Goal: Task Accomplishment & Management: Contribute content

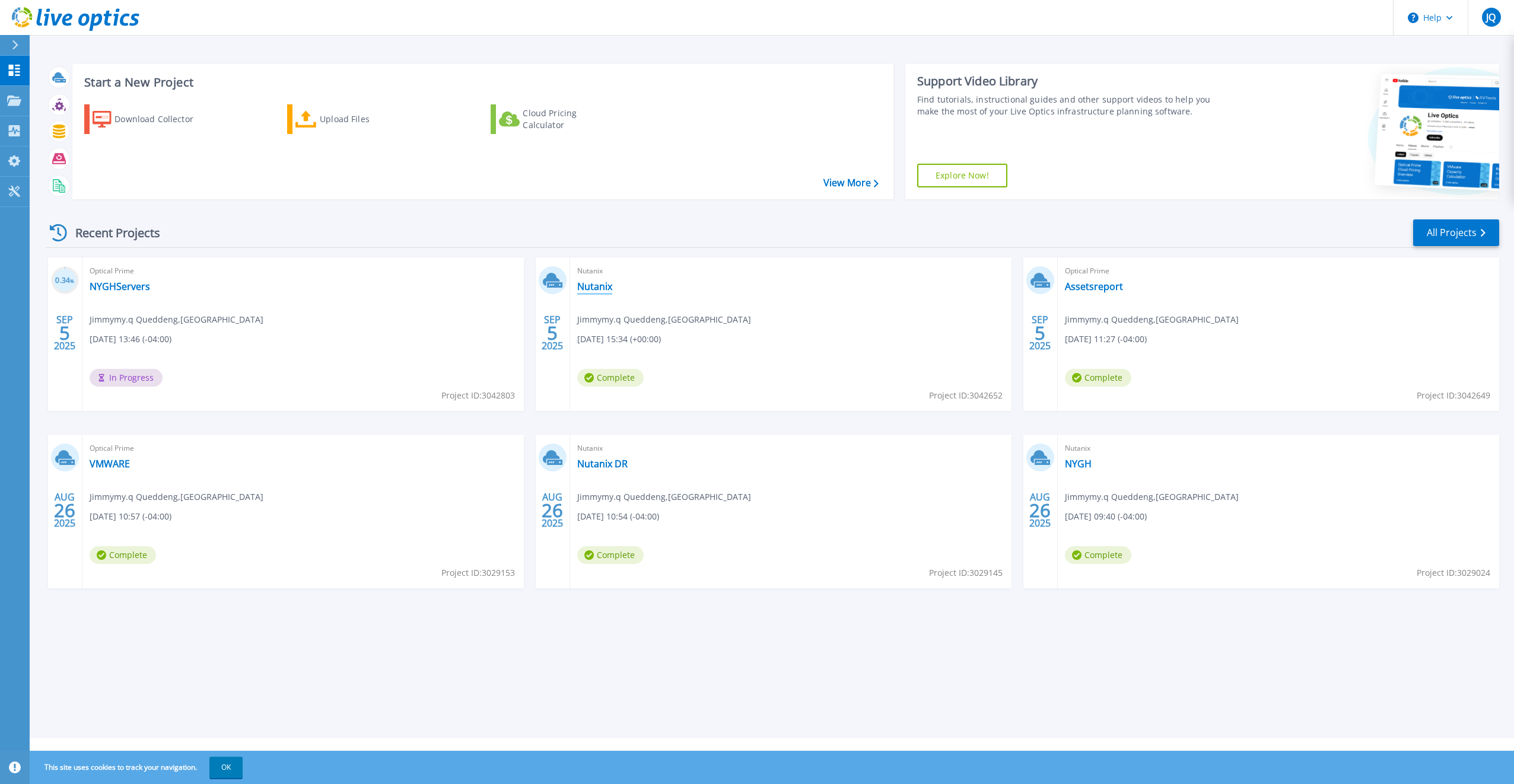
click at [596, 288] on link "Nutanix" at bounding box center [594, 286] width 35 height 12
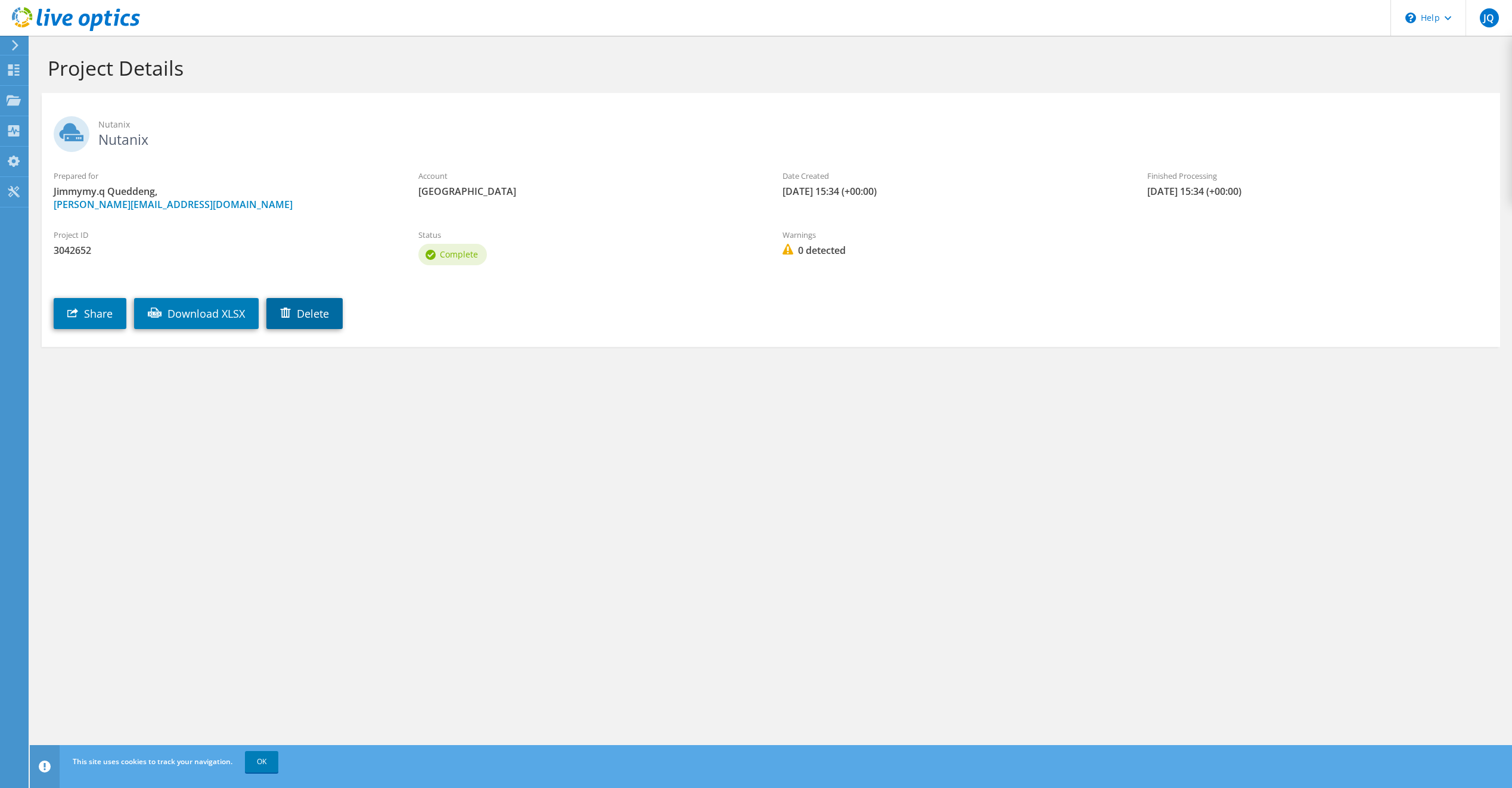
click at [323, 312] on link "Delete" at bounding box center [304, 313] width 76 height 31
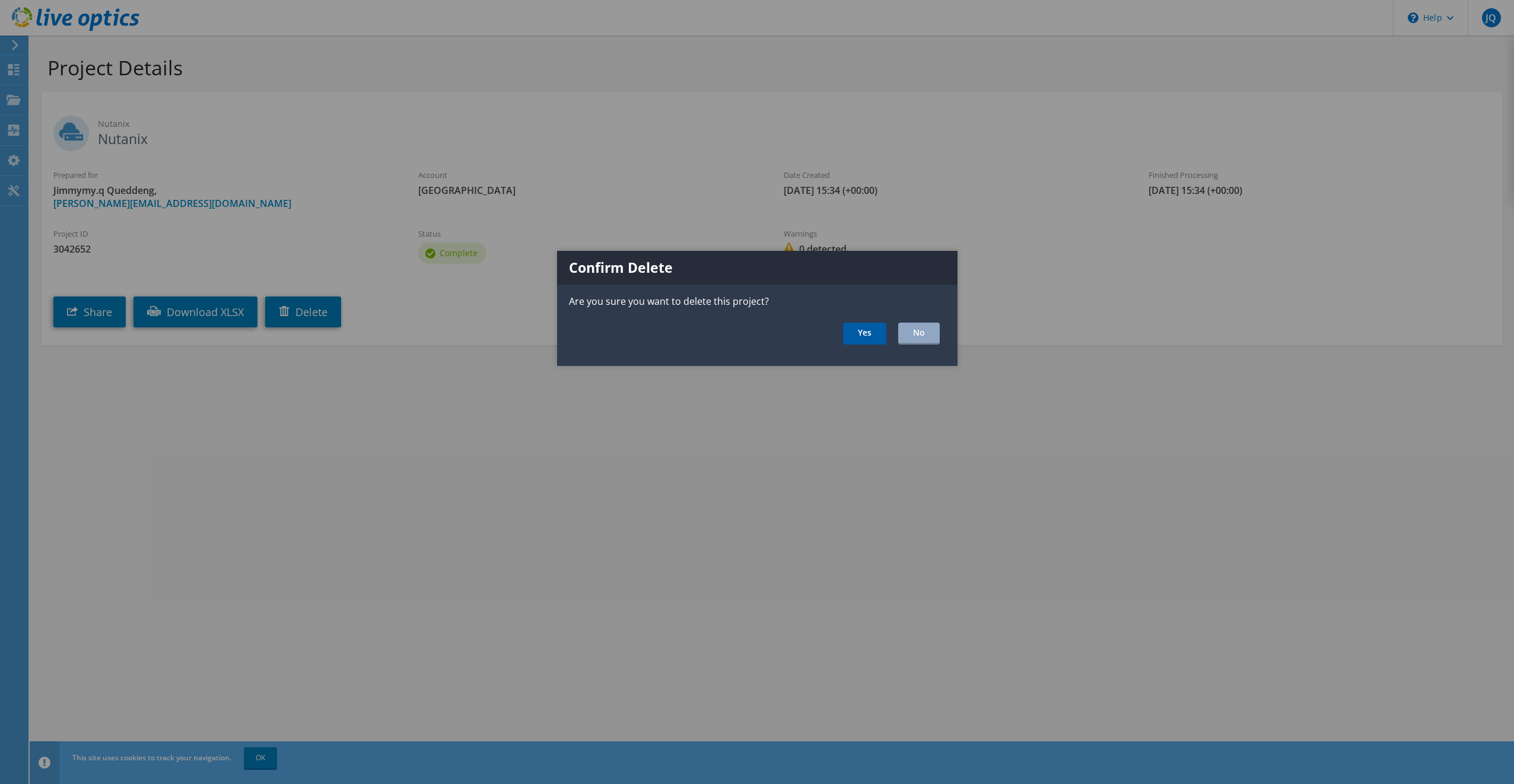
click at [863, 335] on link "Yes" at bounding box center [865, 334] width 43 height 22
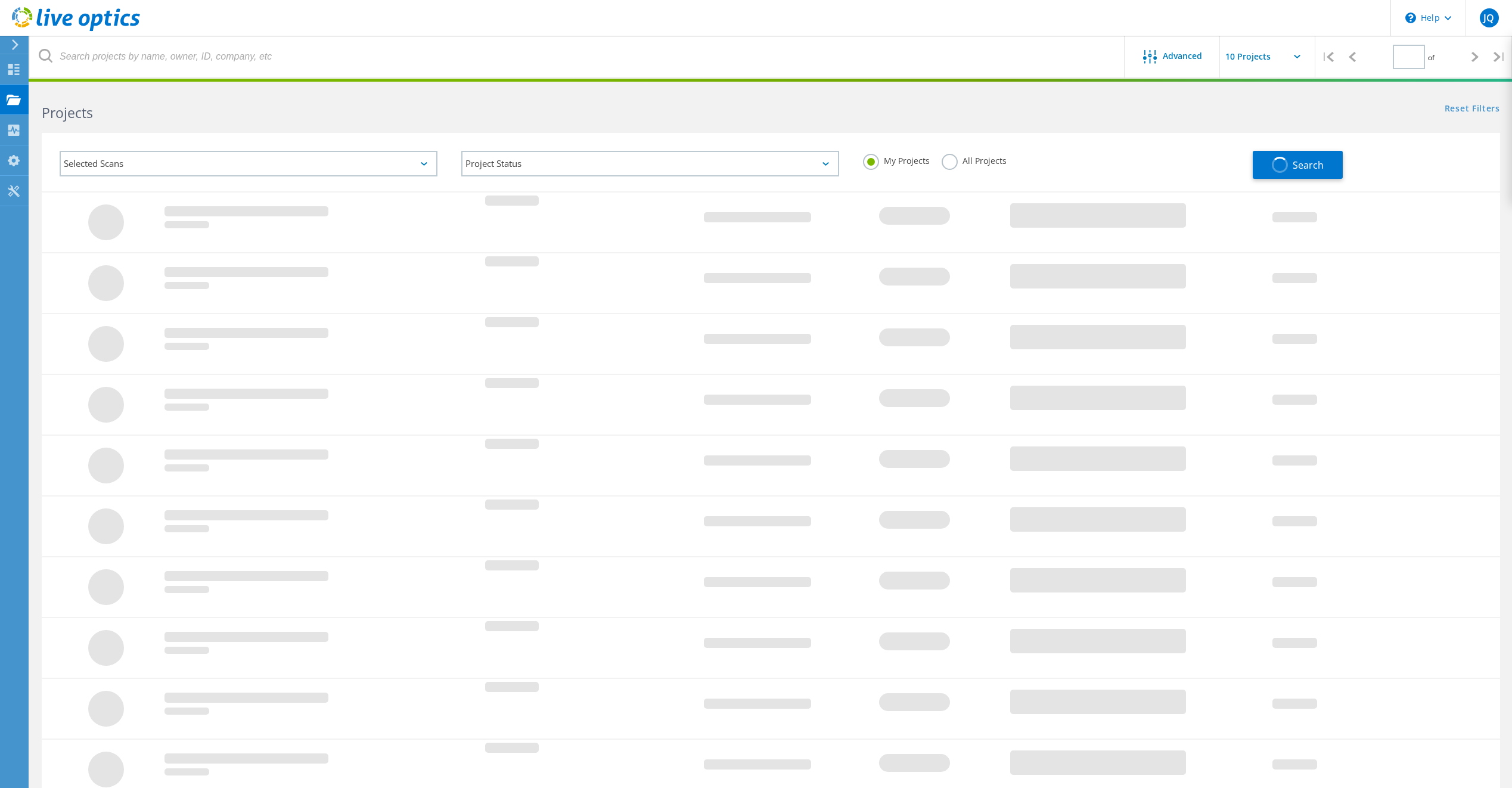
type input "1"
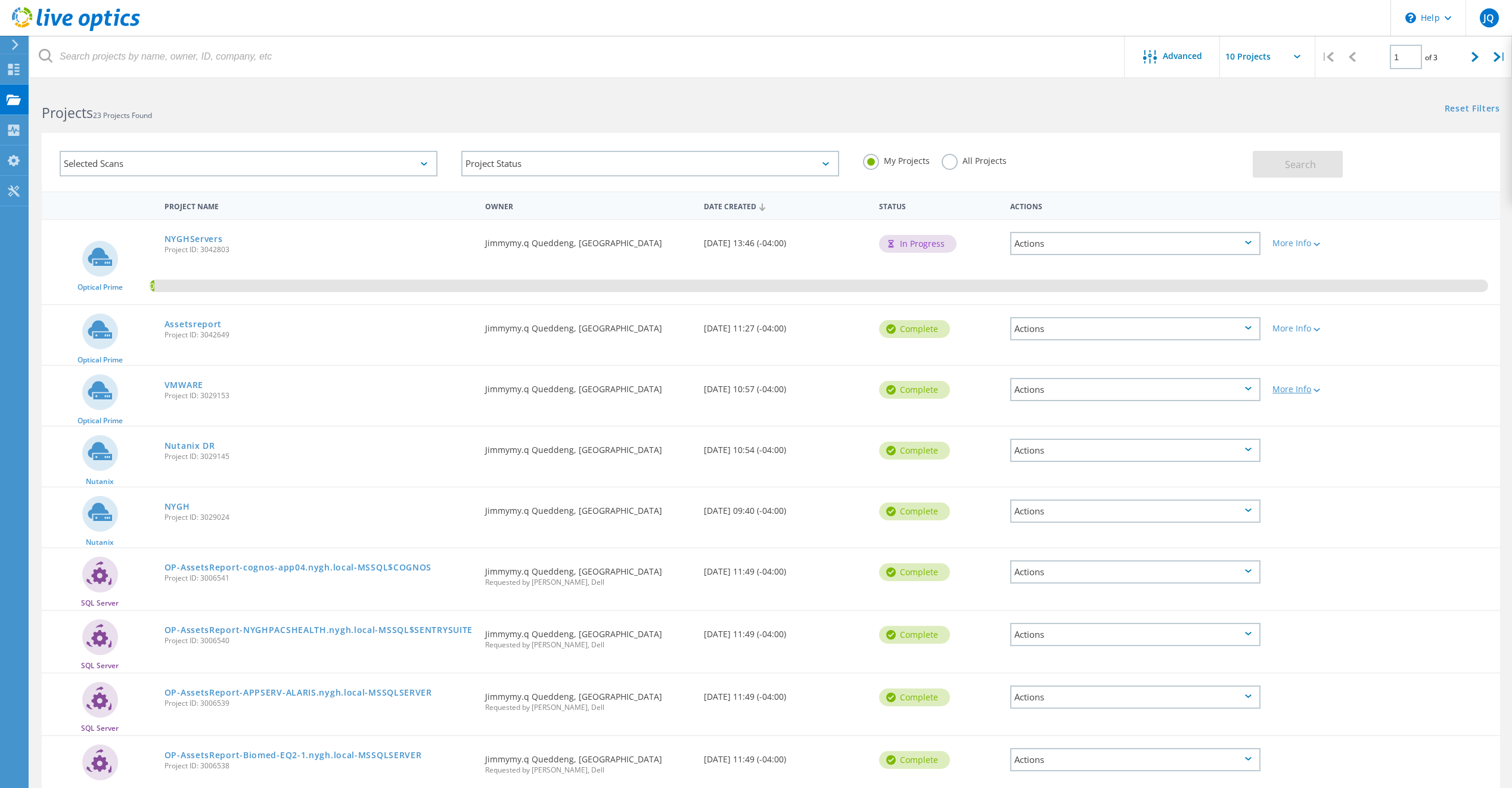
click at [1319, 389] on icon at bounding box center [1317, 390] width 6 height 3
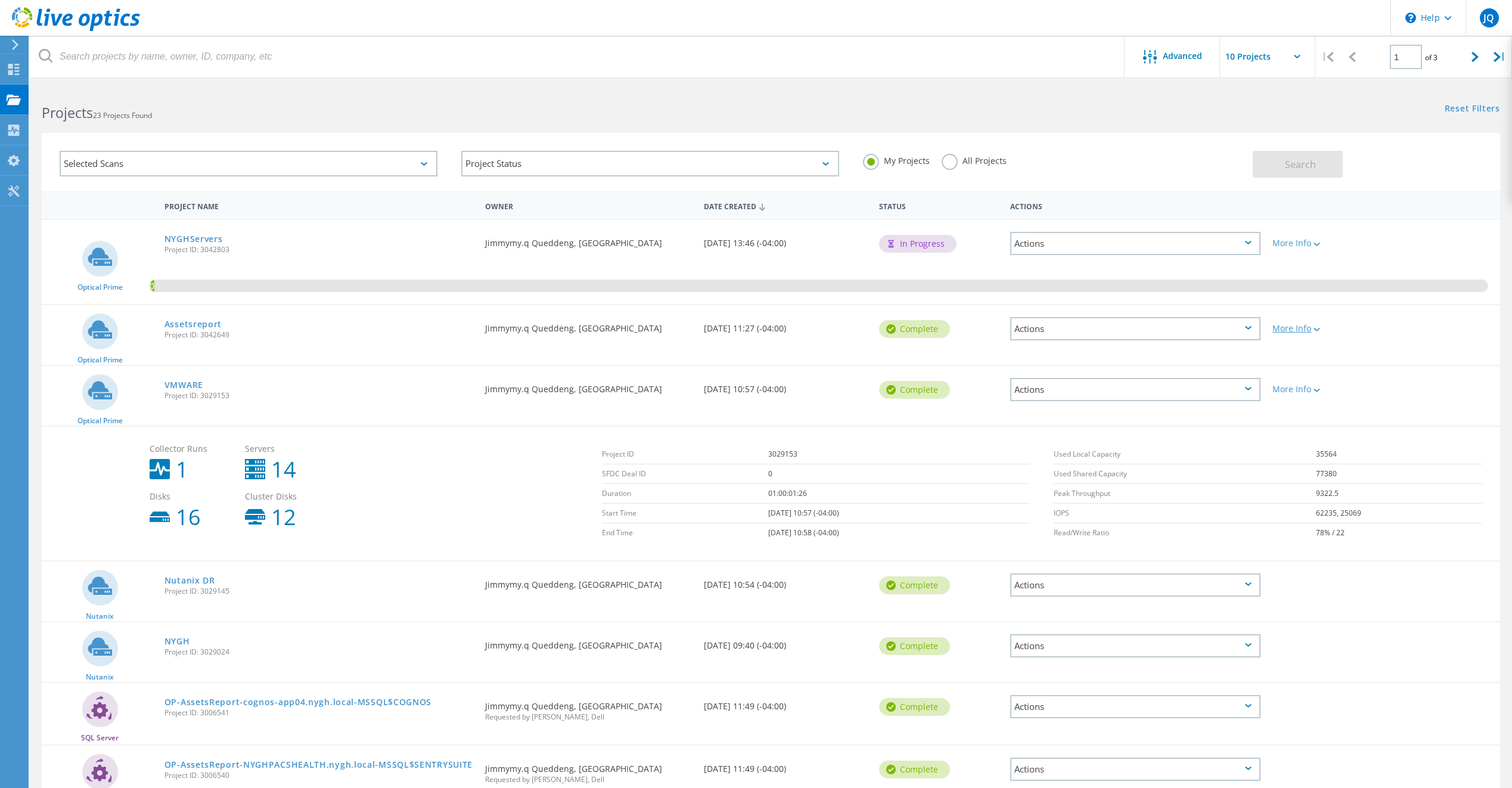
click at [1317, 330] on icon at bounding box center [1317, 330] width 6 height 3
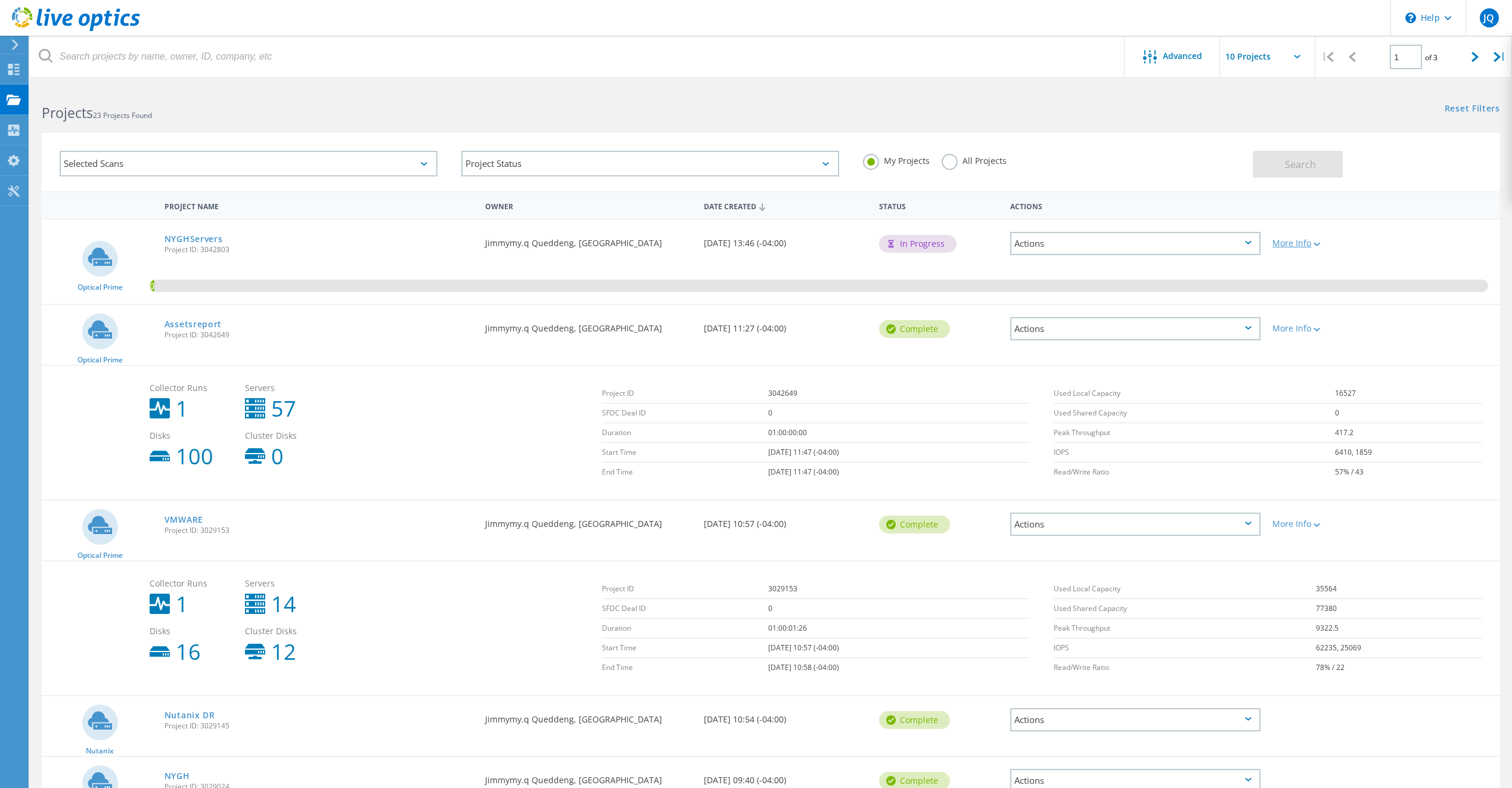
click at [1317, 243] on icon at bounding box center [1317, 244] width 6 height 3
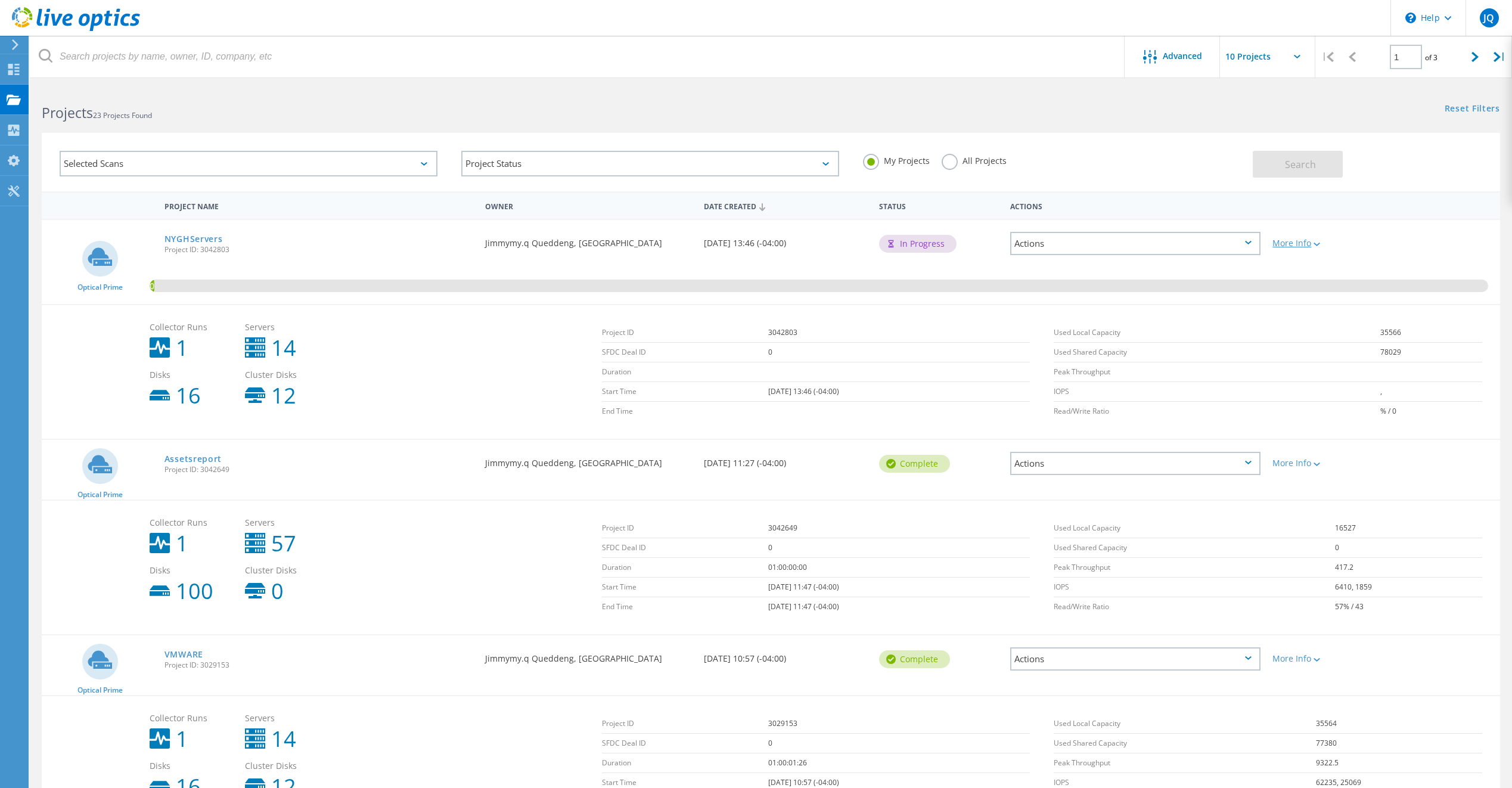
click at [1317, 243] on icon at bounding box center [1317, 244] width 6 height 3
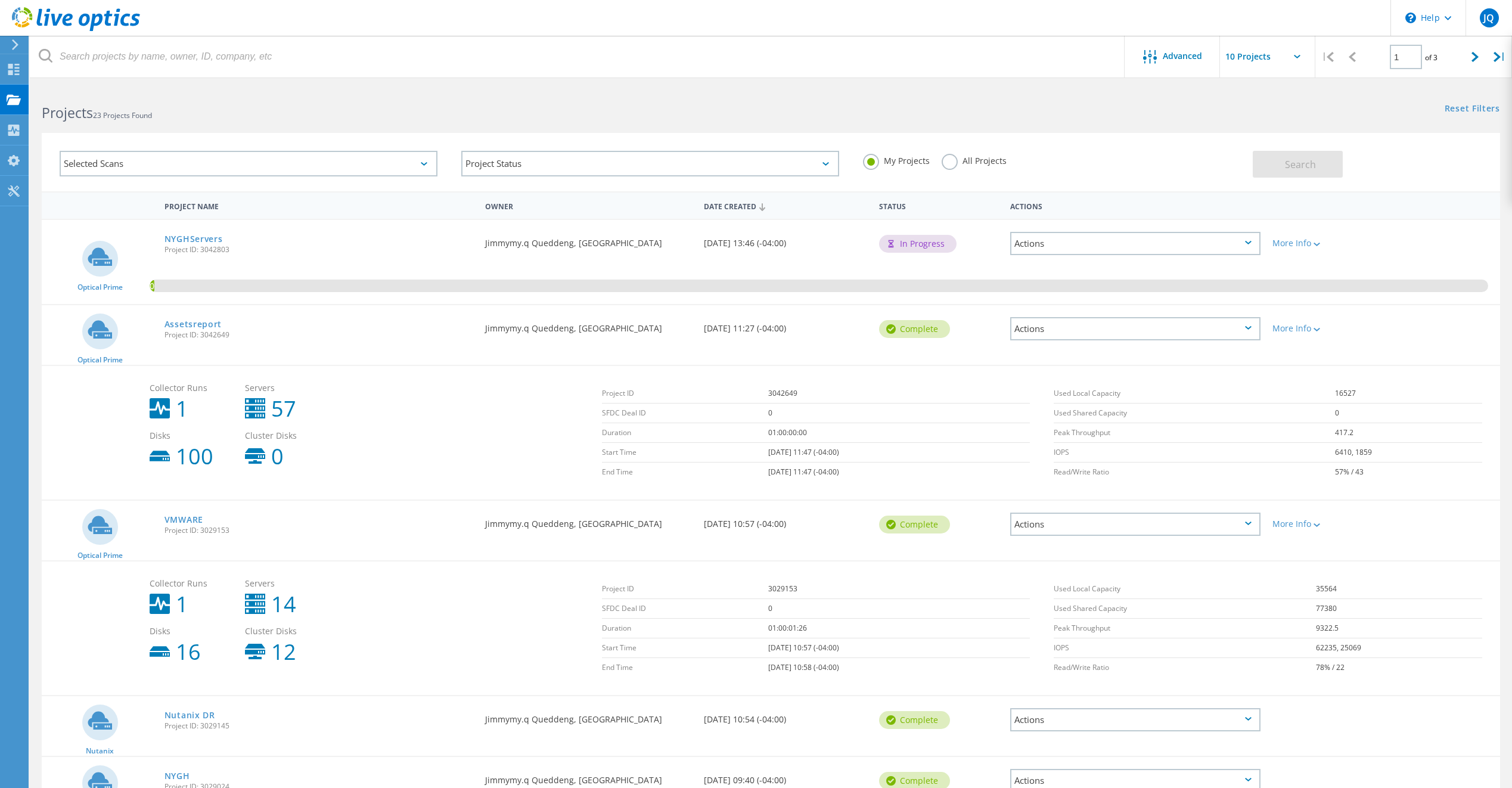
click at [370, 168] on div "Selected Scans" at bounding box center [248, 163] width 378 height 26
click at [97, 291] on label "Pure" at bounding box center [259, 289] width 343 height 14
click at [0, 0] on input "Pure" at bounding box center [0, 0] width 0 height 0
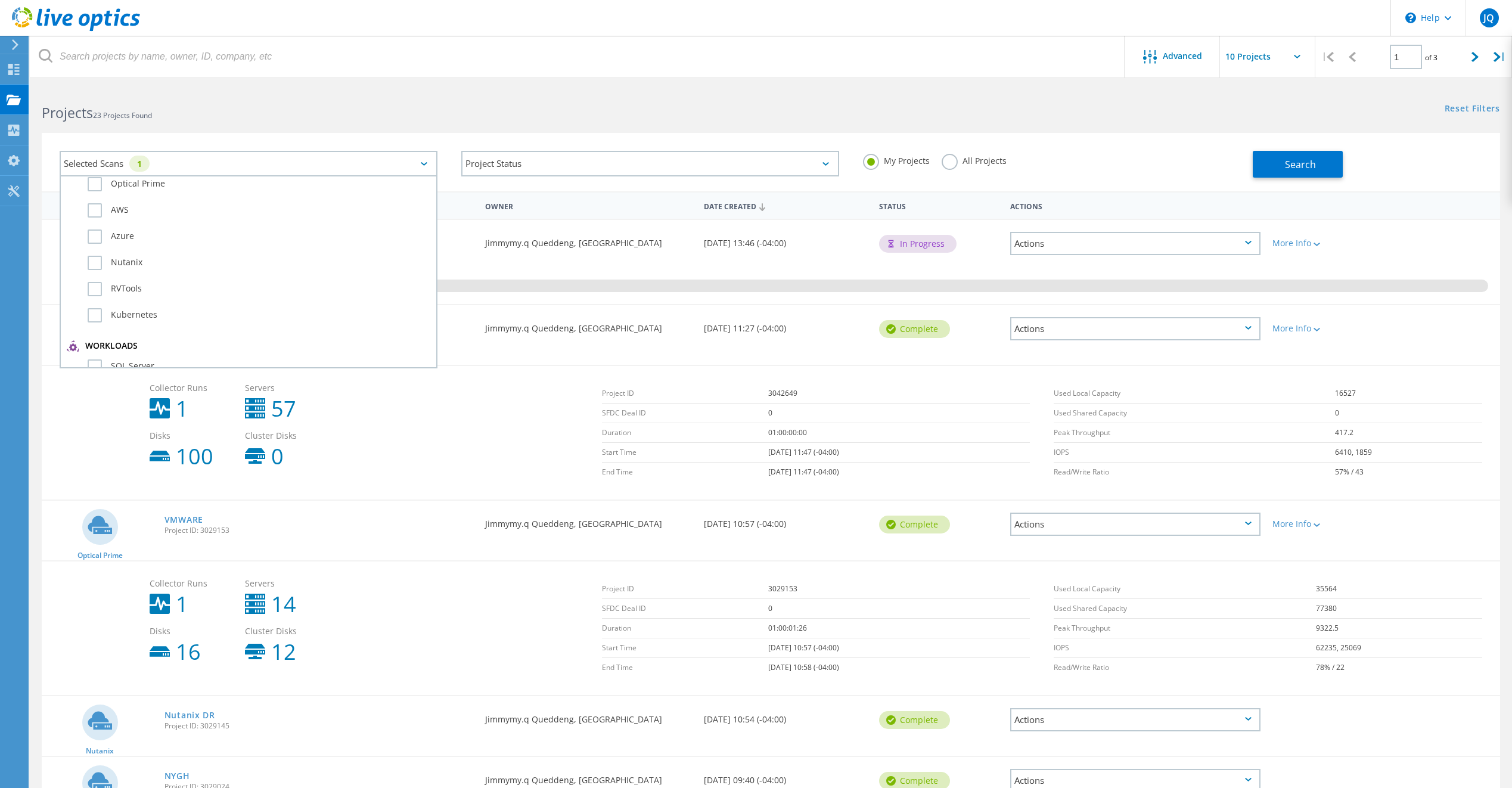
scroll to position [0, 0]
click at [684, 186] on div "Project Status In Progress Complete Published Anonymous Archived Error" at bounding box center [650, 163] width 402 height 50
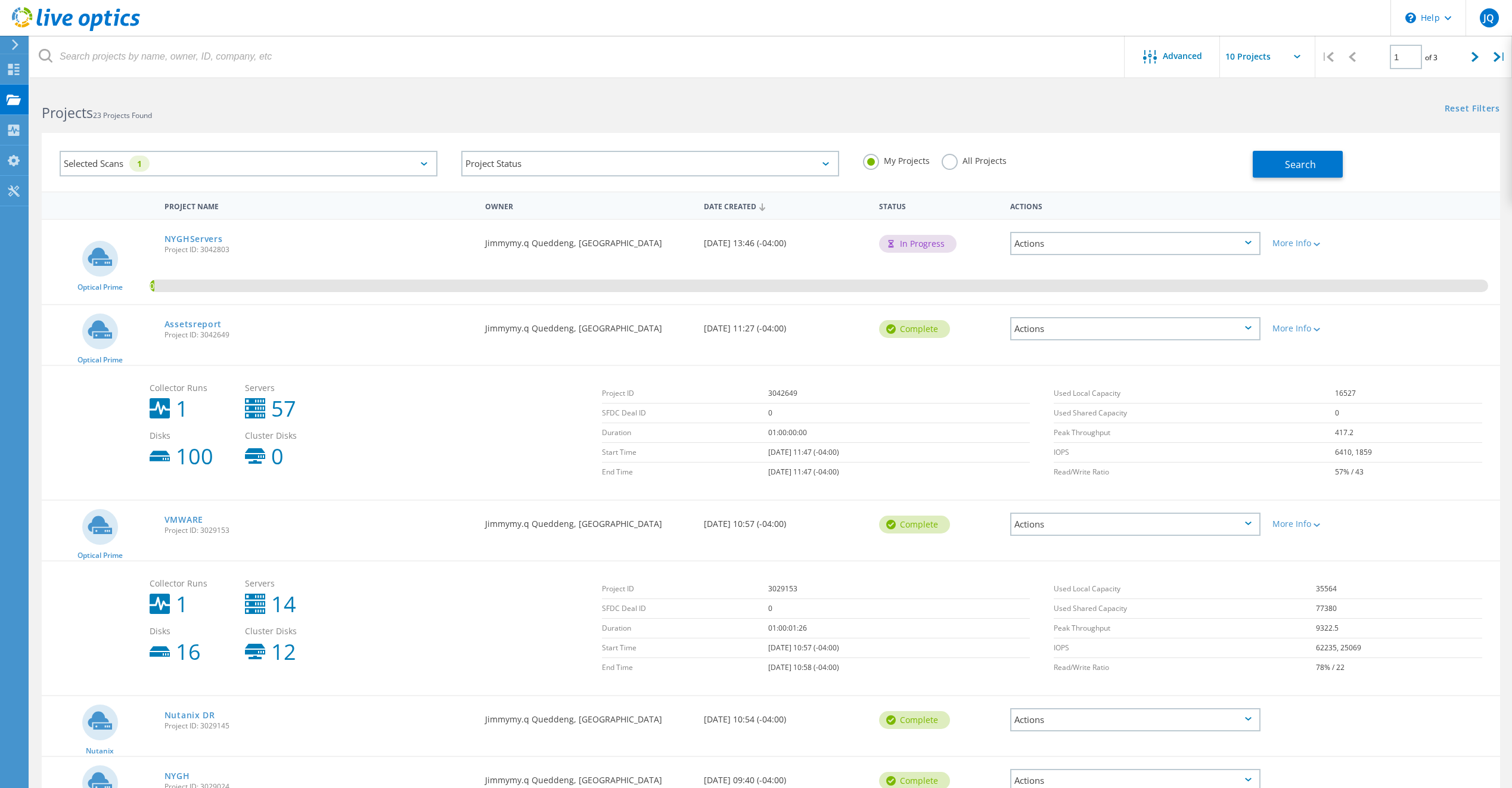
click at [955, 158] on label "All Projects" at bounding box center [973, 159] width 65 height 11
click at [0, 0] on input "All Projects" at bounding box center [0, 0] width 0 height 0
click at [872, 161] on label "My Projects" at bounding box center [896, 159] width 66 height 11
click at [0, 0] on input "My Projects" at bounding box center [0, 0] width 0 height 0
click at [427, 164] on icon at bounding box center [424, 164] width 6 height 3
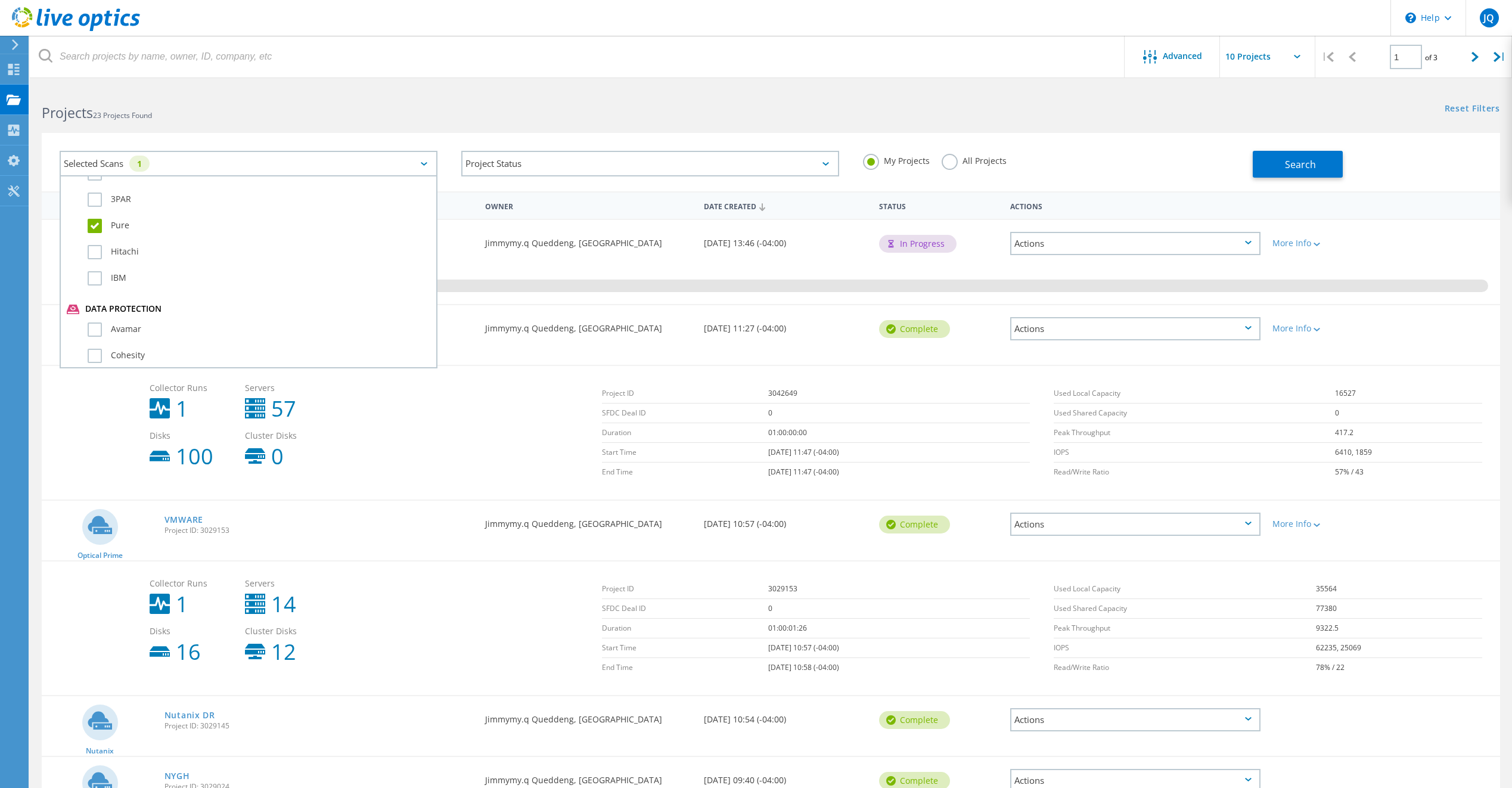
scroll to position [480, 0]
click at [94, 286] on label "Pure" at bounding box center [259, 286] width 343 height 14
click at [0, 0] on input "Pure" at bounding box center [0, 0] width 0 height 0
click at [87, 444] on div "Collector Runs 1 Servers 57 Disks 100 Cluster Disks 0 Project ID 3042649 SFDC D…" at bounding box center [771, 432] width 1458 height 135
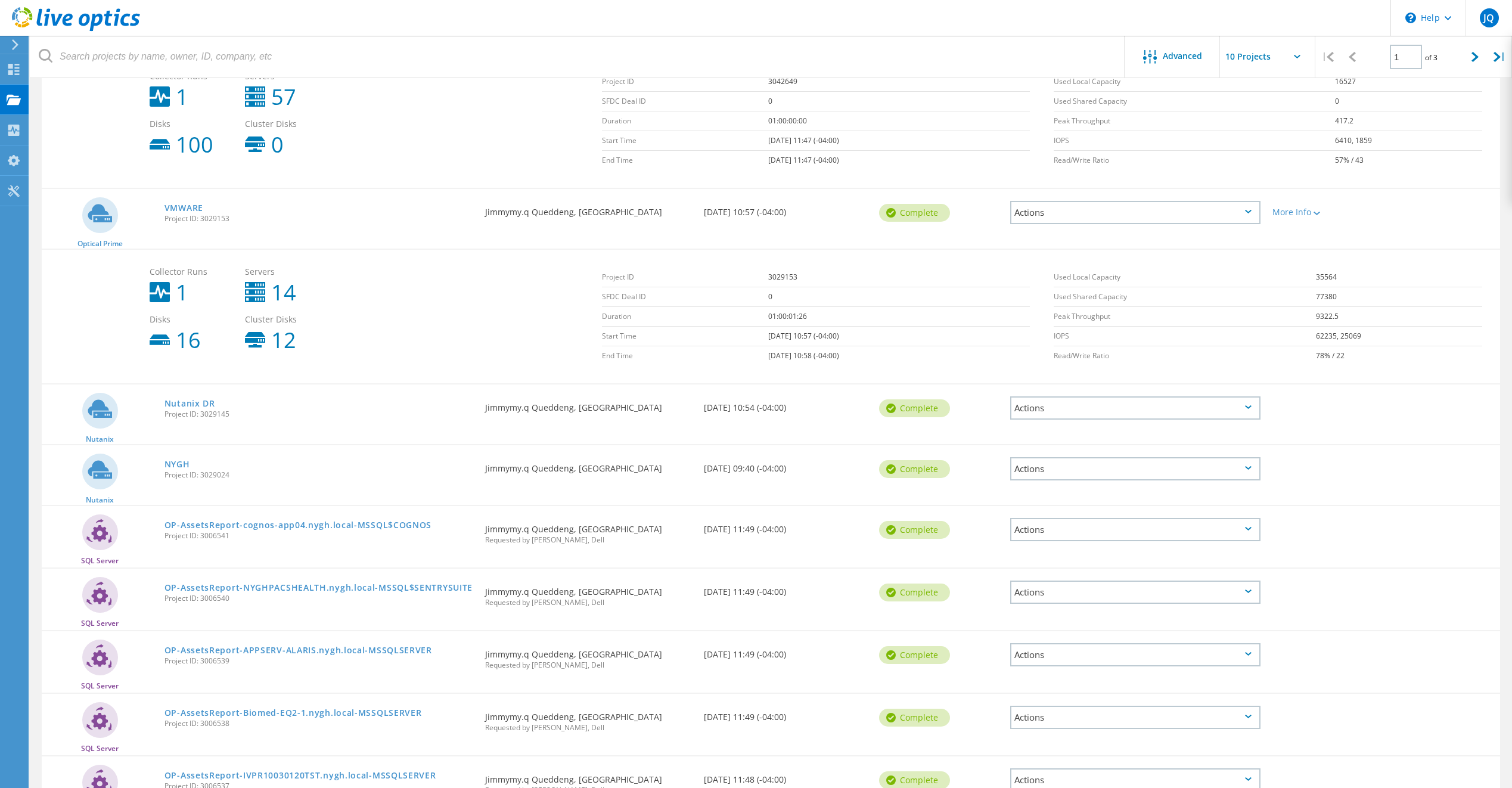
scroll to position [192, 0]
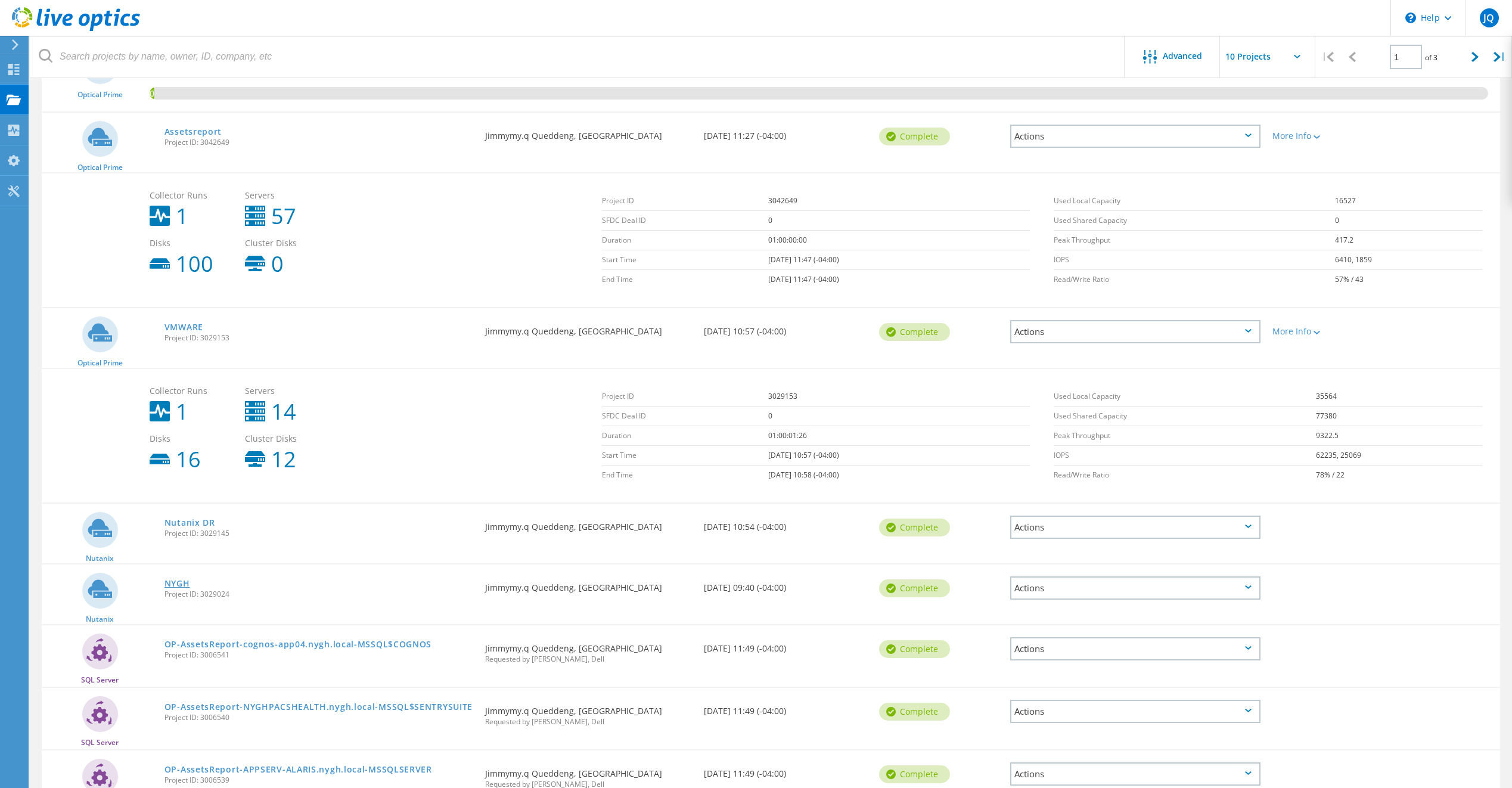
click at [183, 581] on link "NYGH" at bounding box center [177, 584] width 26 height 8
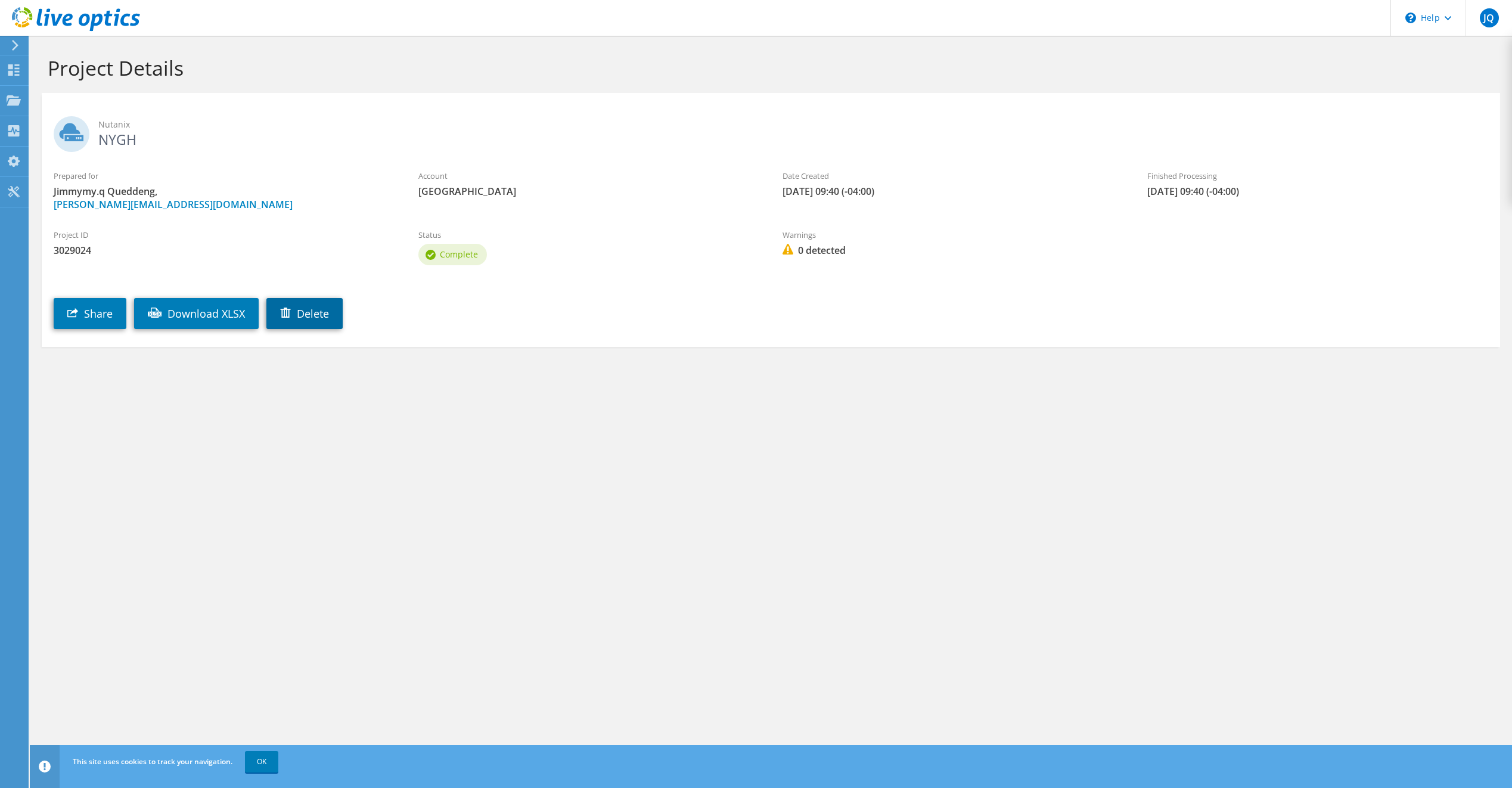
click at [323, 311] on link "Delete" at bounding box center [304, 313] width 76 height 31
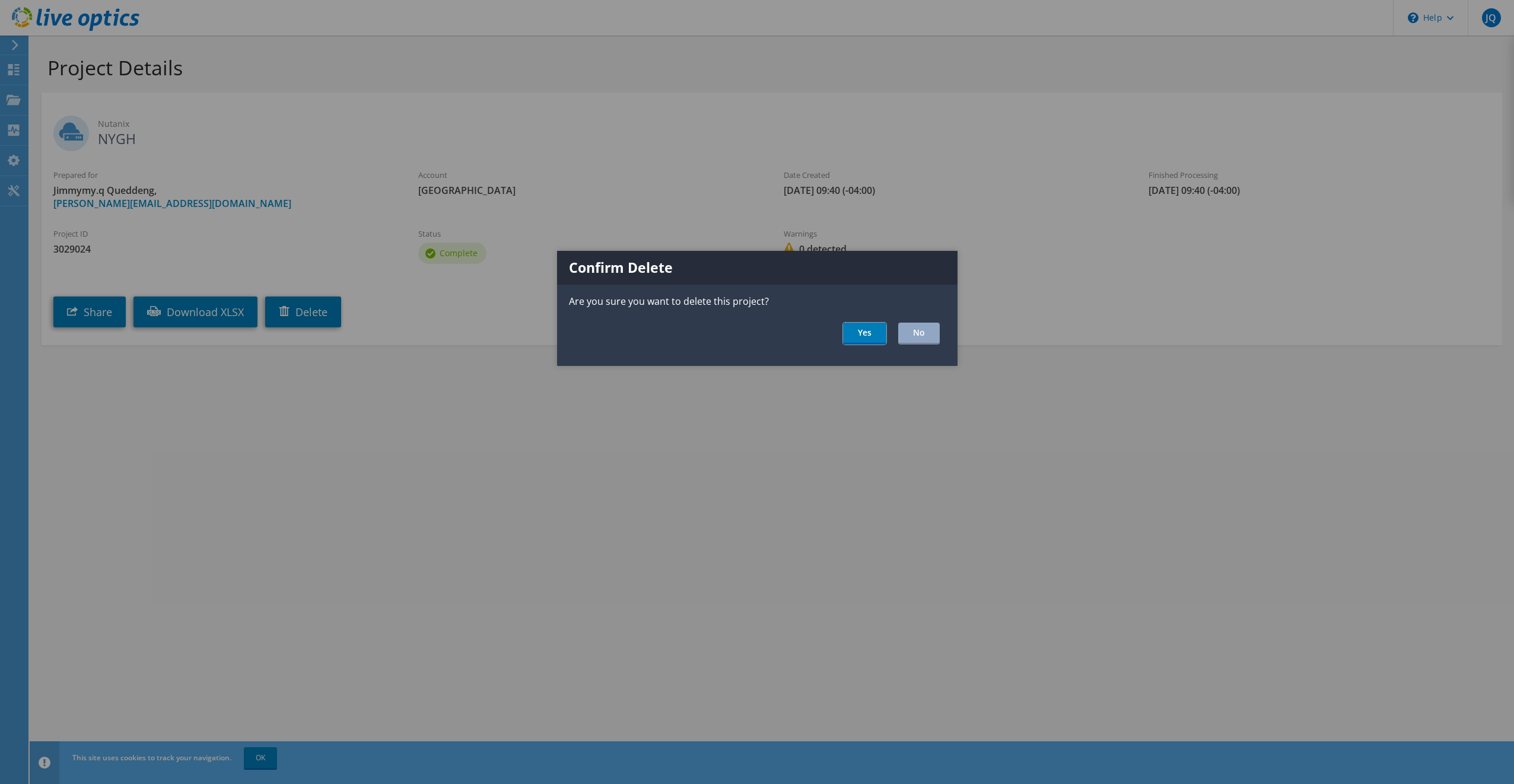
click at [861, 332] on link "Yes" at bounding box center [865, 334] width 43 height 22
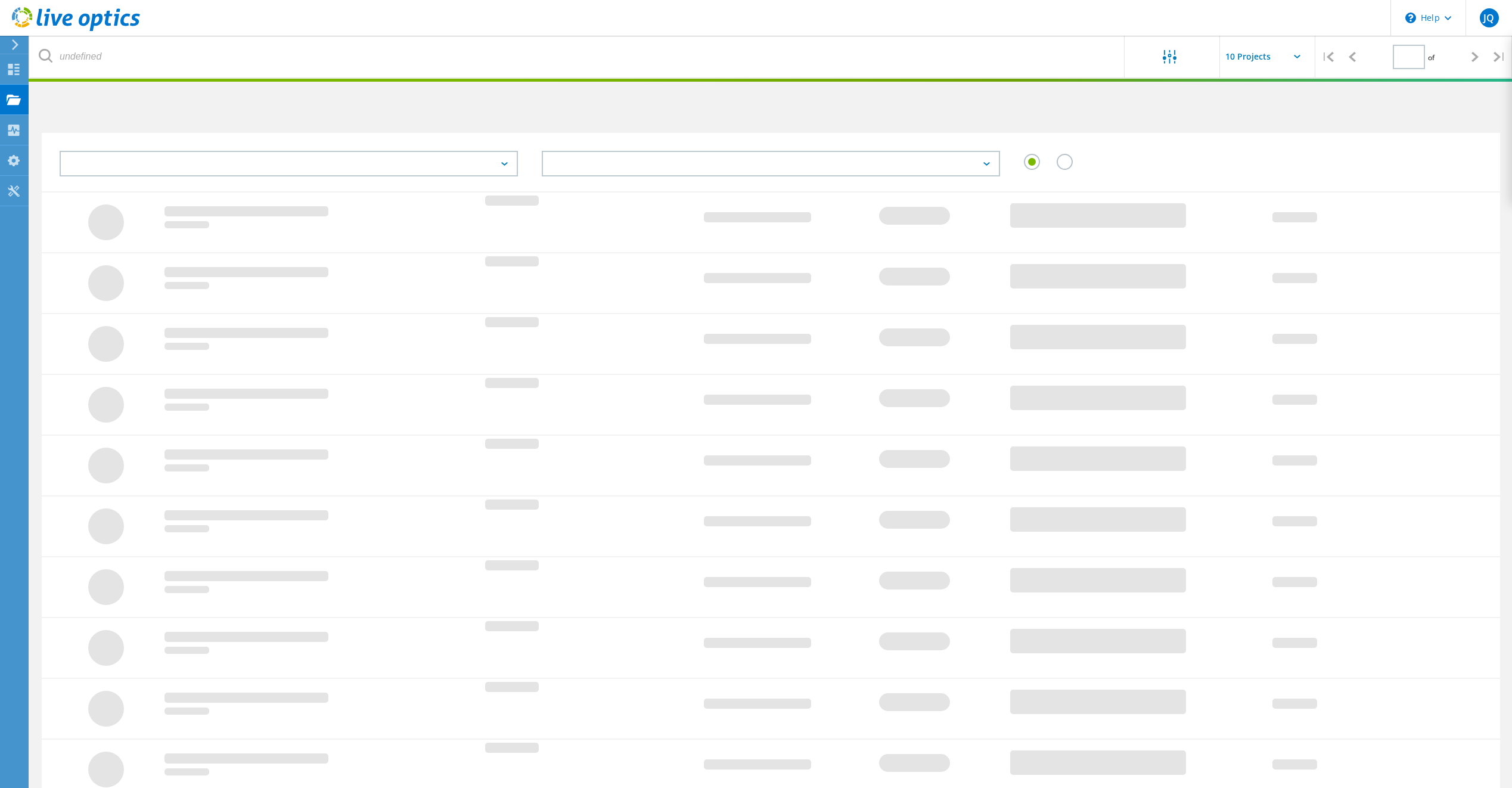
type input "1"
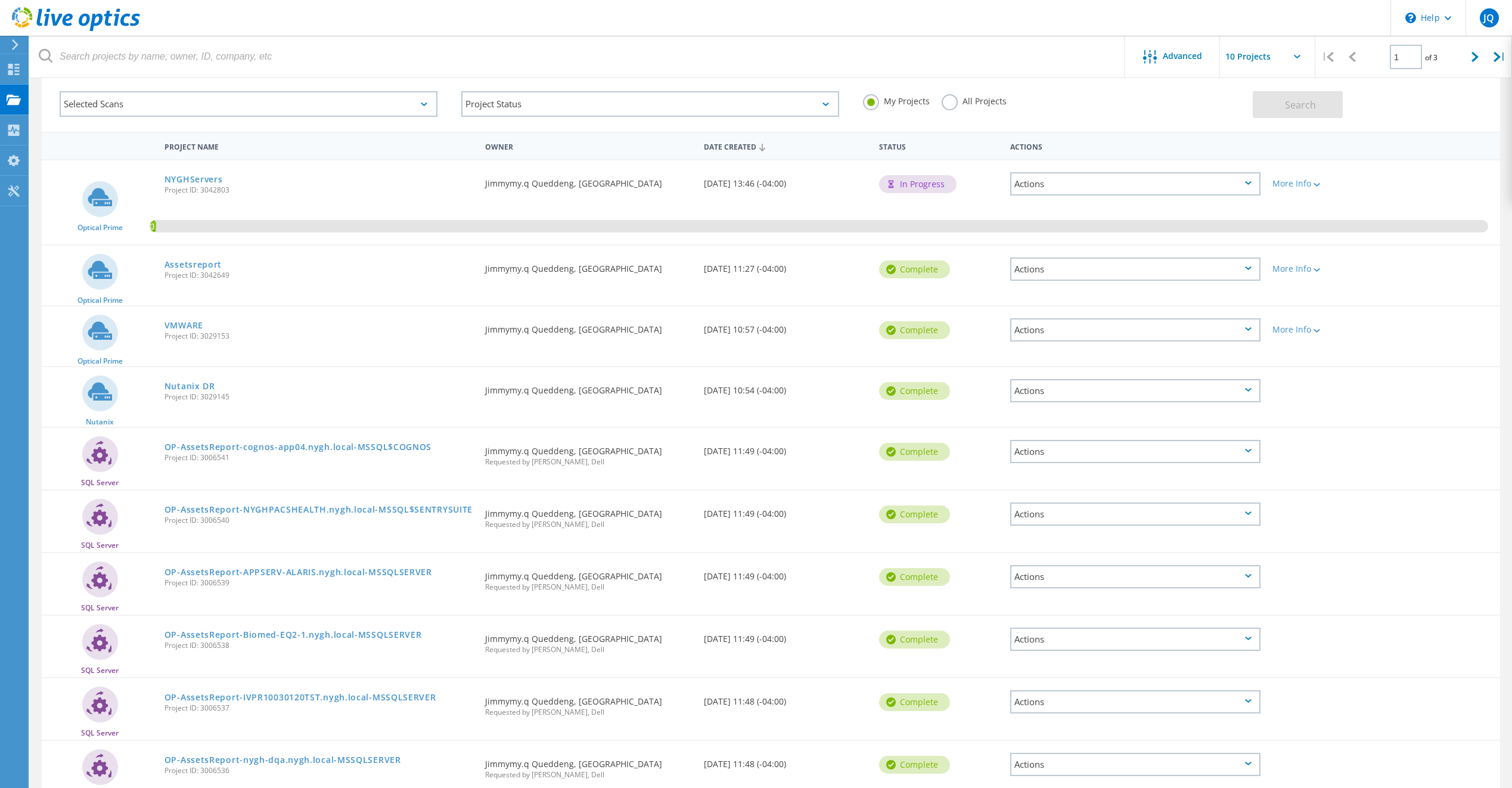
scroll to position [119, 0]
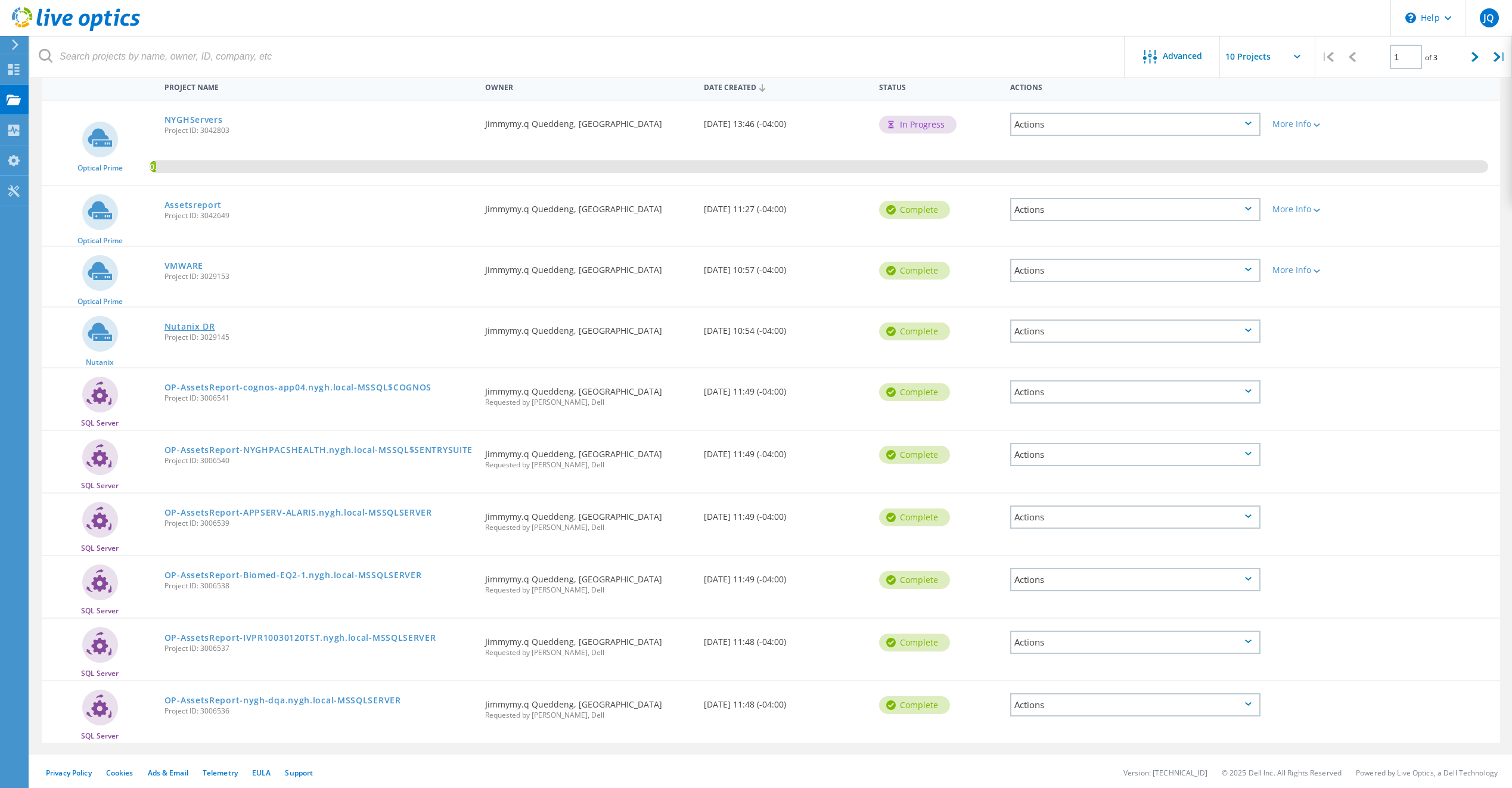
click at [195, 326] on link "Nutanix DR" at bounding box center [189, 327] width 50 height 8
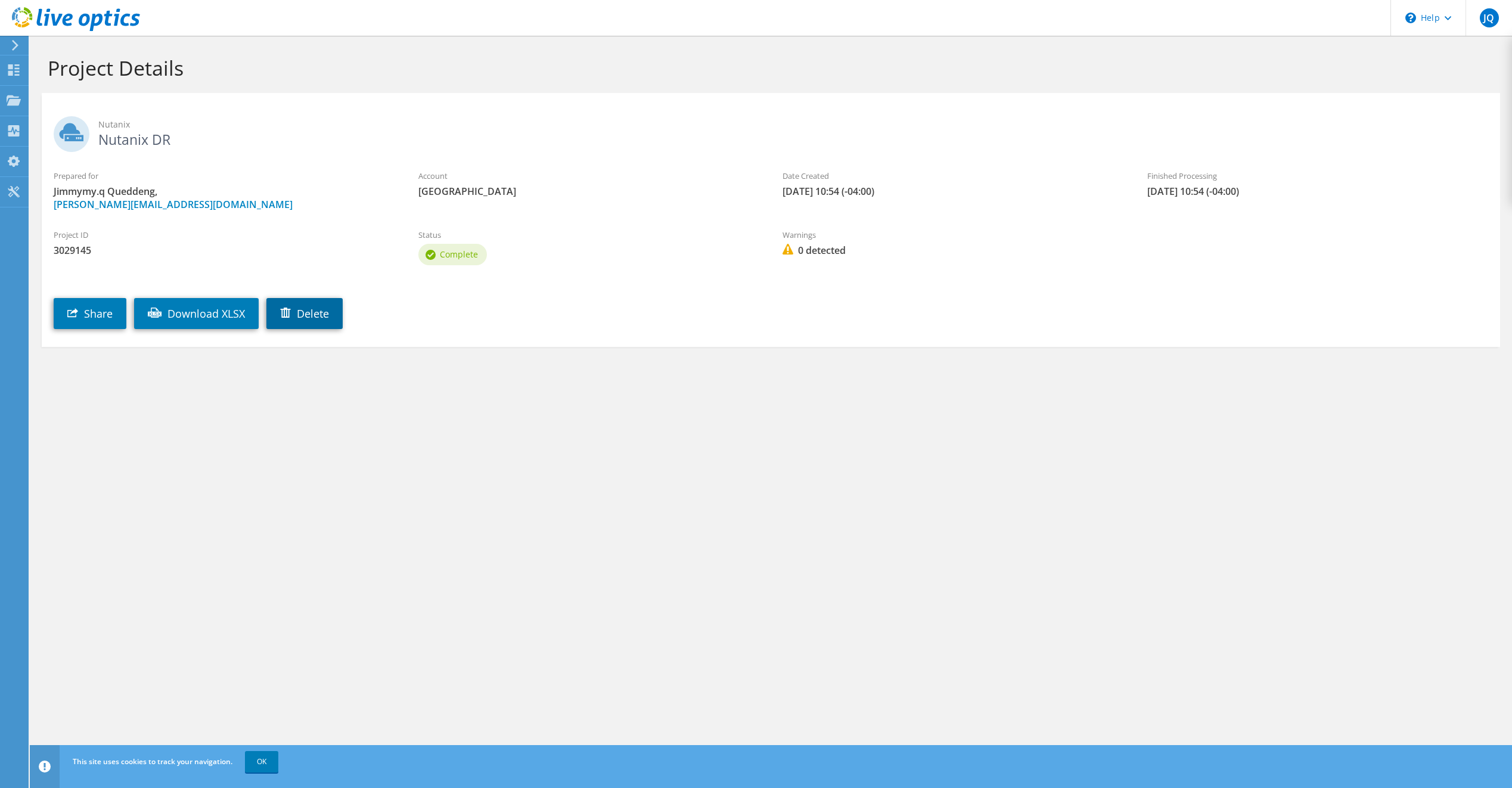
click at [314, 306] on link "Delete" at bounding box center [304, 313] width 76 height 31
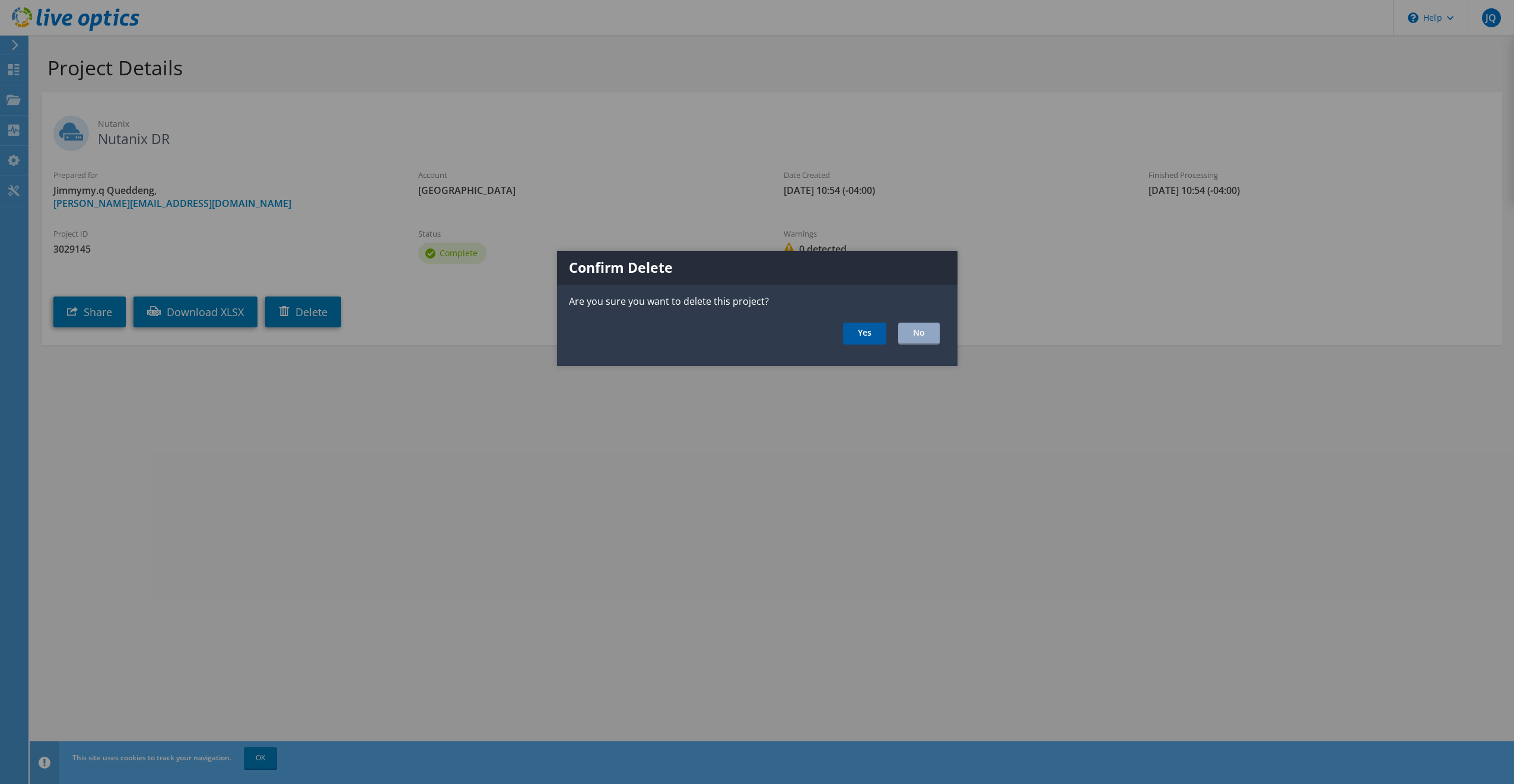
click at [865, 330] on link "Yes" at bounding box center [865, 334] width 43 height 22
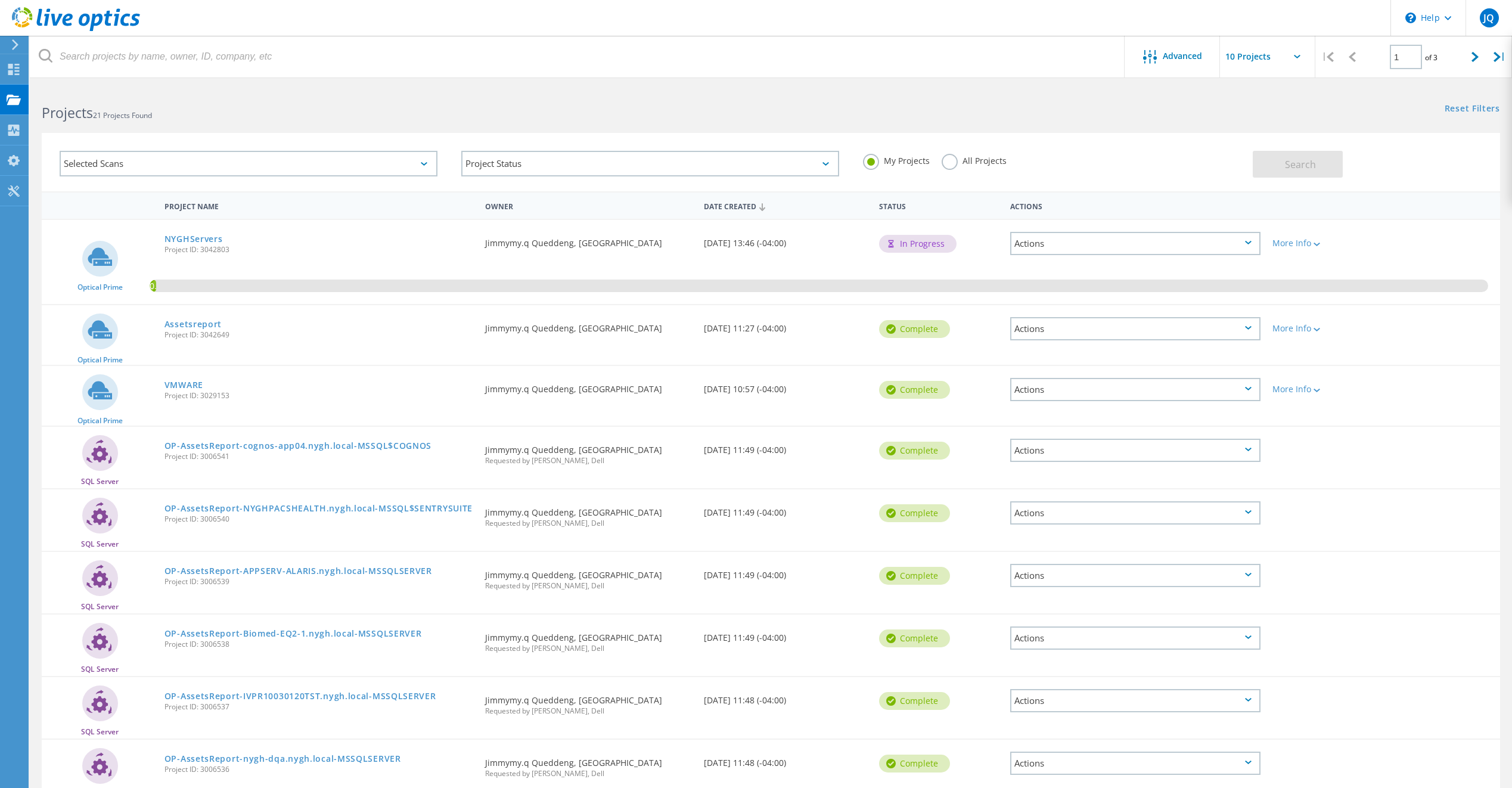
scroll to position [119, 0]
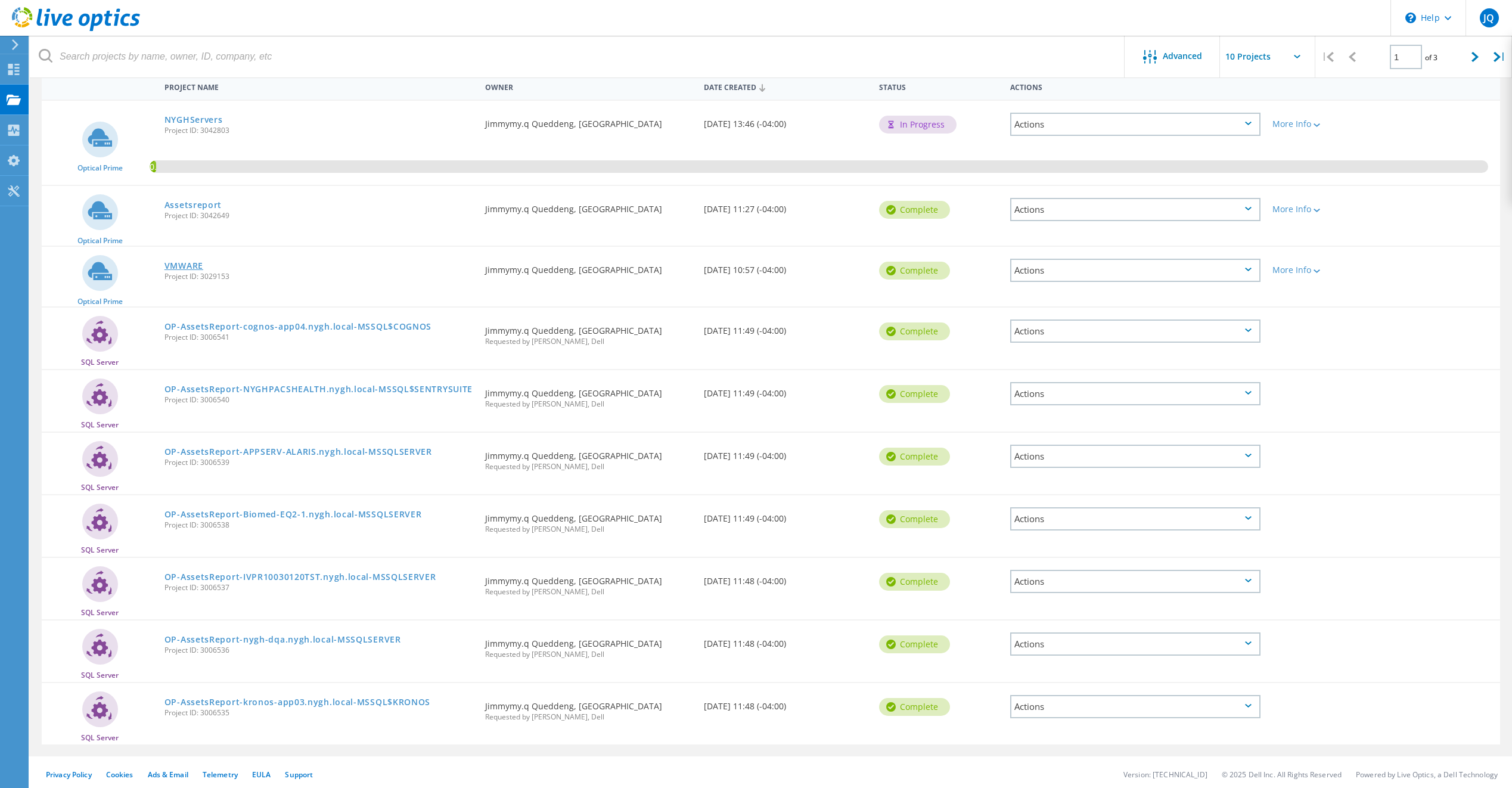
click at [176, 264] on link "VMWARE" at bounding box center [183, 266] width 38 height 8
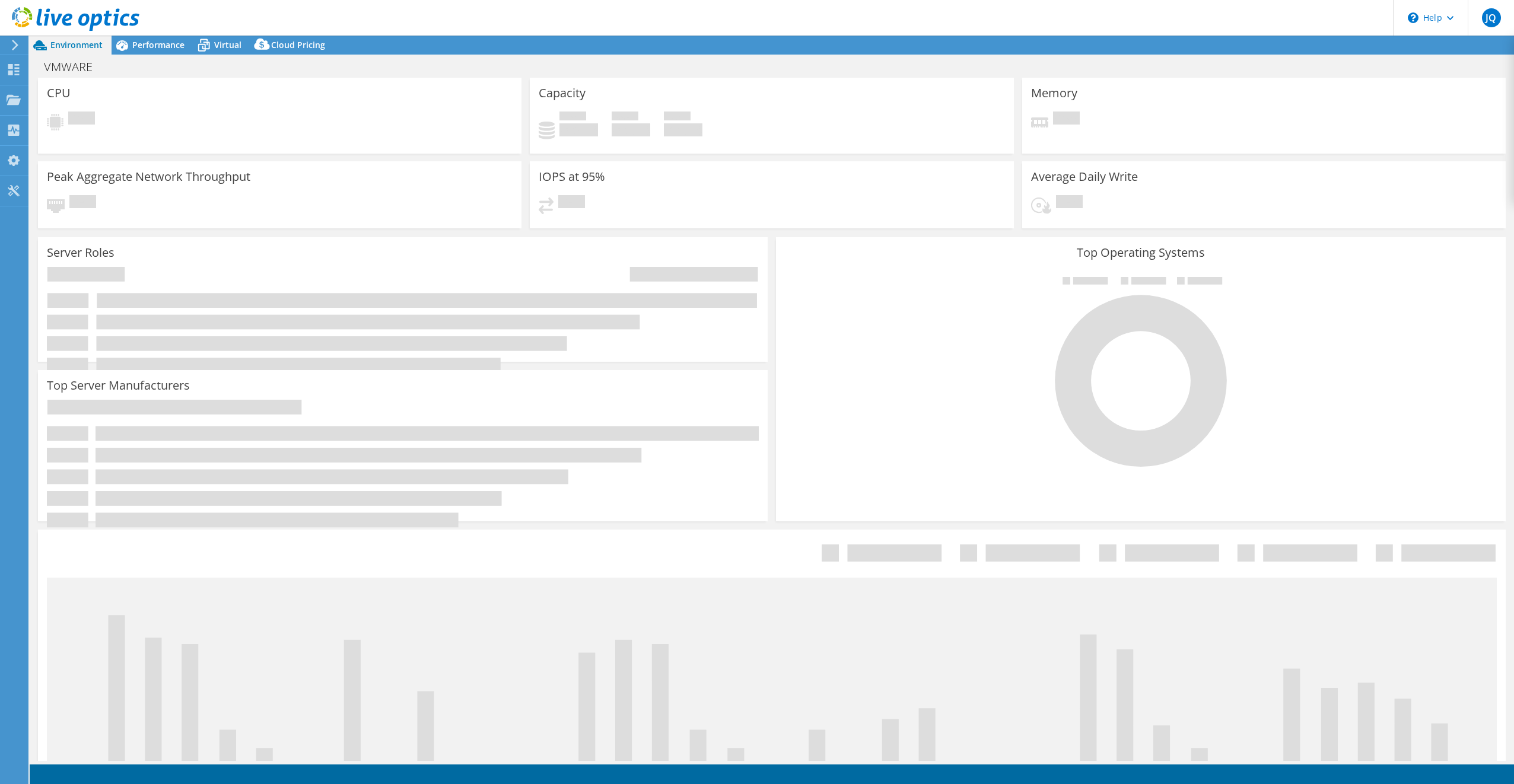
select select "USD"
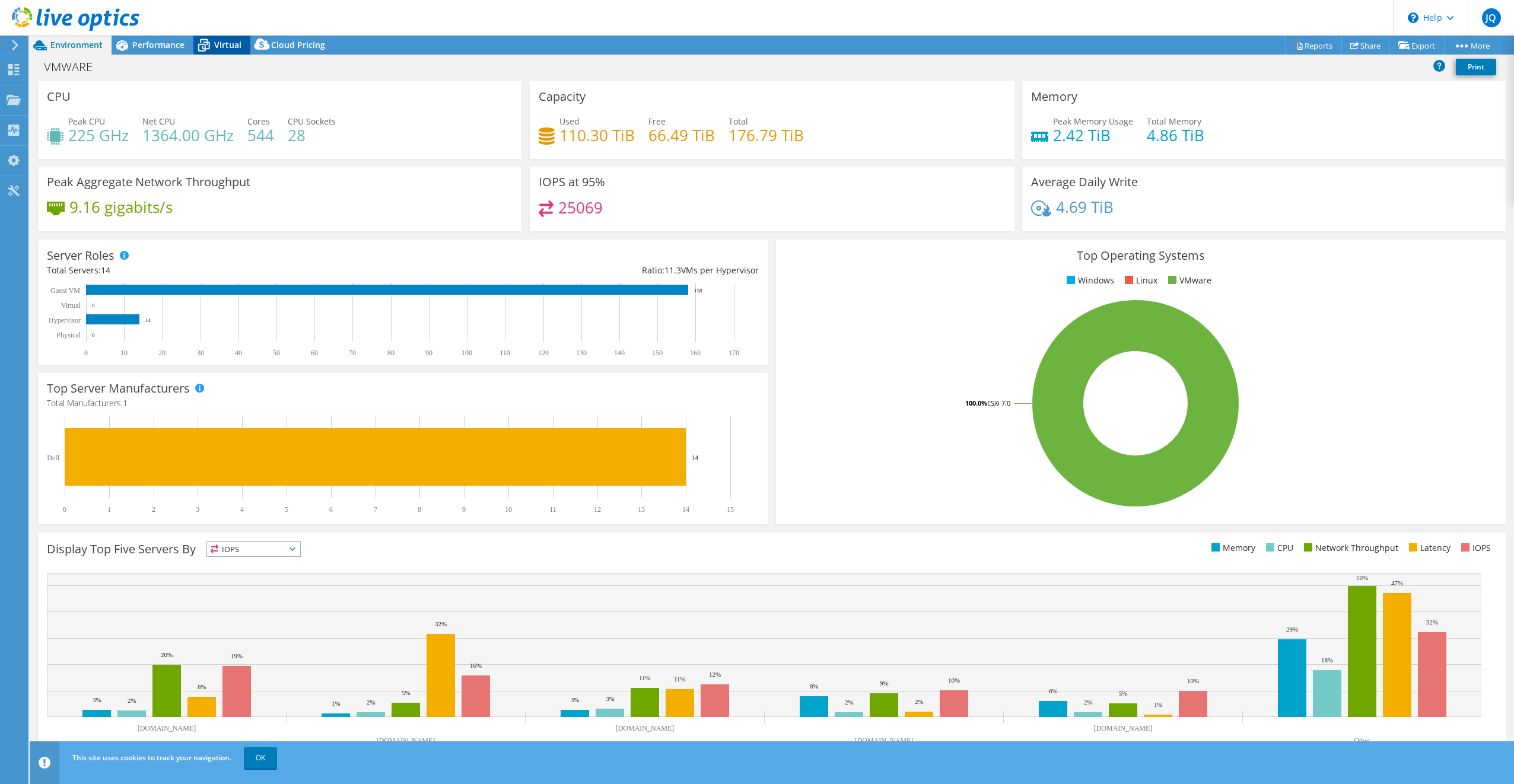
click at [225, 37] on div "Virtual" at bounding box center [222, 45] width 57 height 19
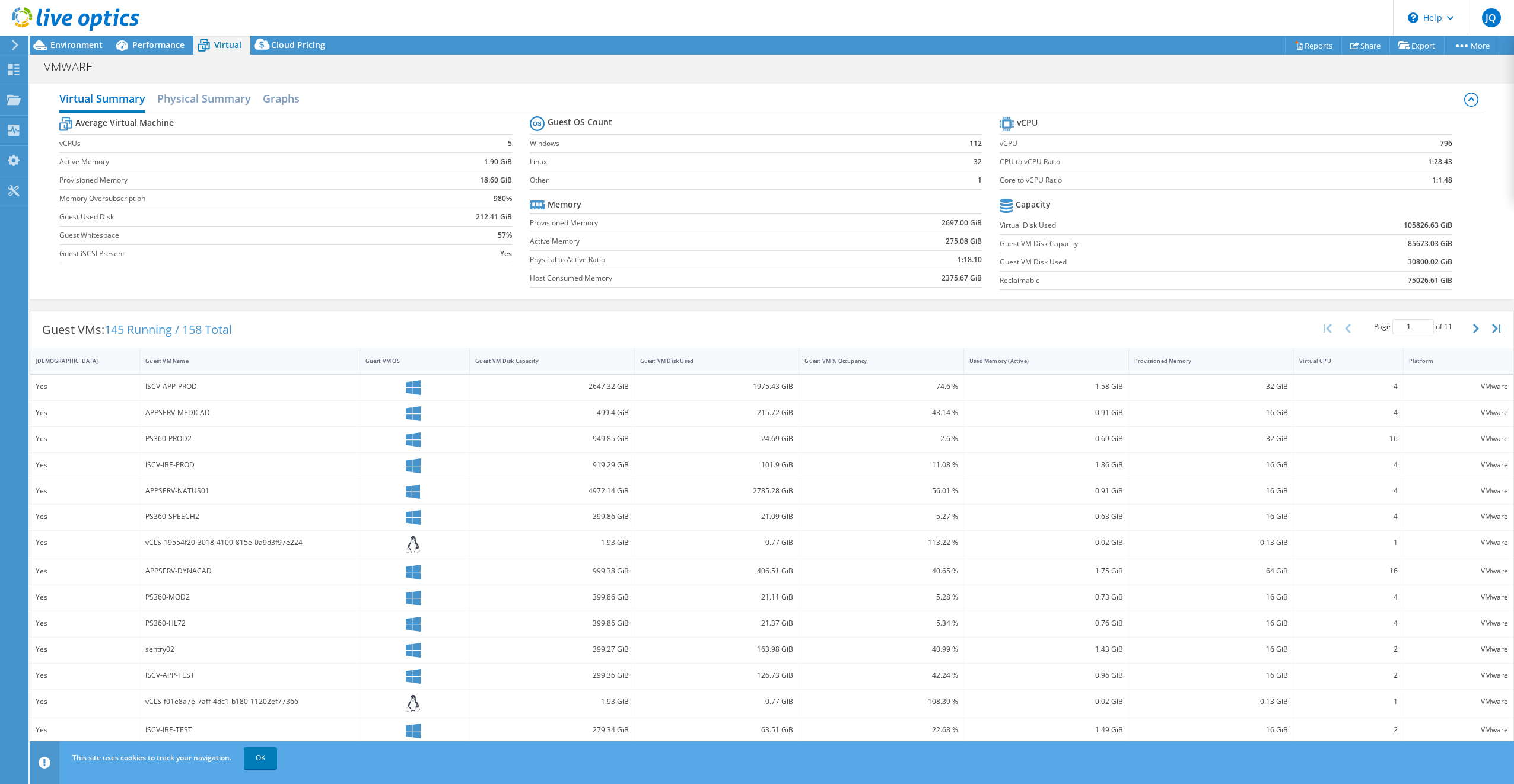
scroll to position [15, 0]
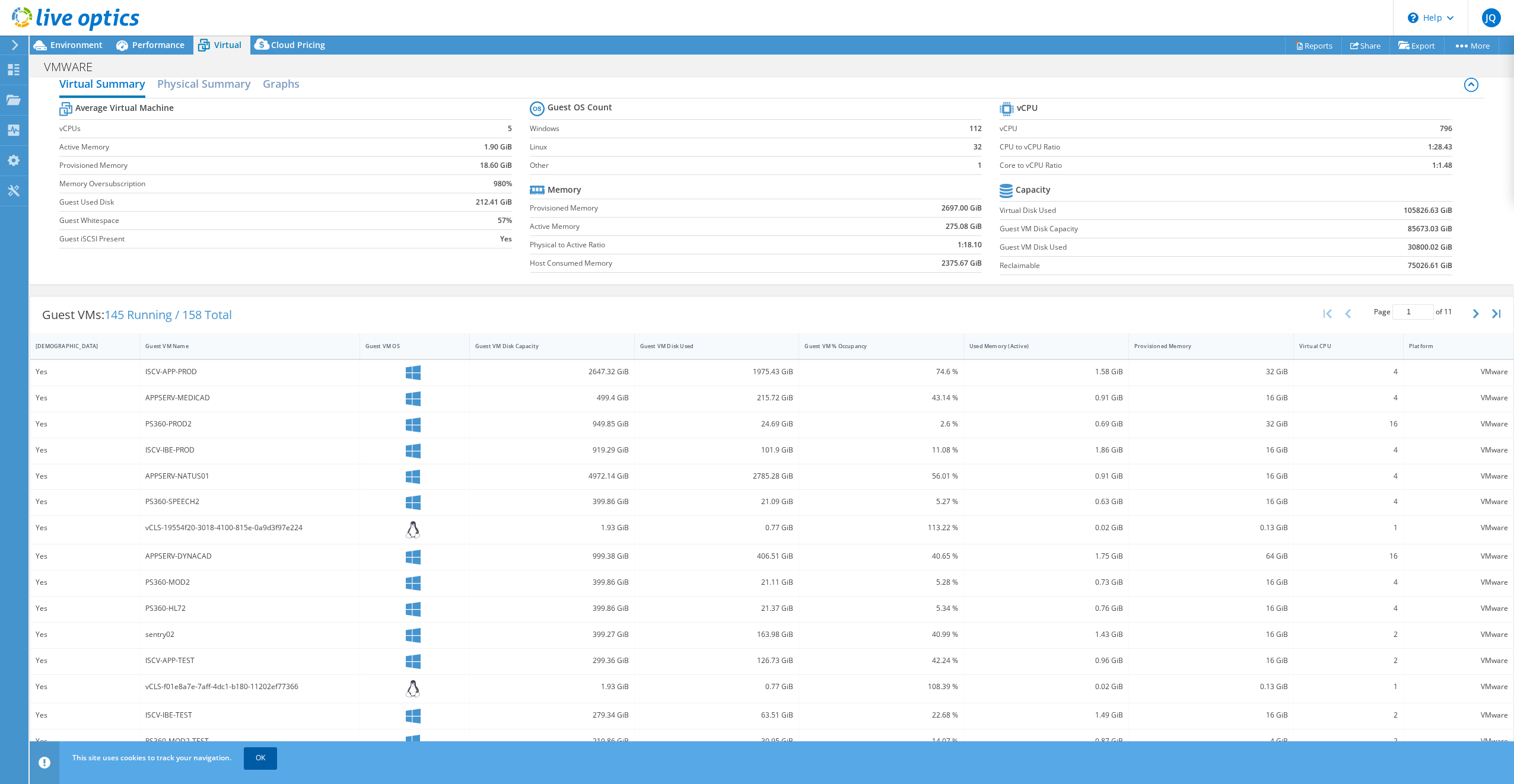
click at [269, 760] on link "OK" at bounding box center [261, 758] width 33 height 22
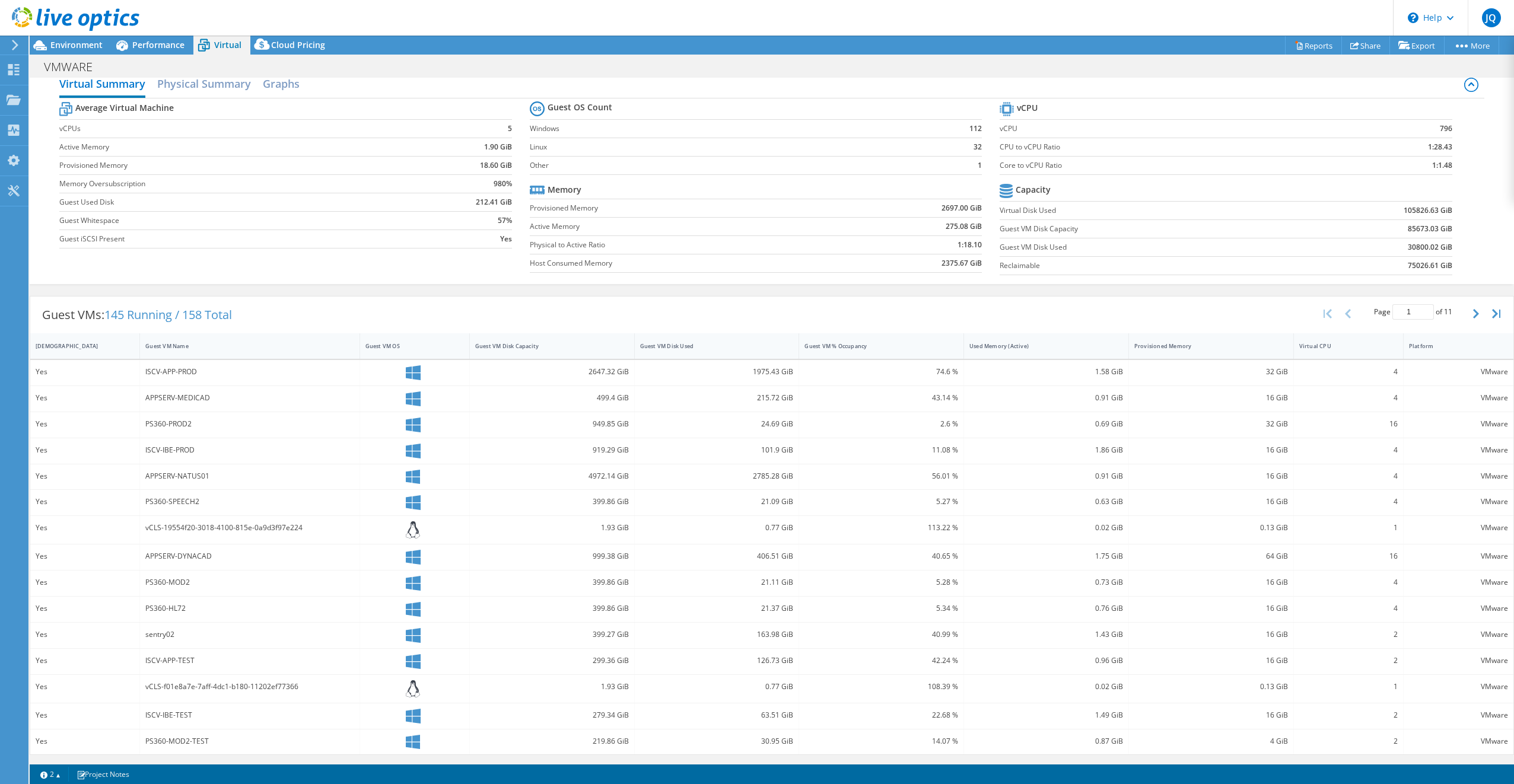
scroll to position [0, 0]
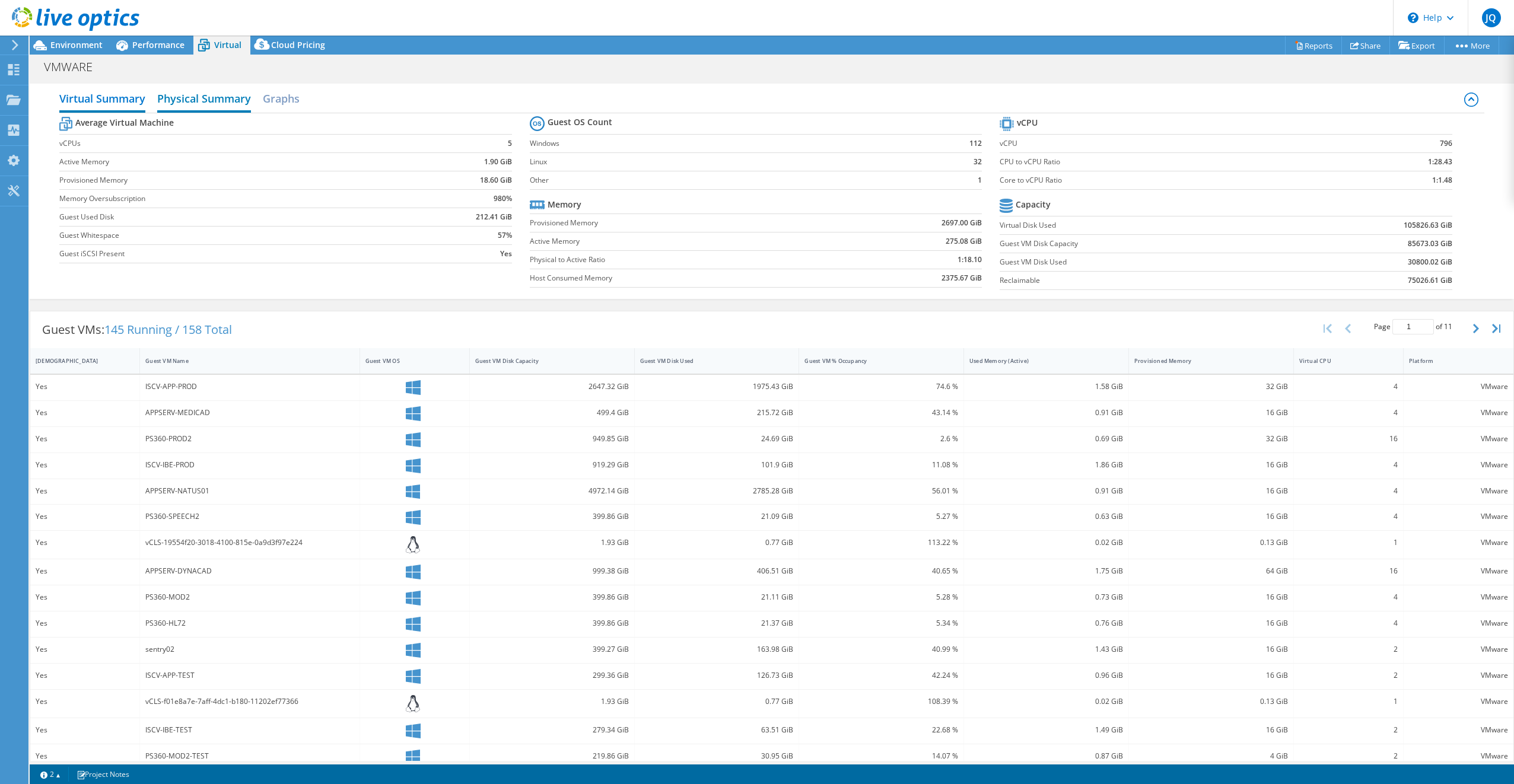
click at [185, 100] on h2 "Physical Summary" at bounding box center [204, 100] width 94 height 26
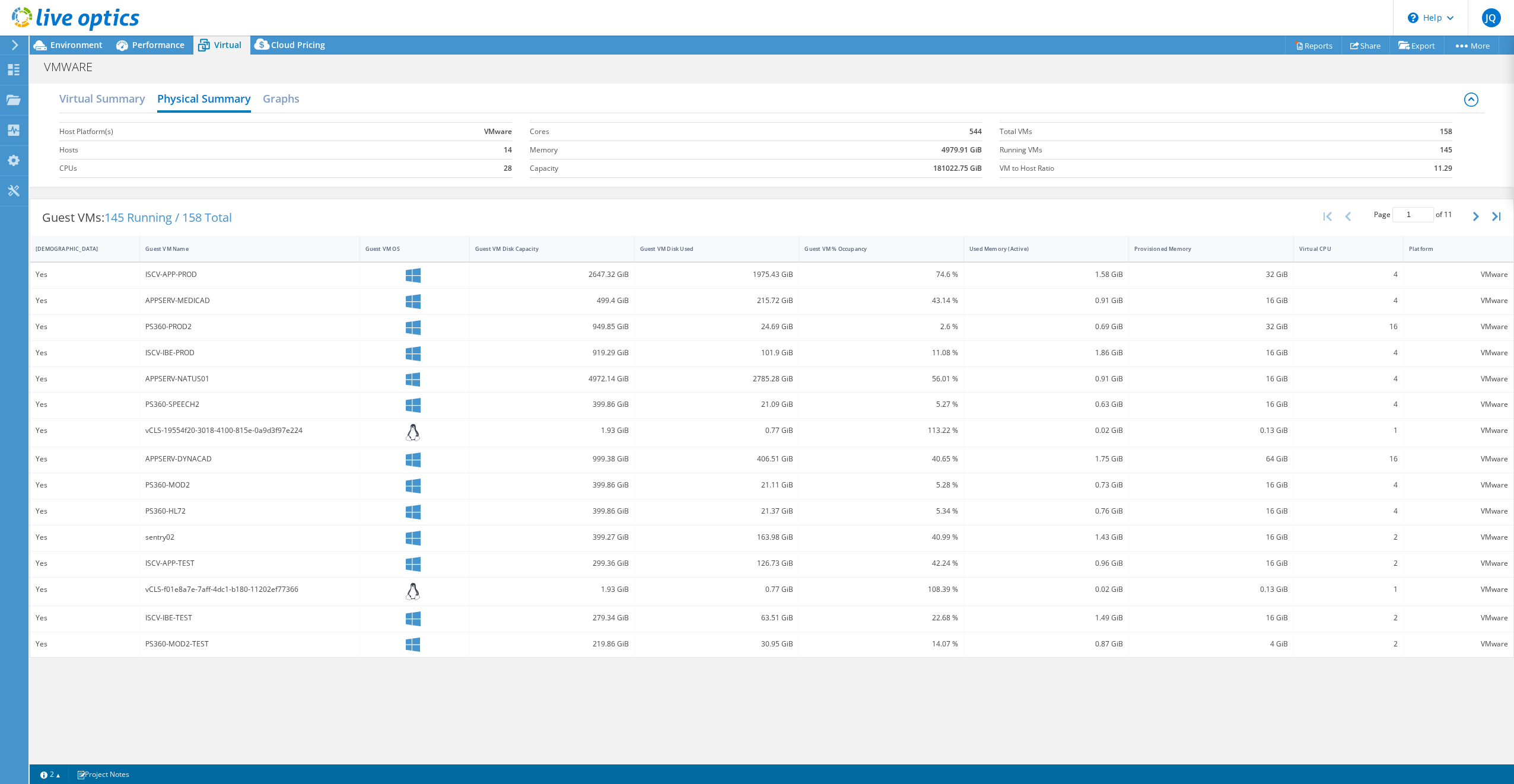
click at [72, 155] on label "Hosts" at bounding box center [213, 150] width 308 height 12
click at [286, 99] on h2 "Graphs" at bounding box center [281, 100] width 37 height 26
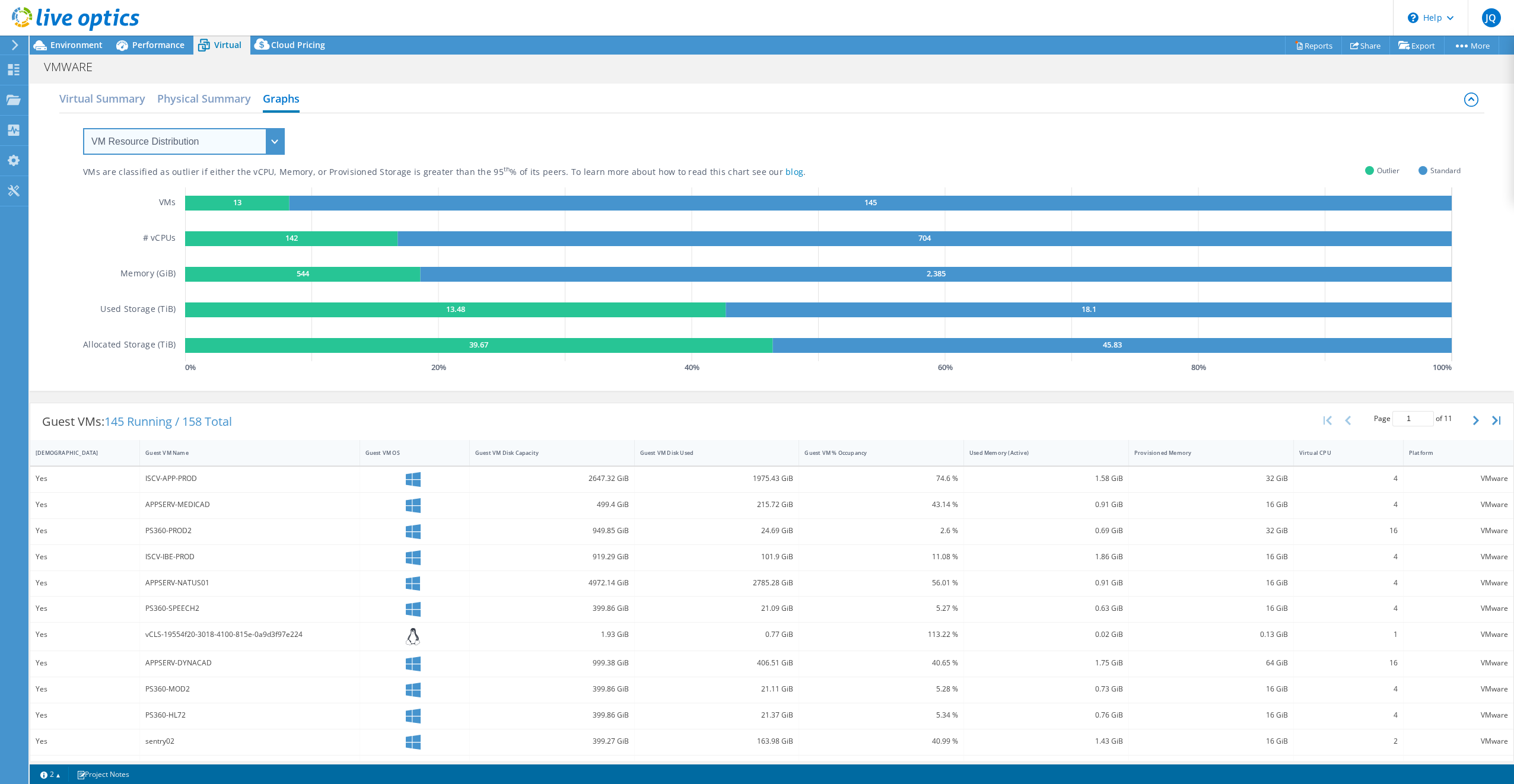
click at [245, 141] on select "VM Resource Distribution Provisioning Contrast Over Provisioning" at bounding box center [183, 142] width 202 height 27
click at [83, 128] on select "VM Resource Distribution Provisioning Contrast Over Provisioning" at bounding box center [183, 142] width 202 height 27
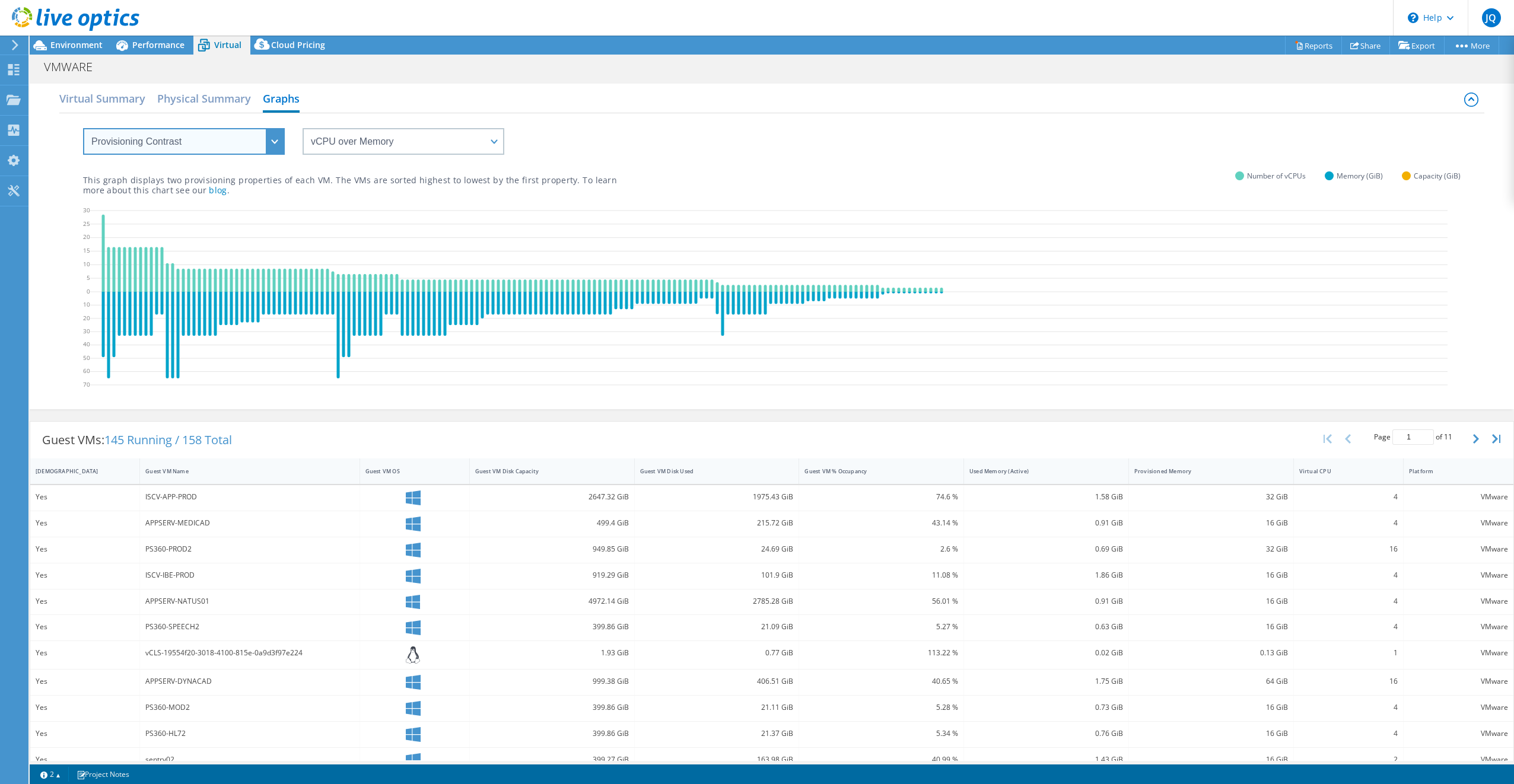
click at [199, 143] on select "VM Resource Distribution Provisioning Contrast Over Provisioning" at bounding box center [183, 142] width 202 height 27
select select "VM Resource Distribution"
click at [83, 128] on select "VM Resource Distribution Provisioning Contrast Over Provisioning" at bounding box center [183, 142] width 202 height 27
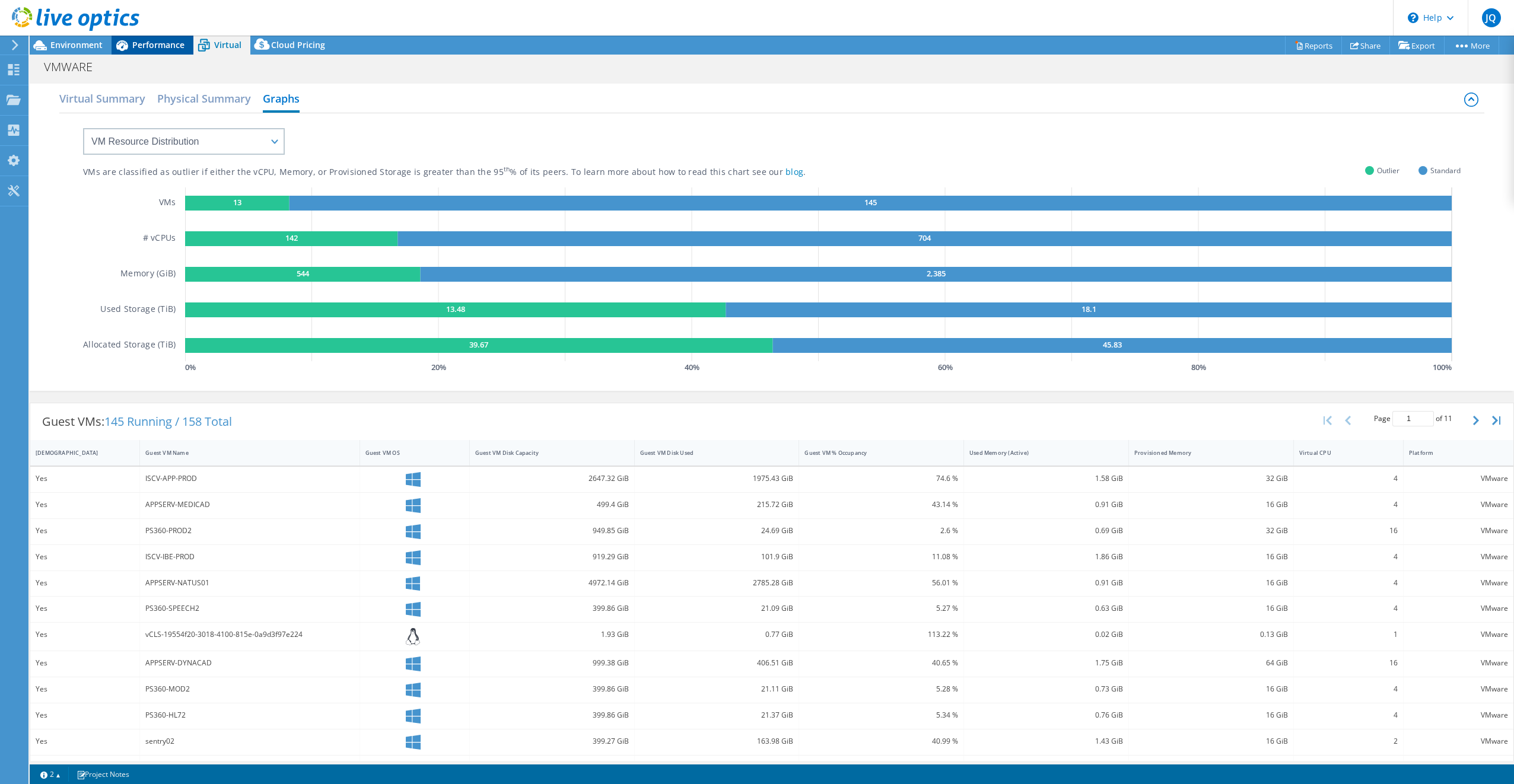
click at [147, 44] on span "Performance" at bounding box center [159, 45] width 53 height 11
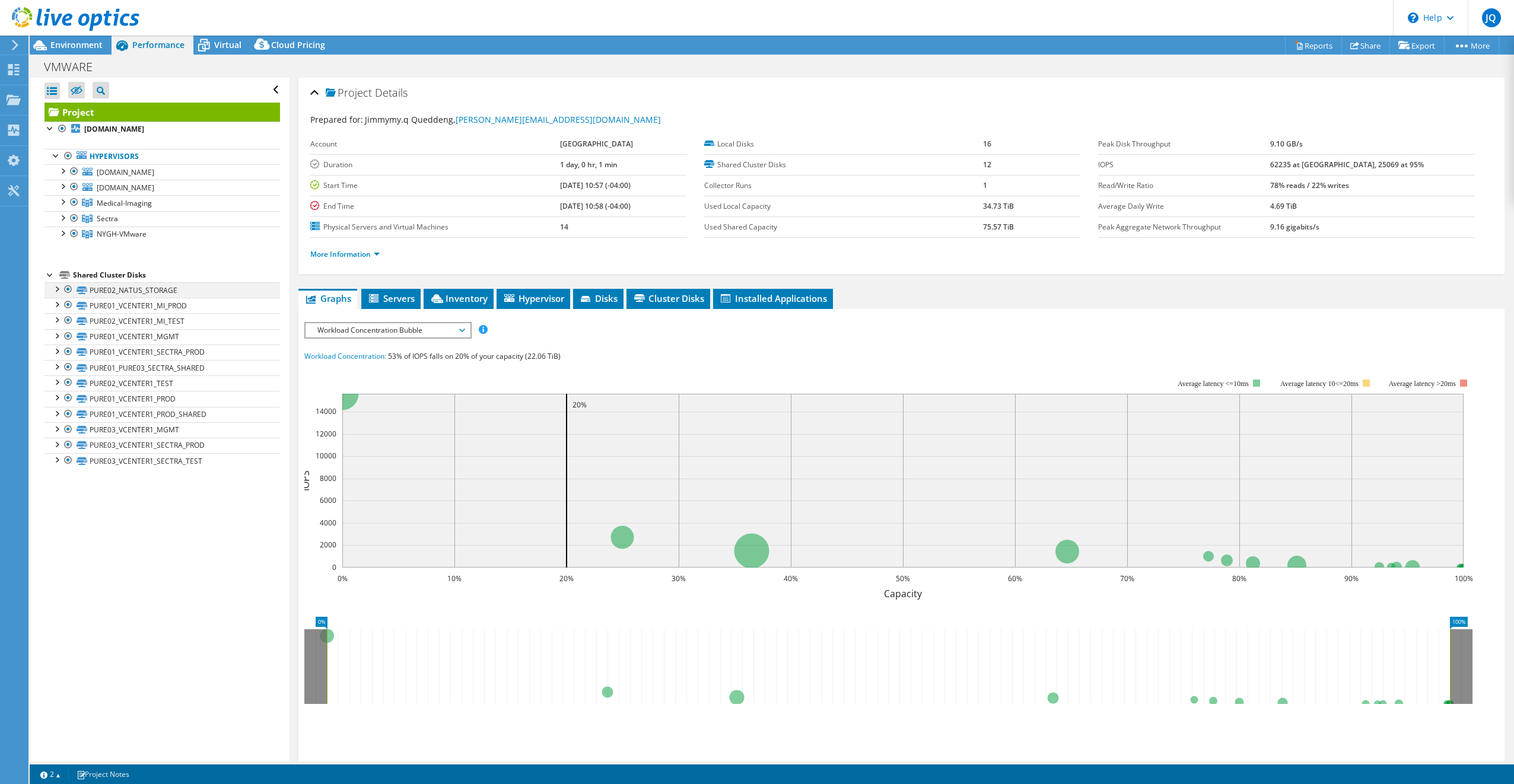
click at [57, 288] on div at bounding box center [56, 288] width 12 height 12
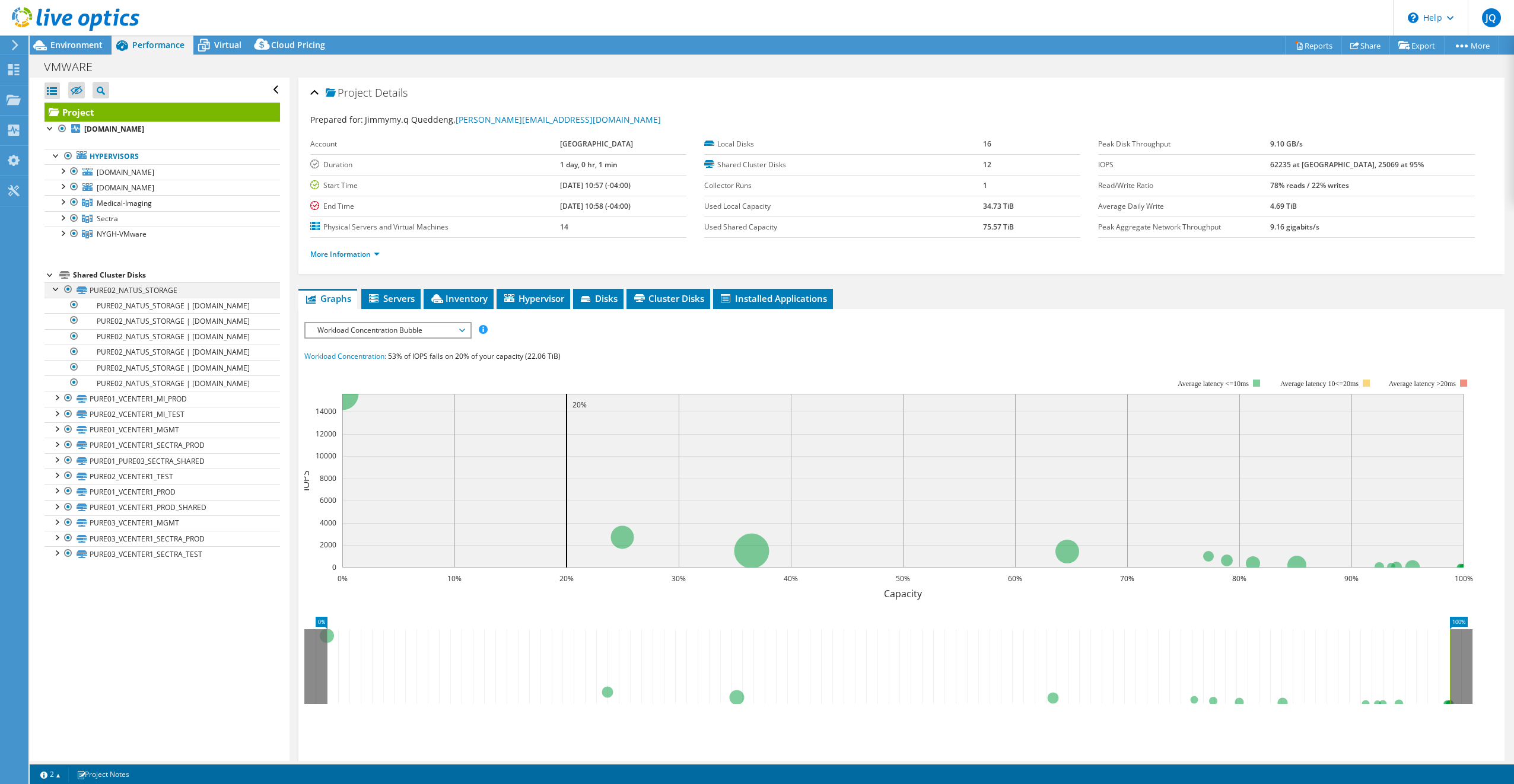
click at [57, 292] on div at bounding box center [56, 288] width 12 height 12
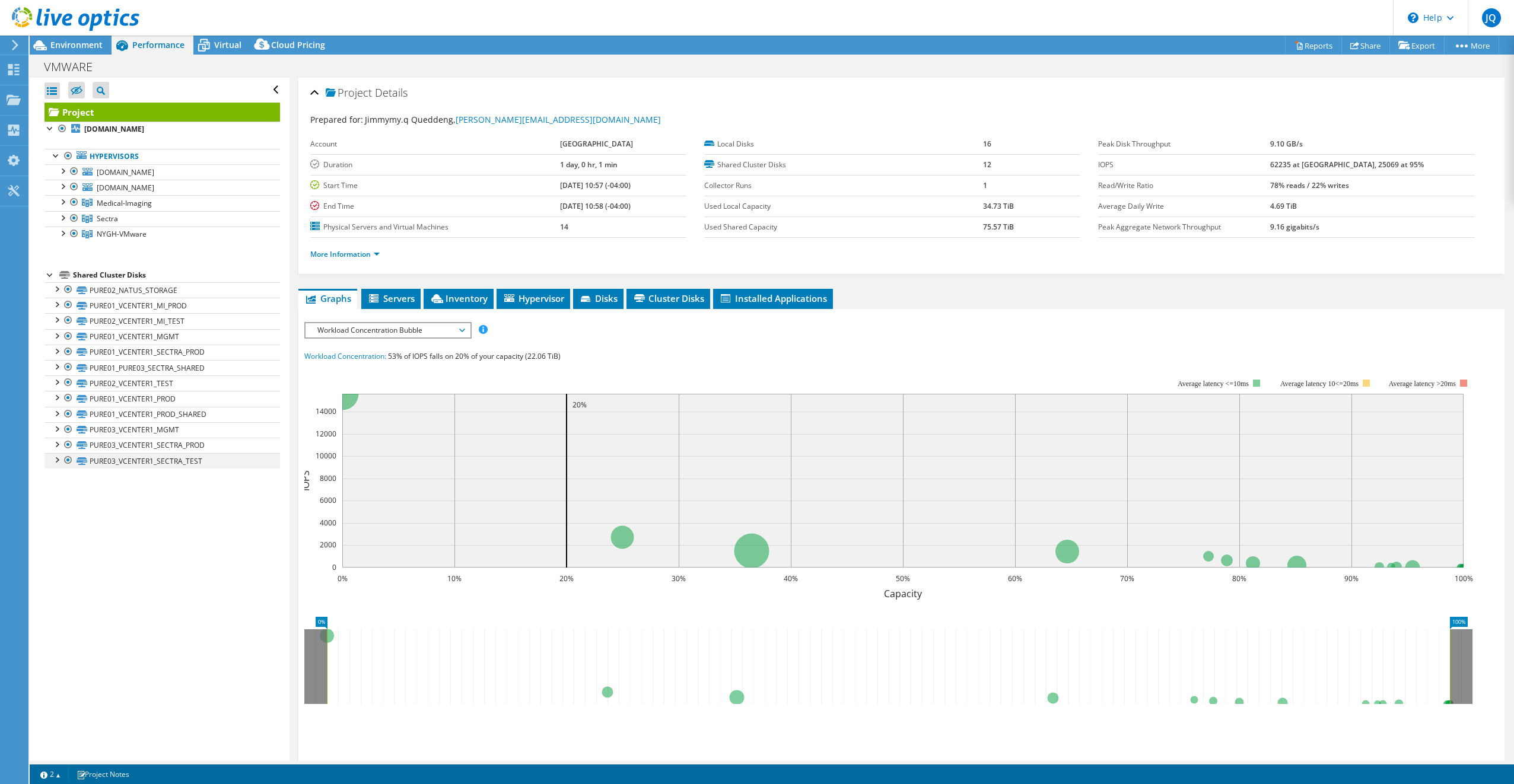
click at [58, 461] on div at bounding box center [56, 459] width 12 height 12
click at [59, 443] on div at bounding box center [56, 443] width 12 height 12
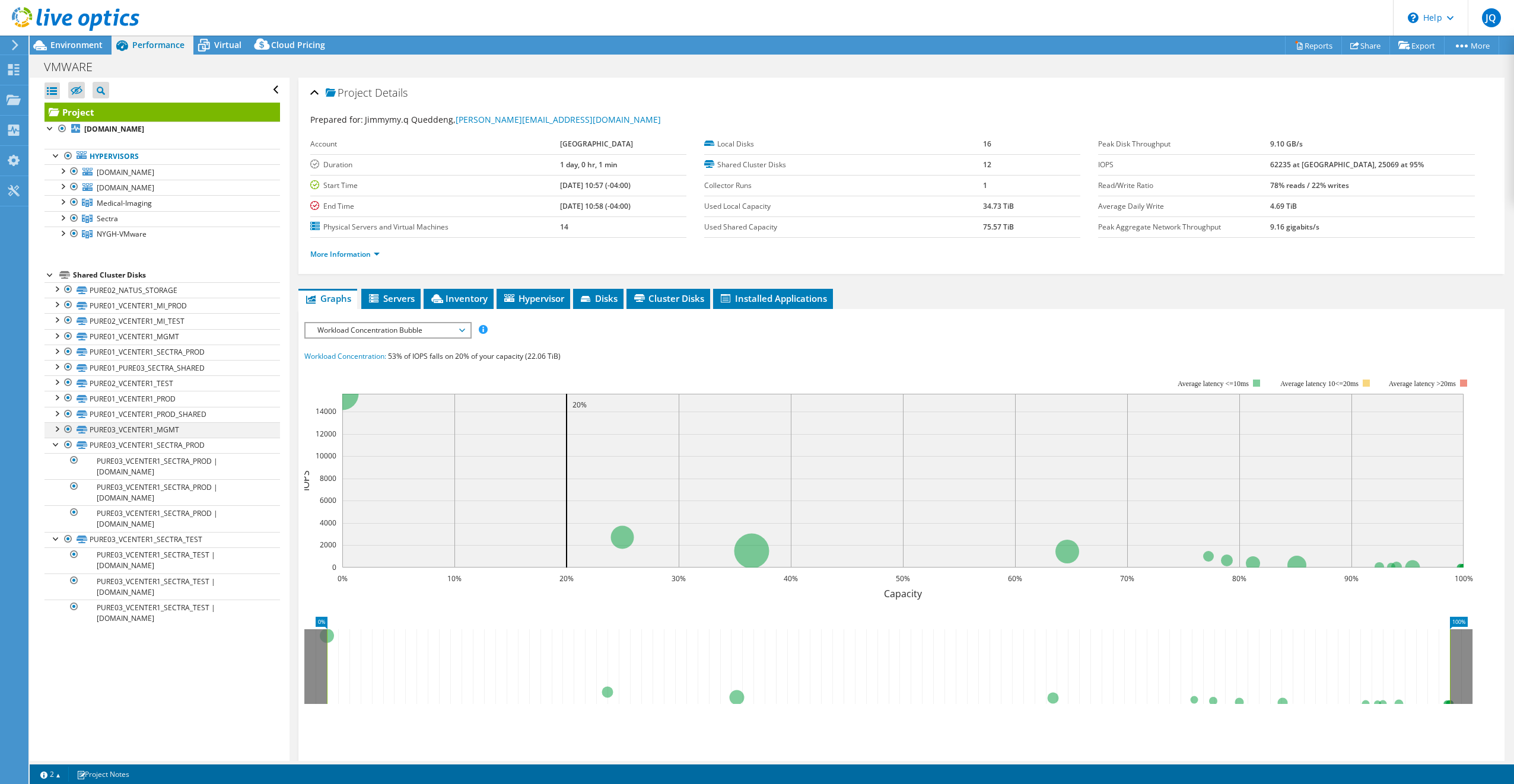
click at [55, 429] on div at bounding box center [56, 428] width 12 height 12
click at [54, 408] on div at bounding box center [56, 413] width 12 height 12
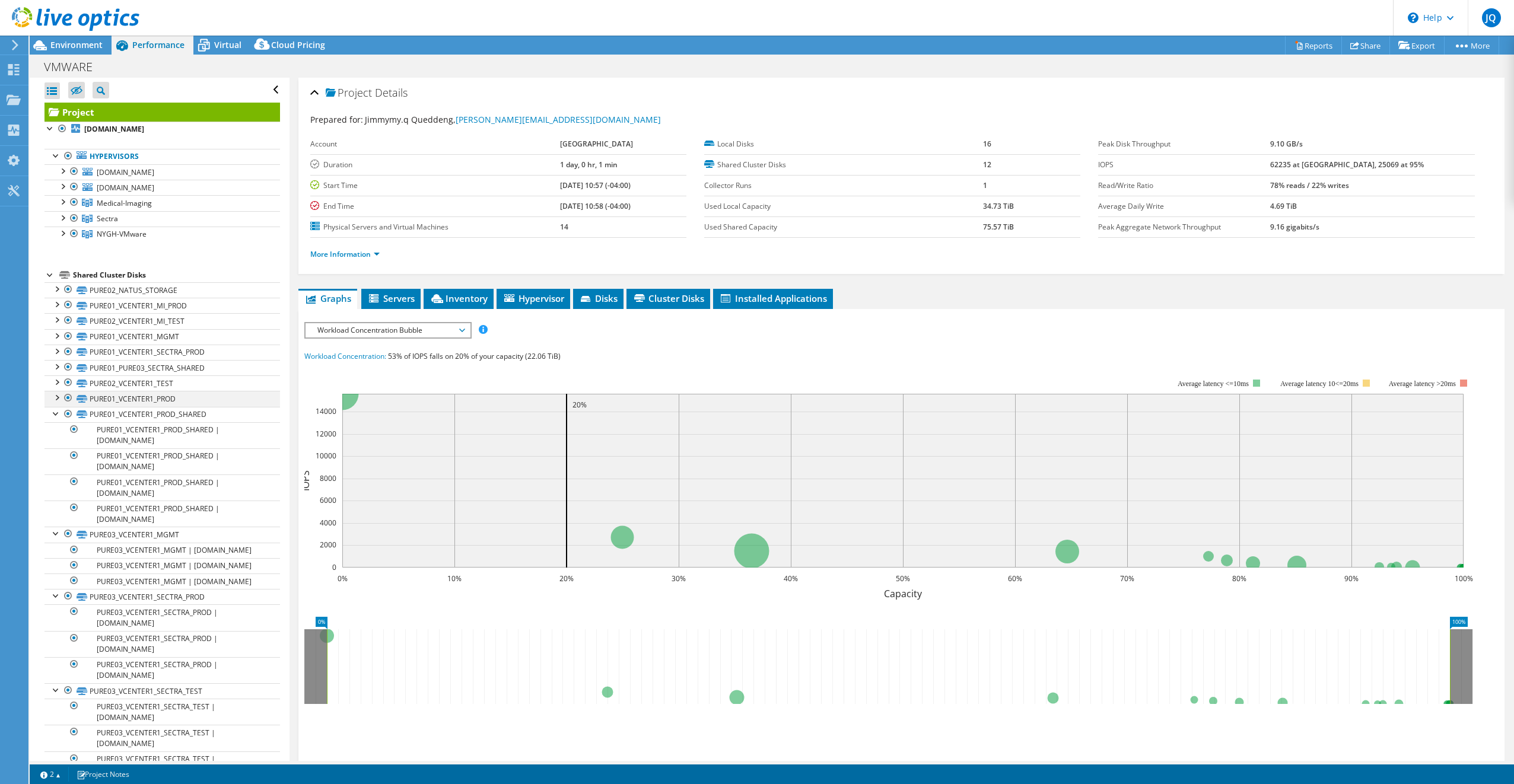
click at [53, 396] on div at bounding box center [56, 397] width 12 height 12
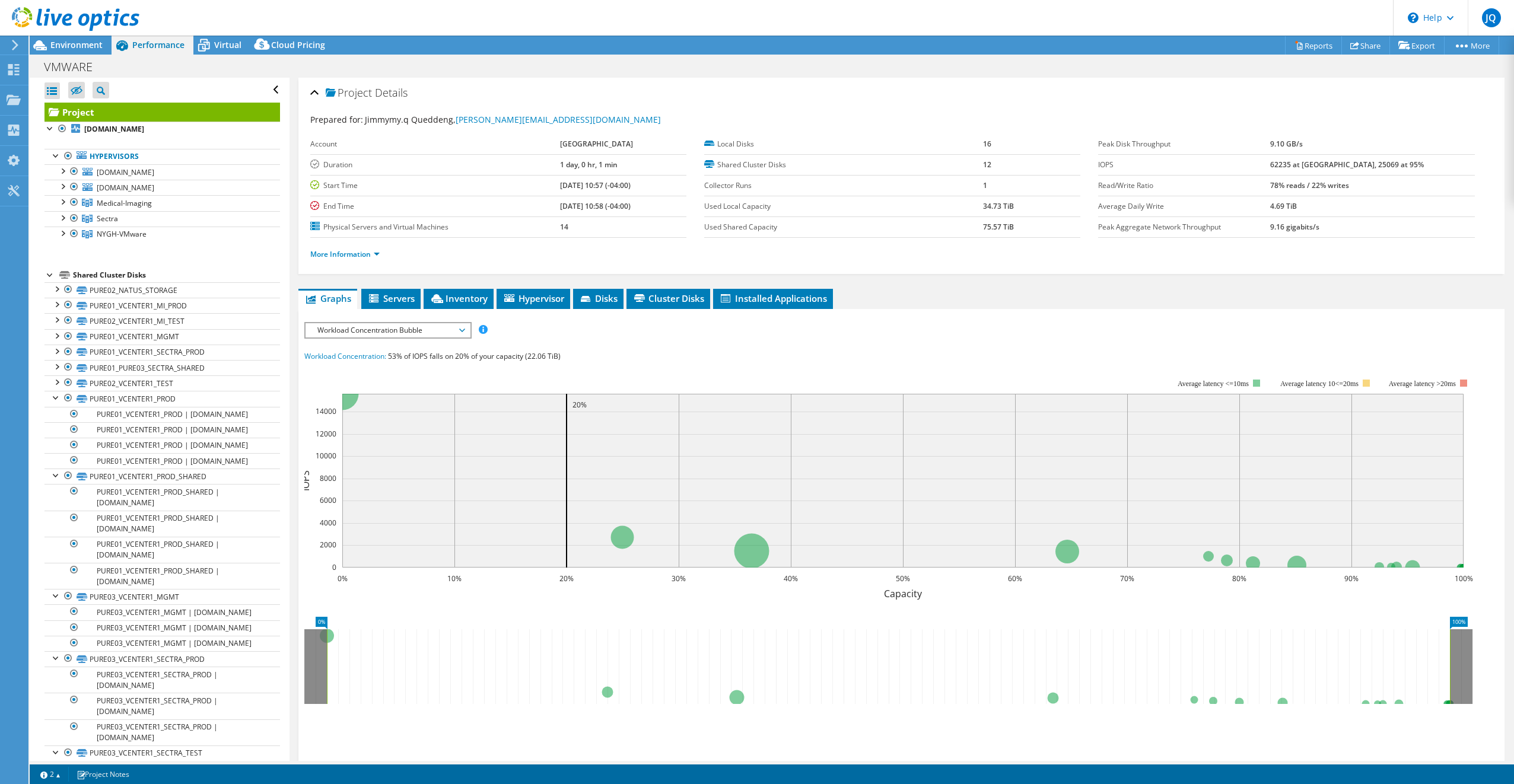
click at [46, 276] on div at bounding box center [50, 274] width 12 height 12
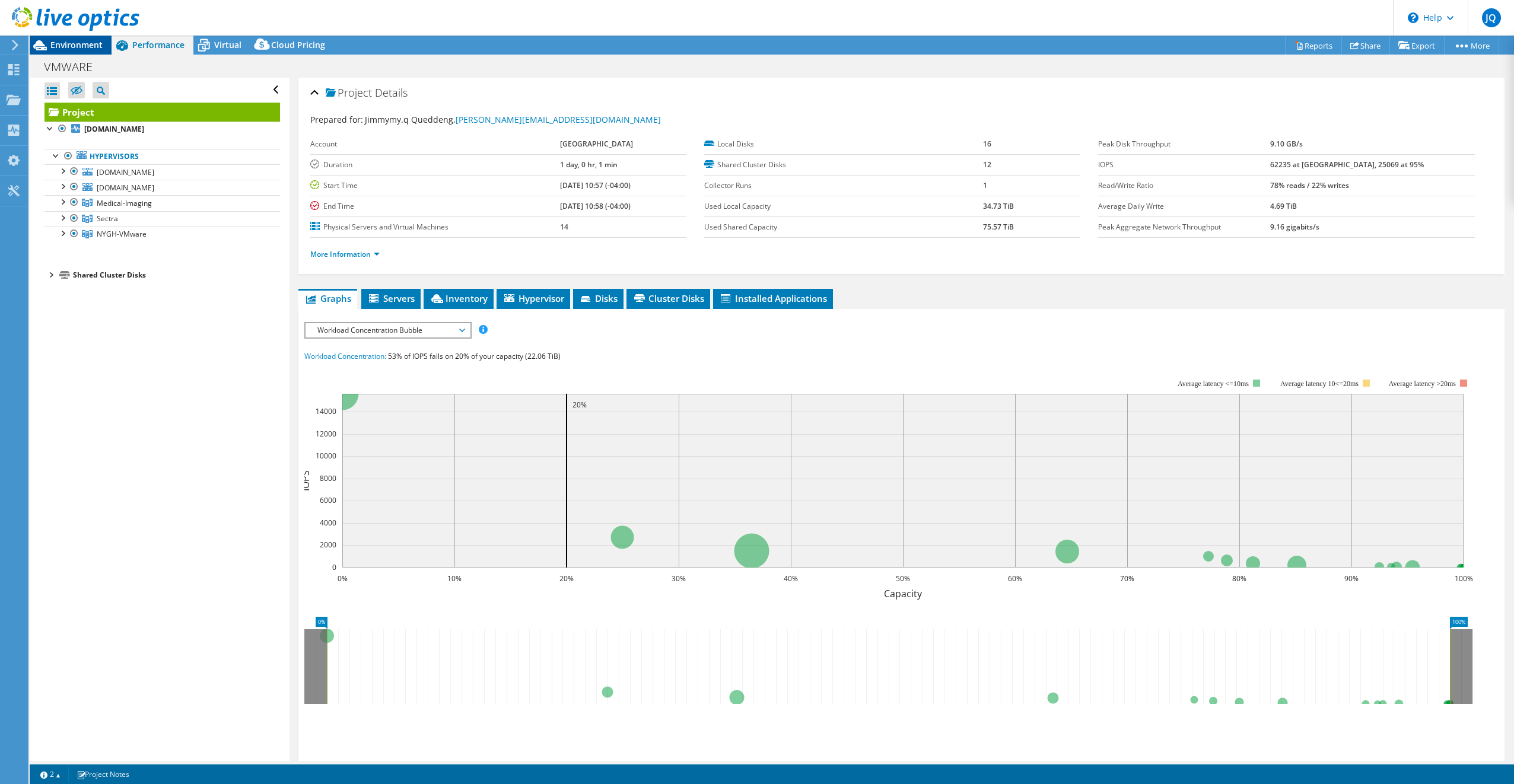
click at [87, 45] on span "Environment" at bounding box center [76, 45] width 53 height 11
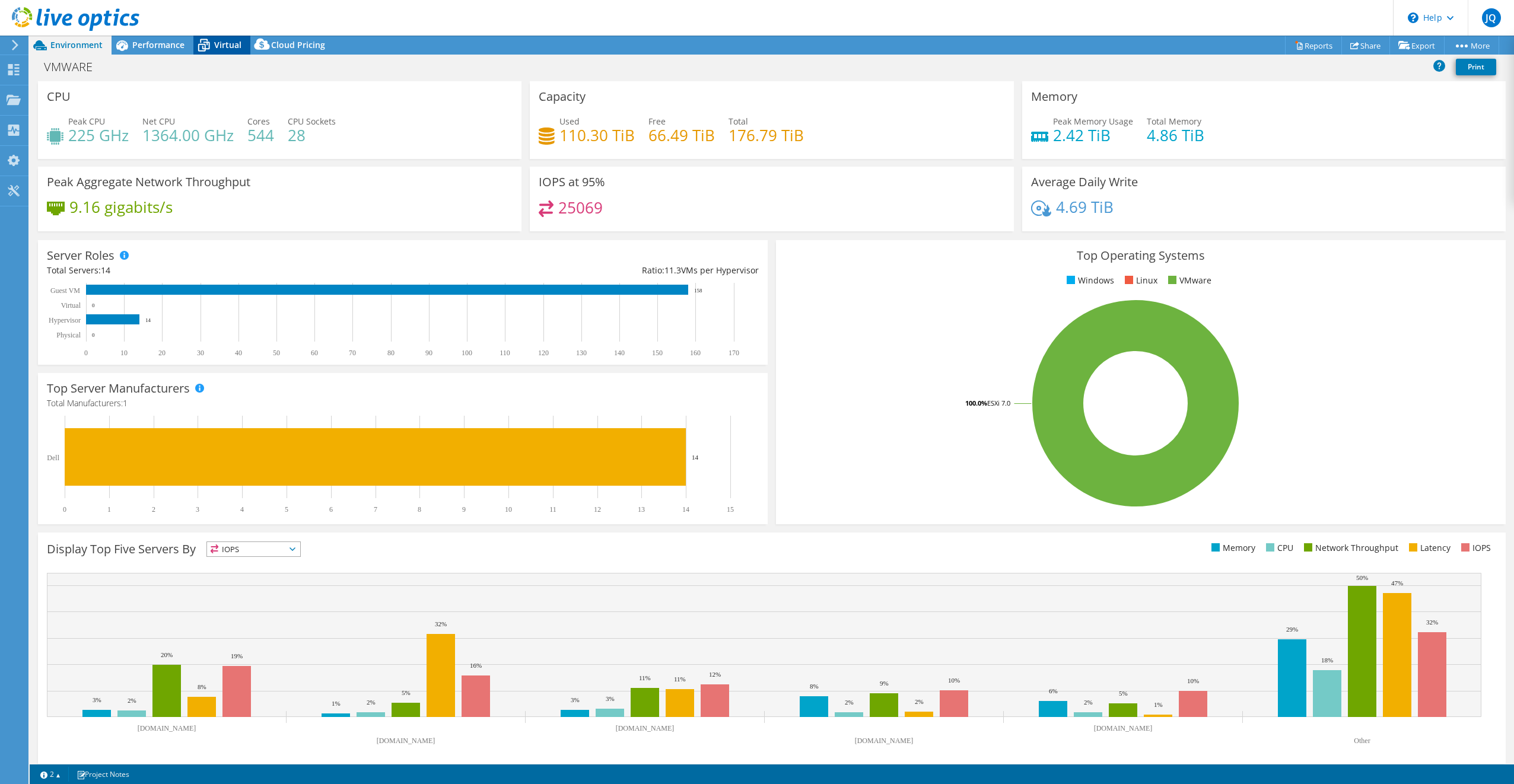
click at [227, 44] on span "Virtual" at bounding box center [228, 45] width 27 height 11
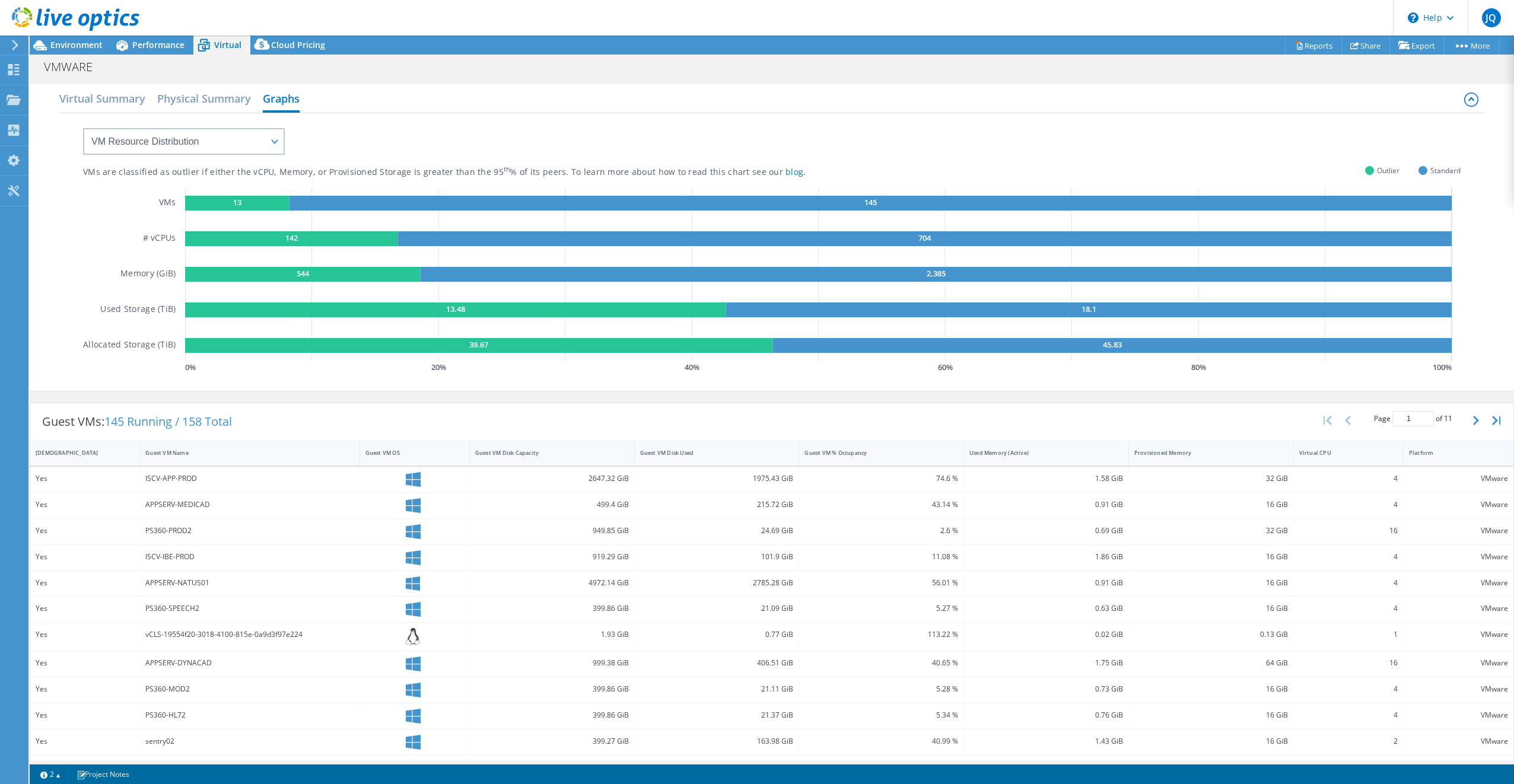
click at [14, 45] on icon at bounding box center [14, 45] width 9 height 10
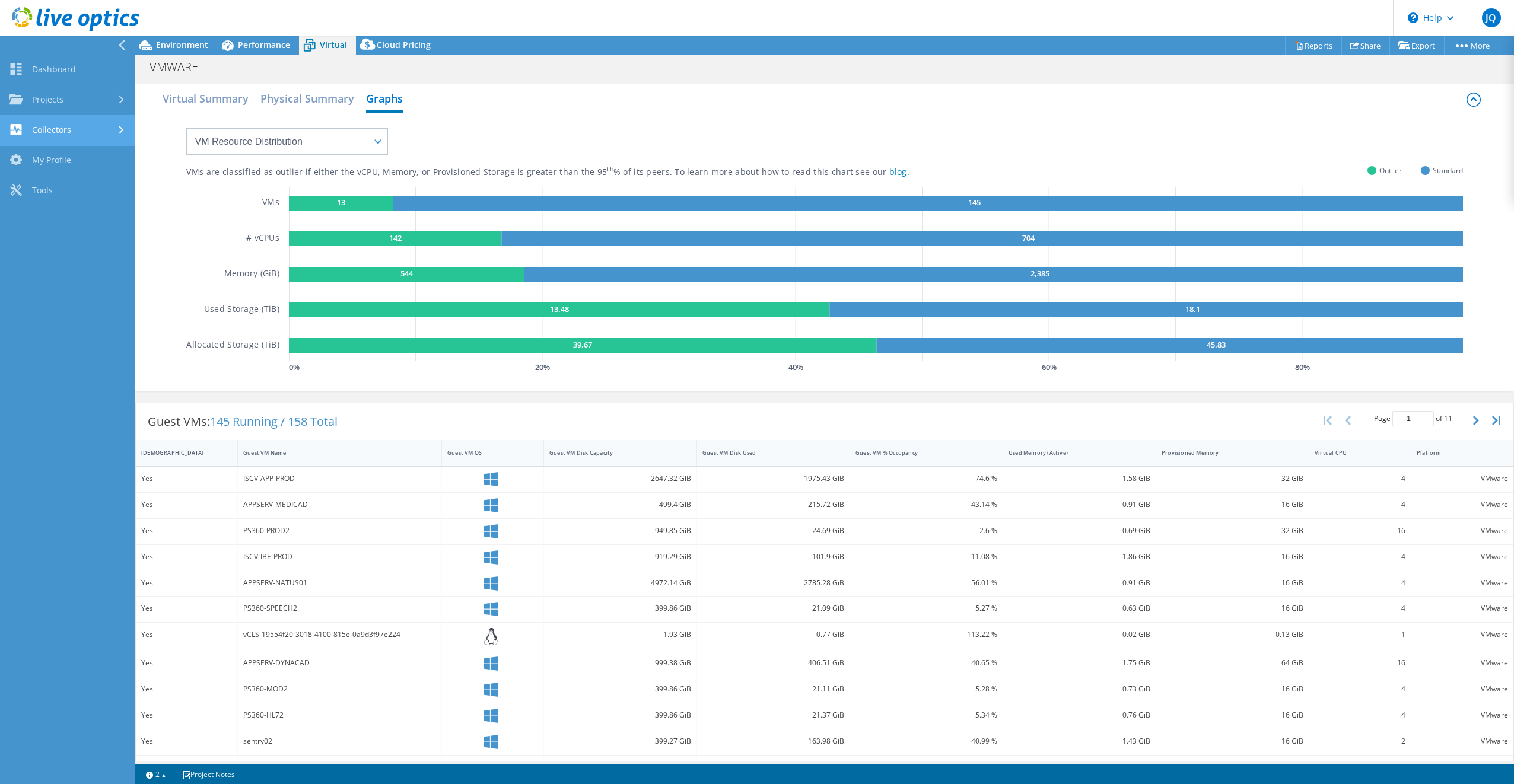
click at [59, 129] on link "Collectors" at bounding box center [68, 131] width 135 height 30
click at [31, 71] on link "Dashboard" at bounding box center [68, 70] width 135 height 30
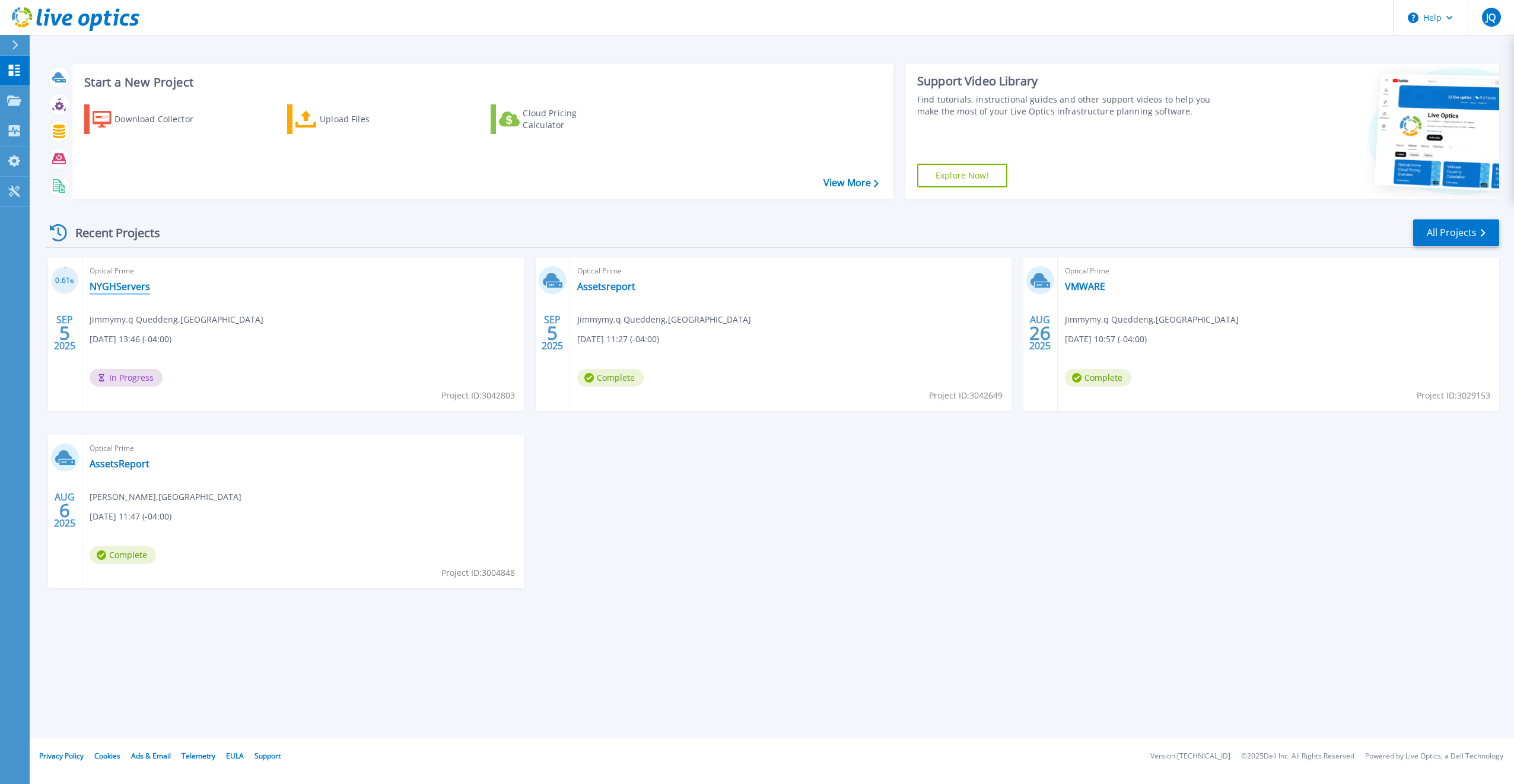
click at [122, 288] on link "NYGHServers" at bounding box center [120, 286] width 61 height 12
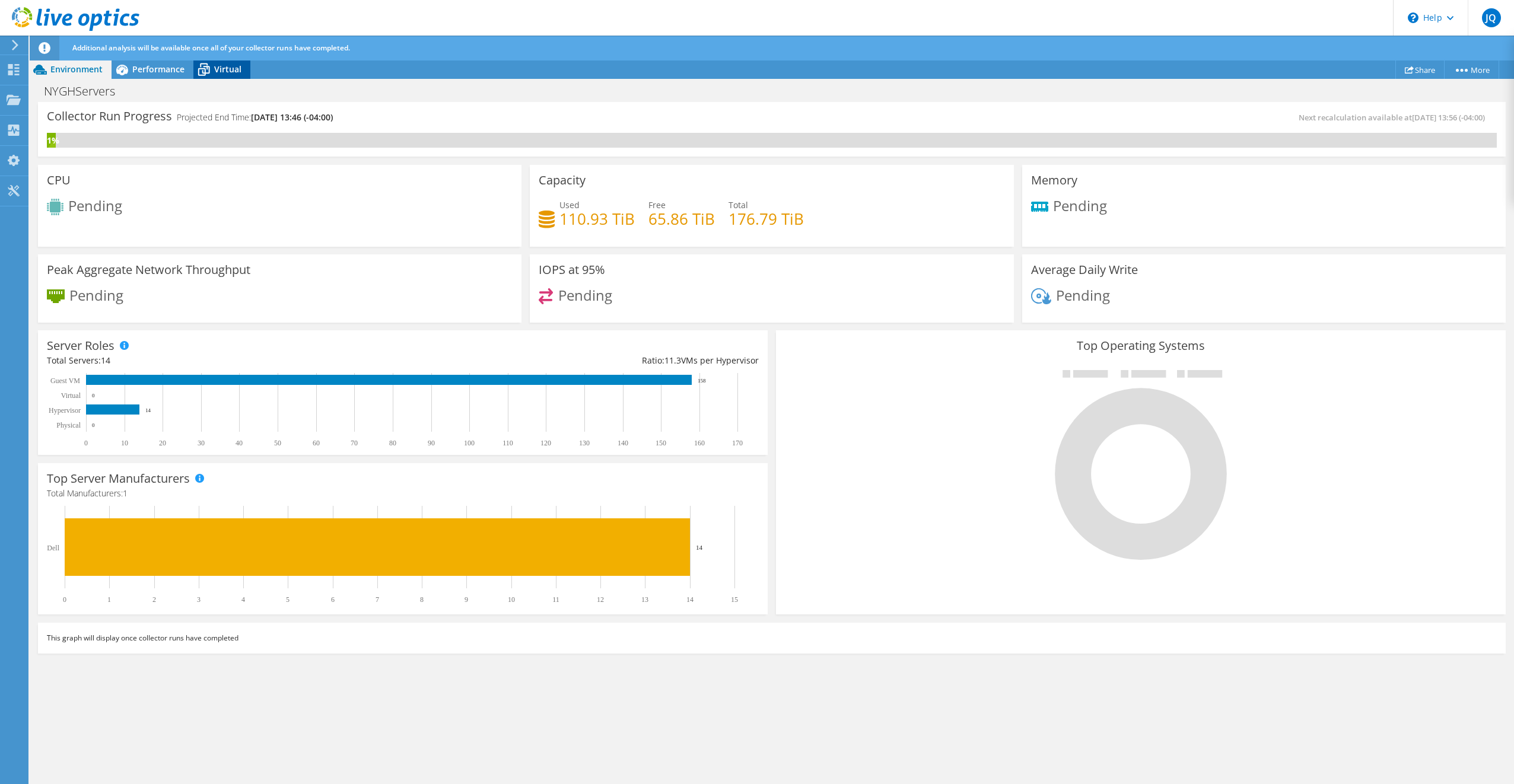
click at [214, 61] on icon at bounding box center [204, 69] width 21 height 21
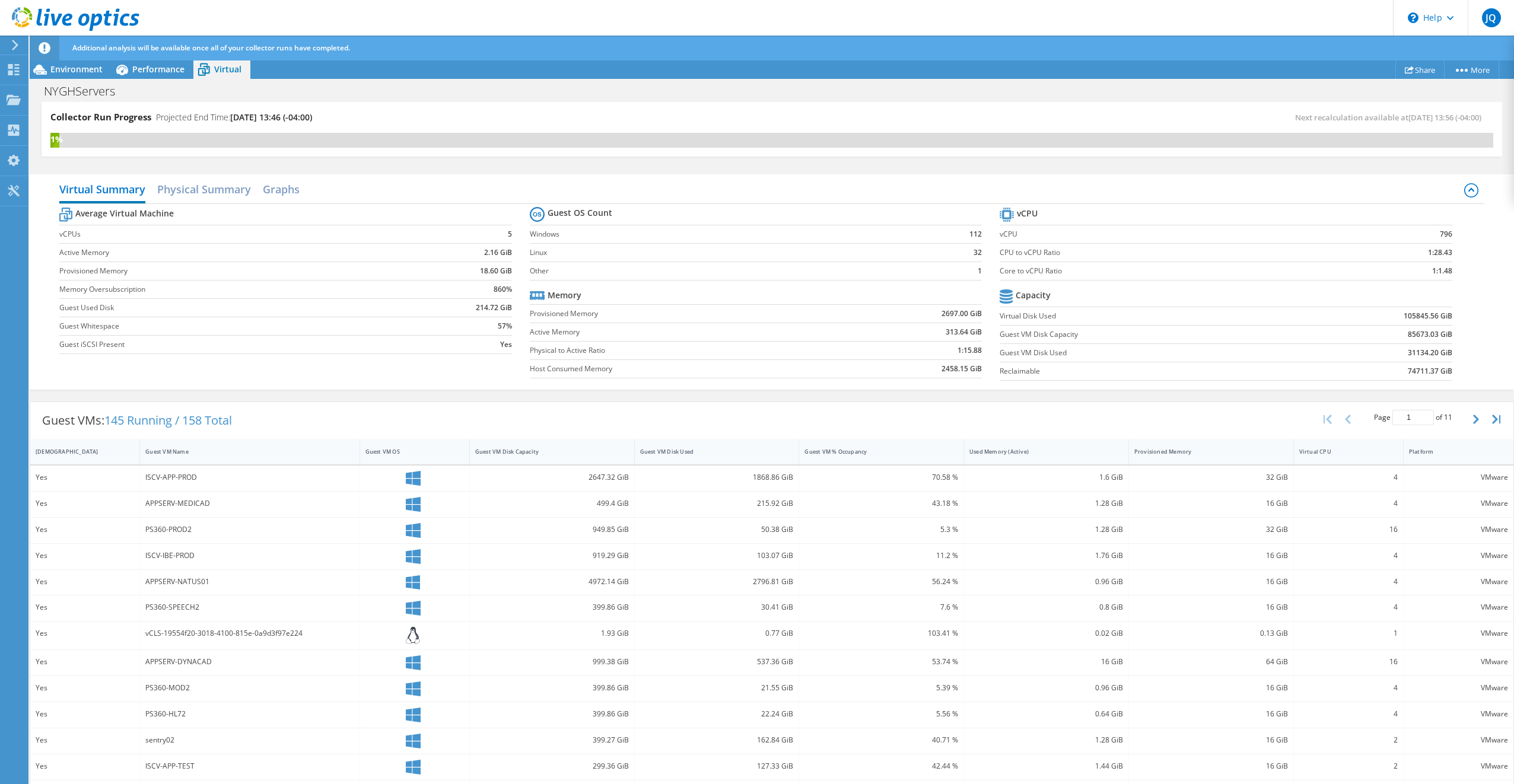
click at [579, 233] on label "Windows" at bounding box center [727, 234] width 394 height 12
click at [16, 42] on icon at bounding box center [14, 45] width 9 height 10
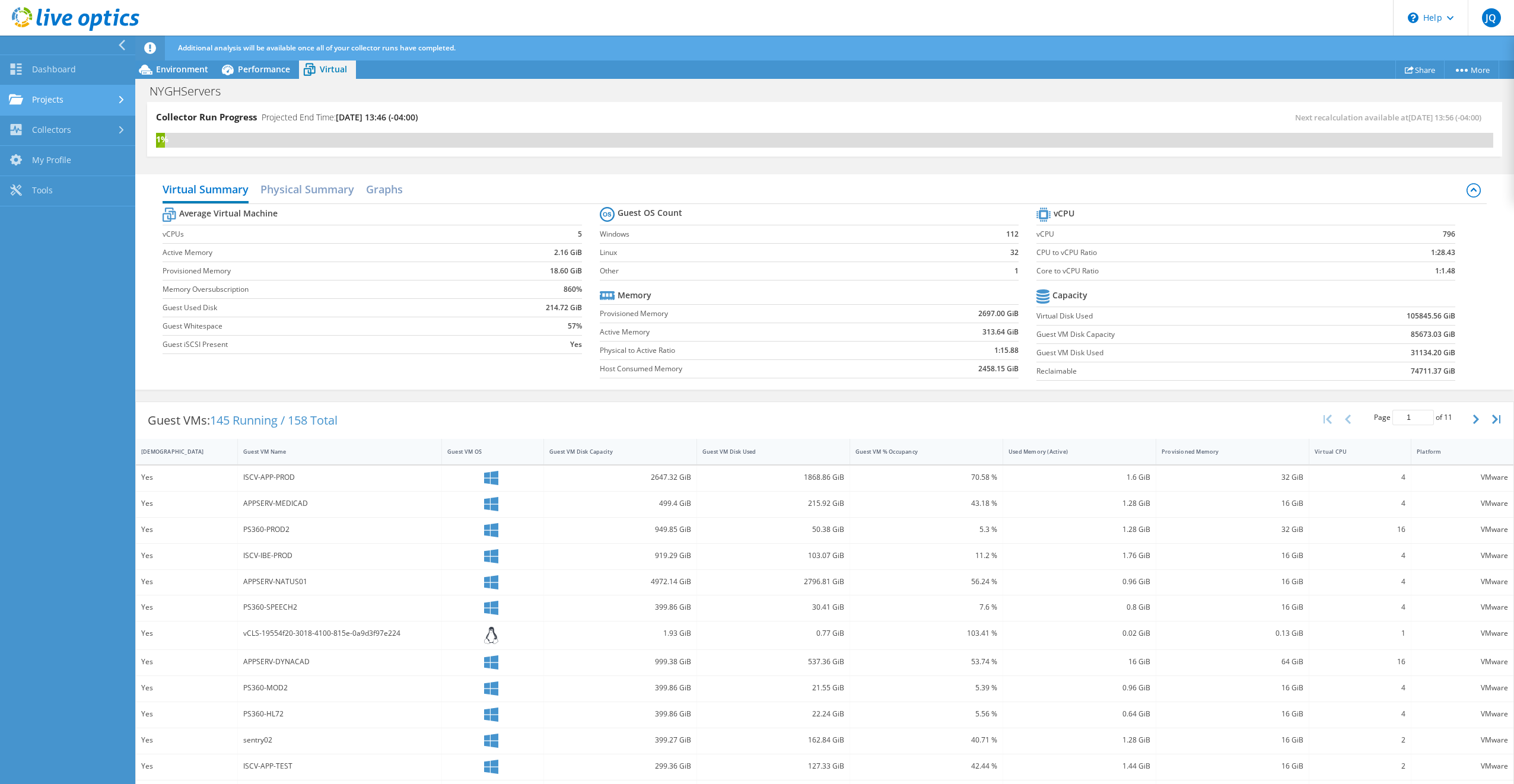
click at [57, 101] on link "Projects" at bounding box center [68, 100] width 135 height 30
click at [74, 191] on link "Optical Prime Collector Runs" at bounding box center [68, 195] width 135 height 38
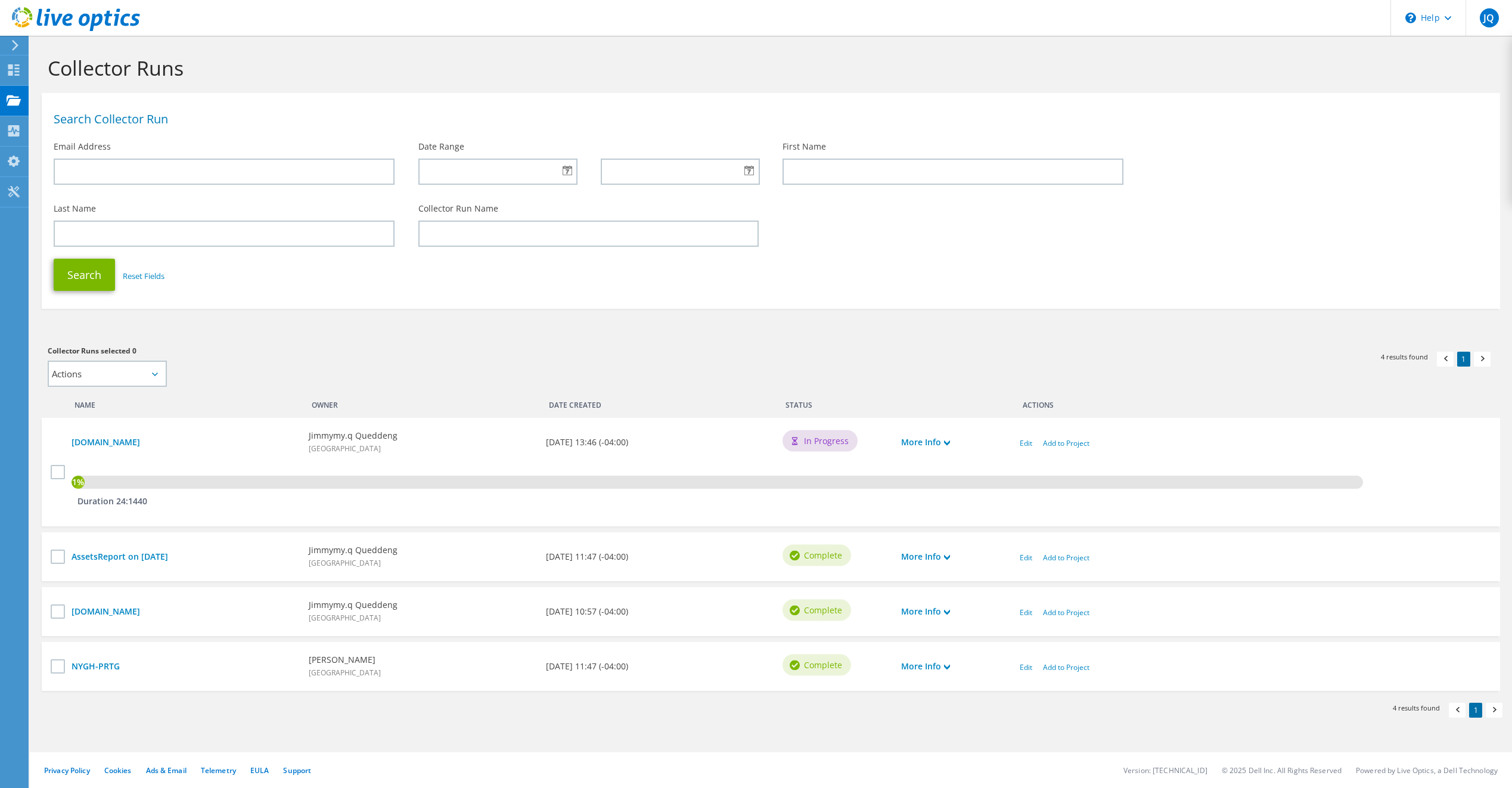
click at [380, 447] on span "[GEOGRAPHIC_DATA]" at bounding box center [345, 448] width 72 height 10
click at [18, 43] on icon at bounding box center [14, 45] width 9 height 10
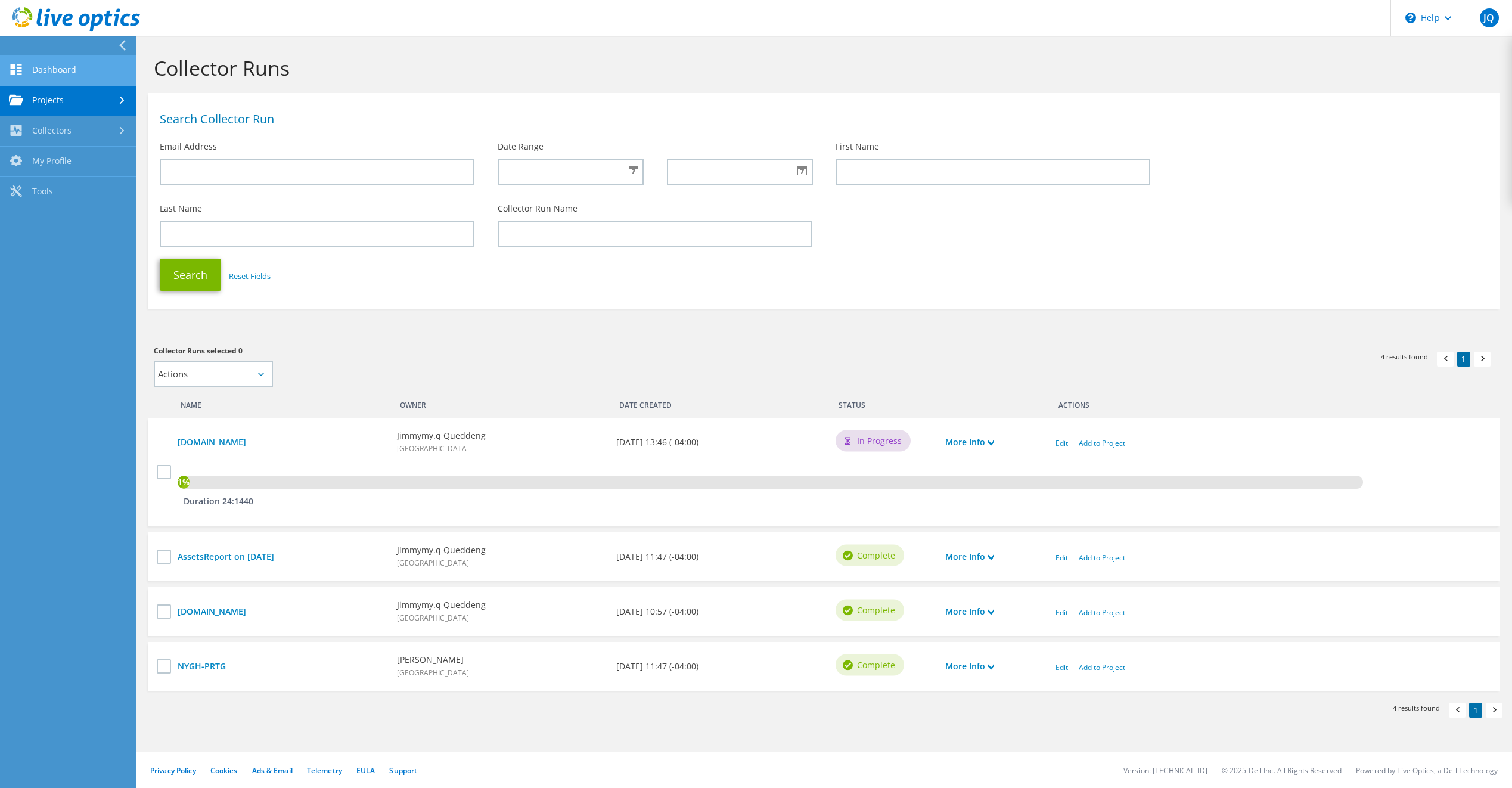
click at [60, 71] on link "Dashboard" at bounding box center [68, 70] width 136 height 30
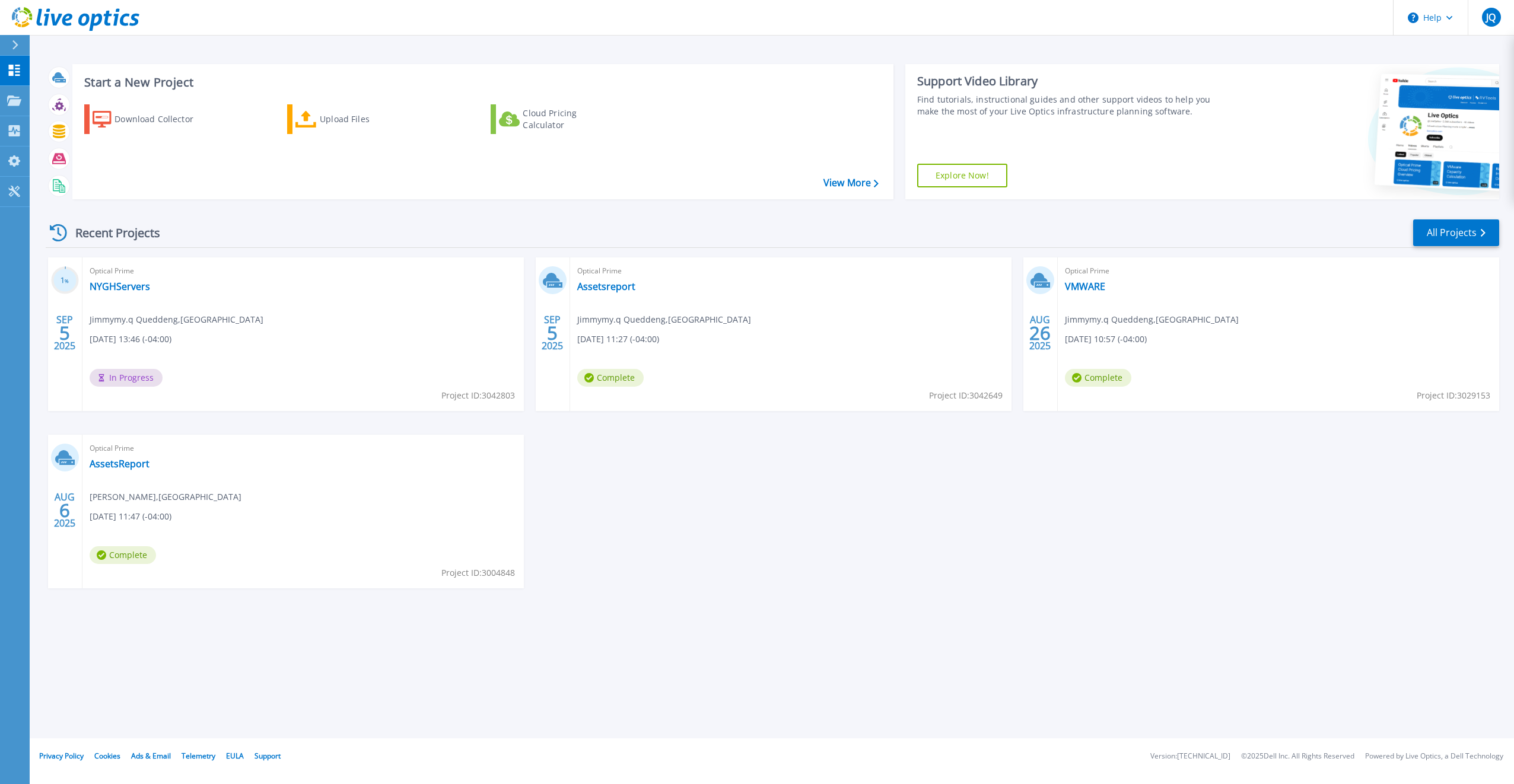
click at [130, 315] on span "Jimmymy.q Queddeng , [GEOGRAPHIC_DATA]" at bounding box center [176, 319] width 174 height 13
click at [622, 284] on link "Assetsreport" at bounding box center [606, 286] width 58 height 12
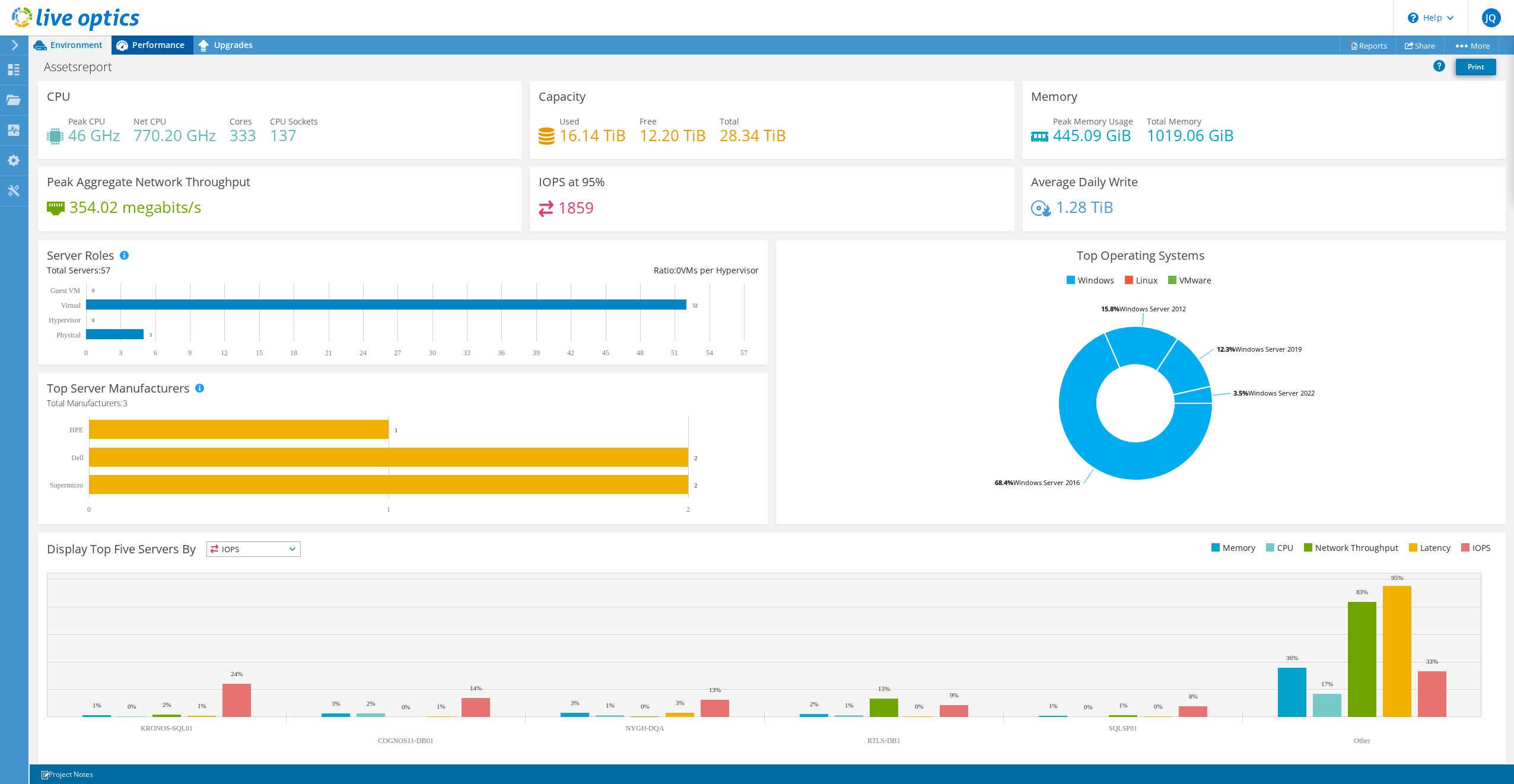
click at [182, 48] on span "Performance" at bounding box center [159, 45] width 53 height 11
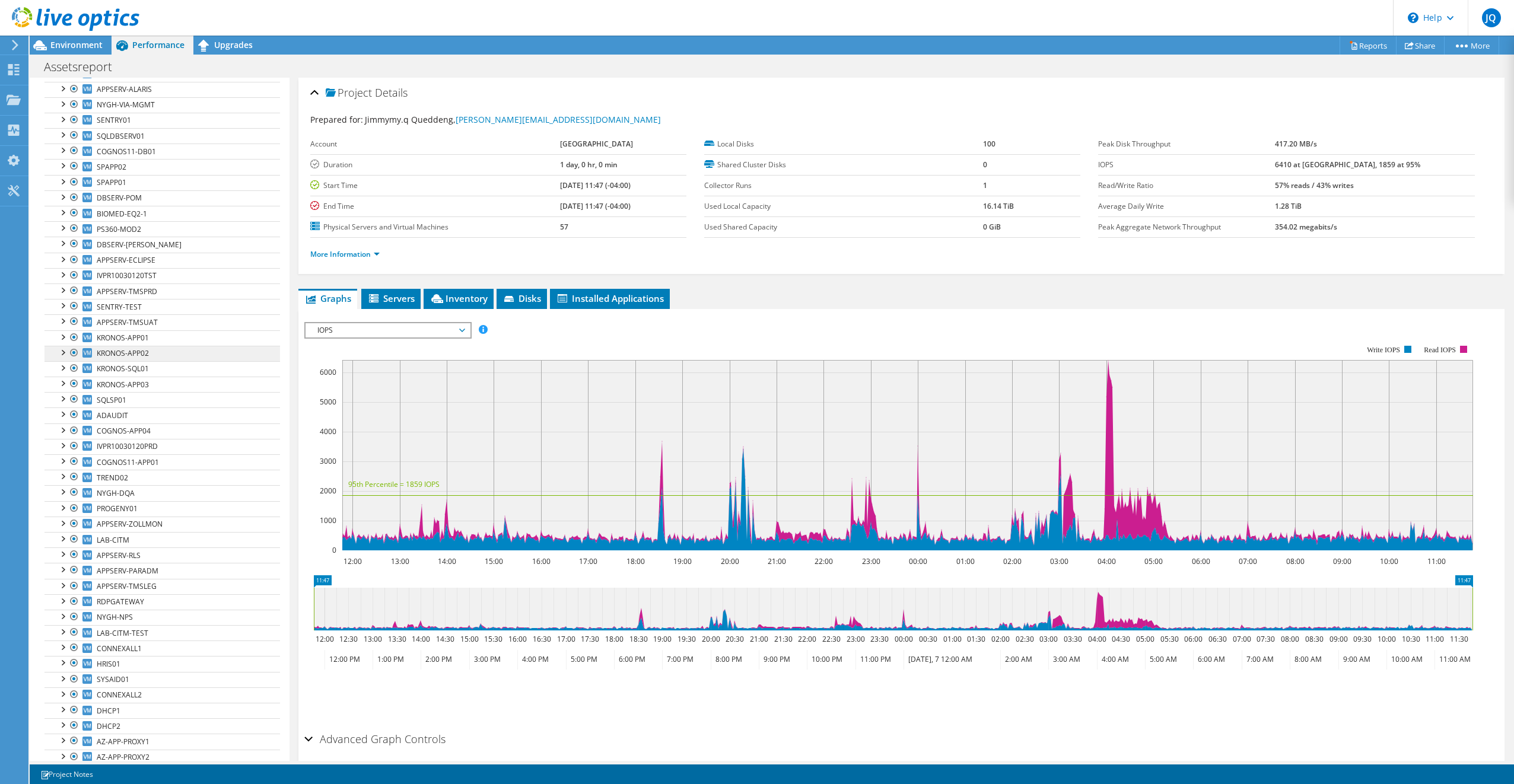
scroll to position [343, 0]
click at [27, 15] on icon at bounding box center [76, 19] width 127 height 25
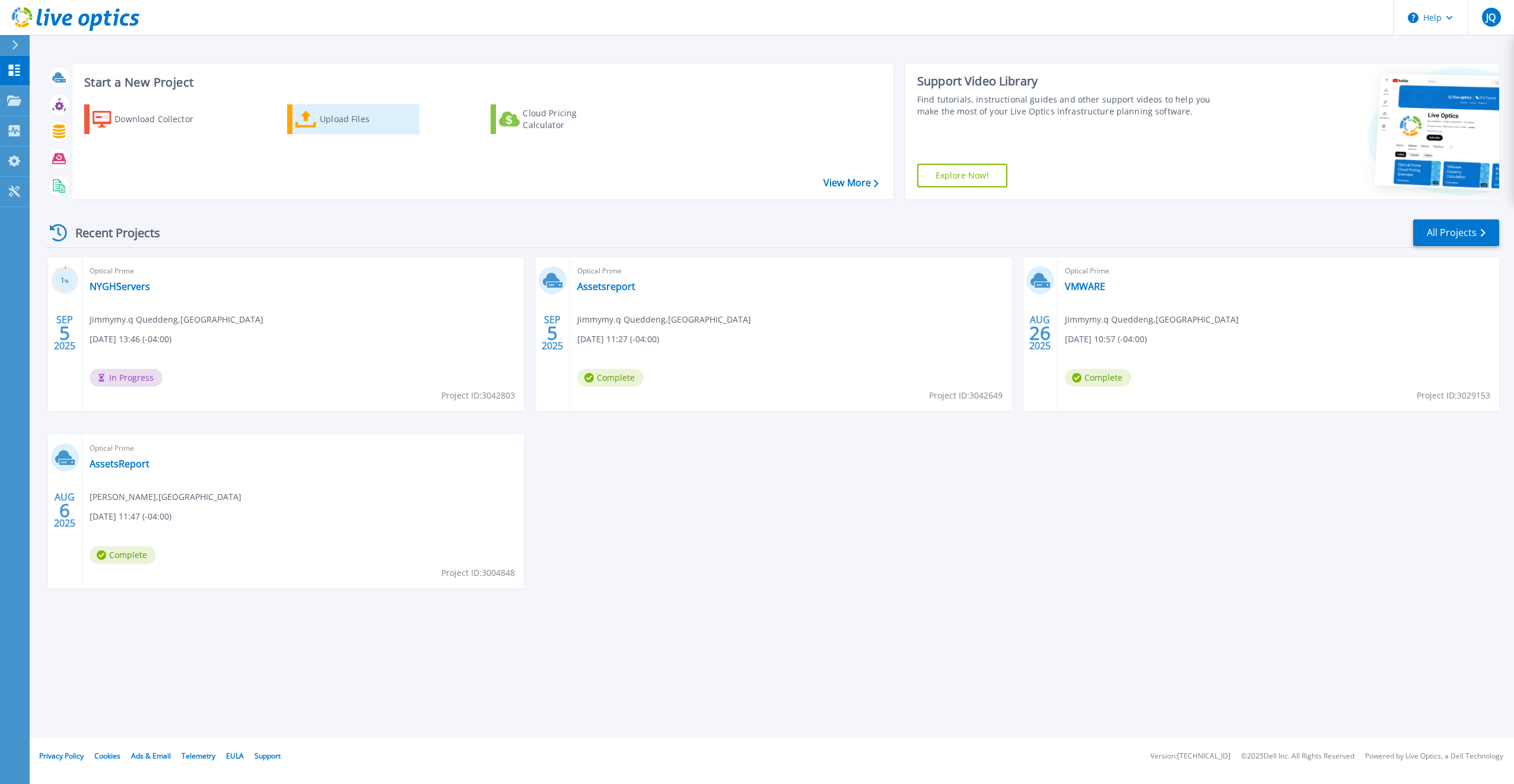
click at [339, 116] on div "Upload Files" at bounding box center [367, 120] width 95 height 24
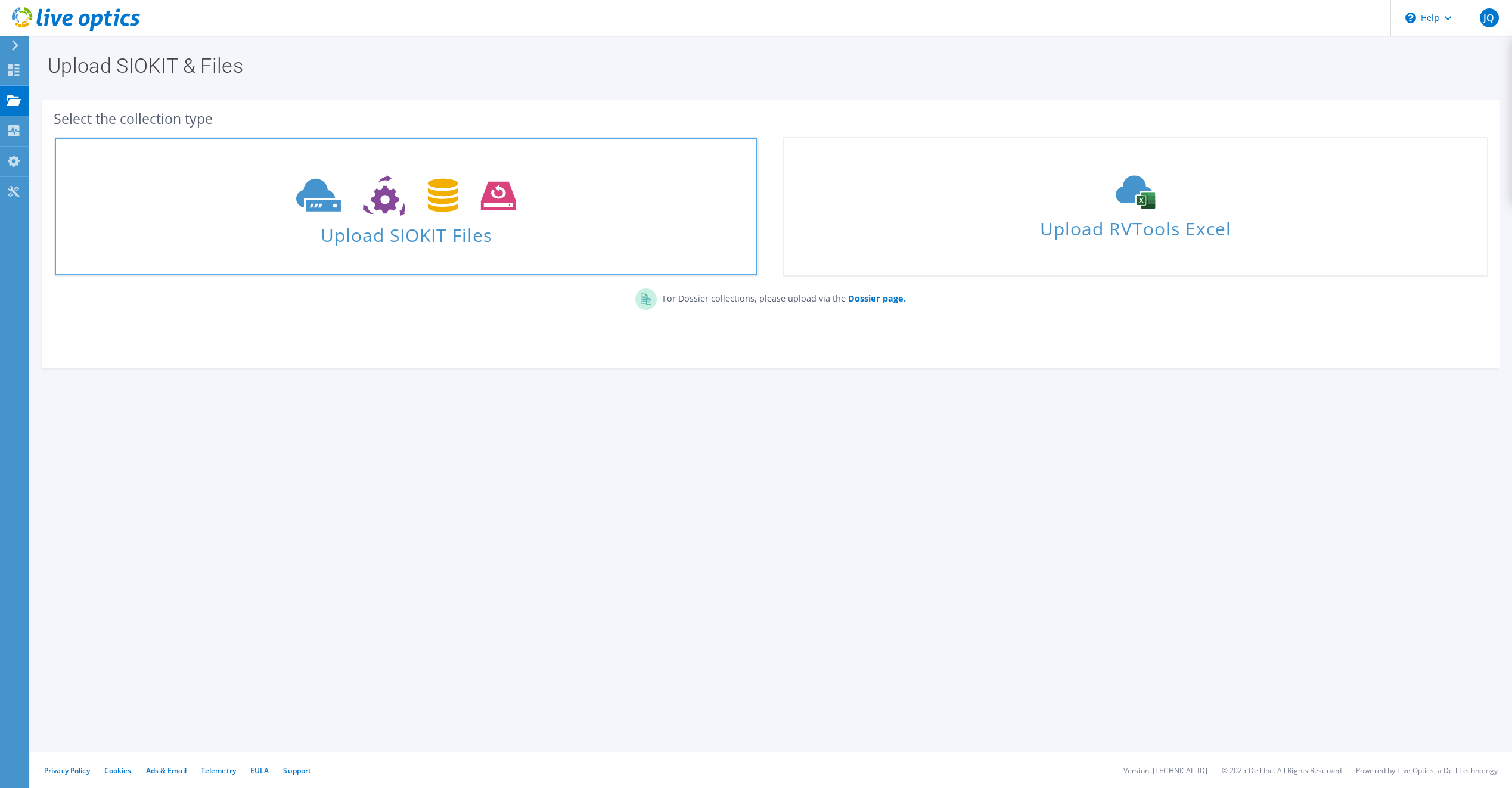
click at [395, 204] on icon at bounding box center [406, 195] width 220 height 41
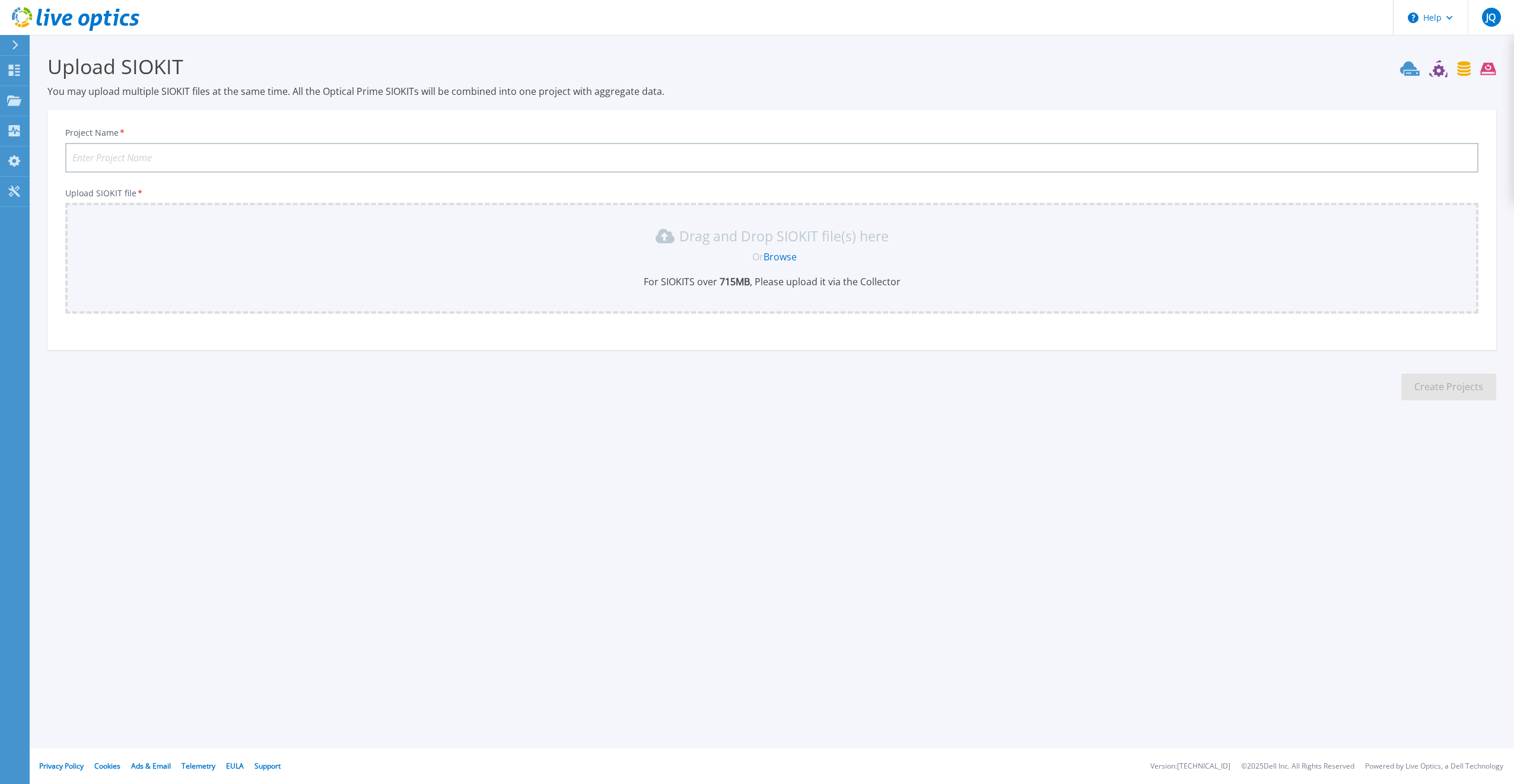
click at [783, 257] on link "Browse" at bounding box center [780, 257] width 33 height 13
click at [787, 255] on link "Browse" at bounding box center [780, 257] width 33 height 13
click at [789, 253] on link "Browse" at bounding box center [780, 257] width 33 height 13
click at [306, 152] on input "Project Name *" at bounding box center [772, 157] width 1414 height 29
type input "A"
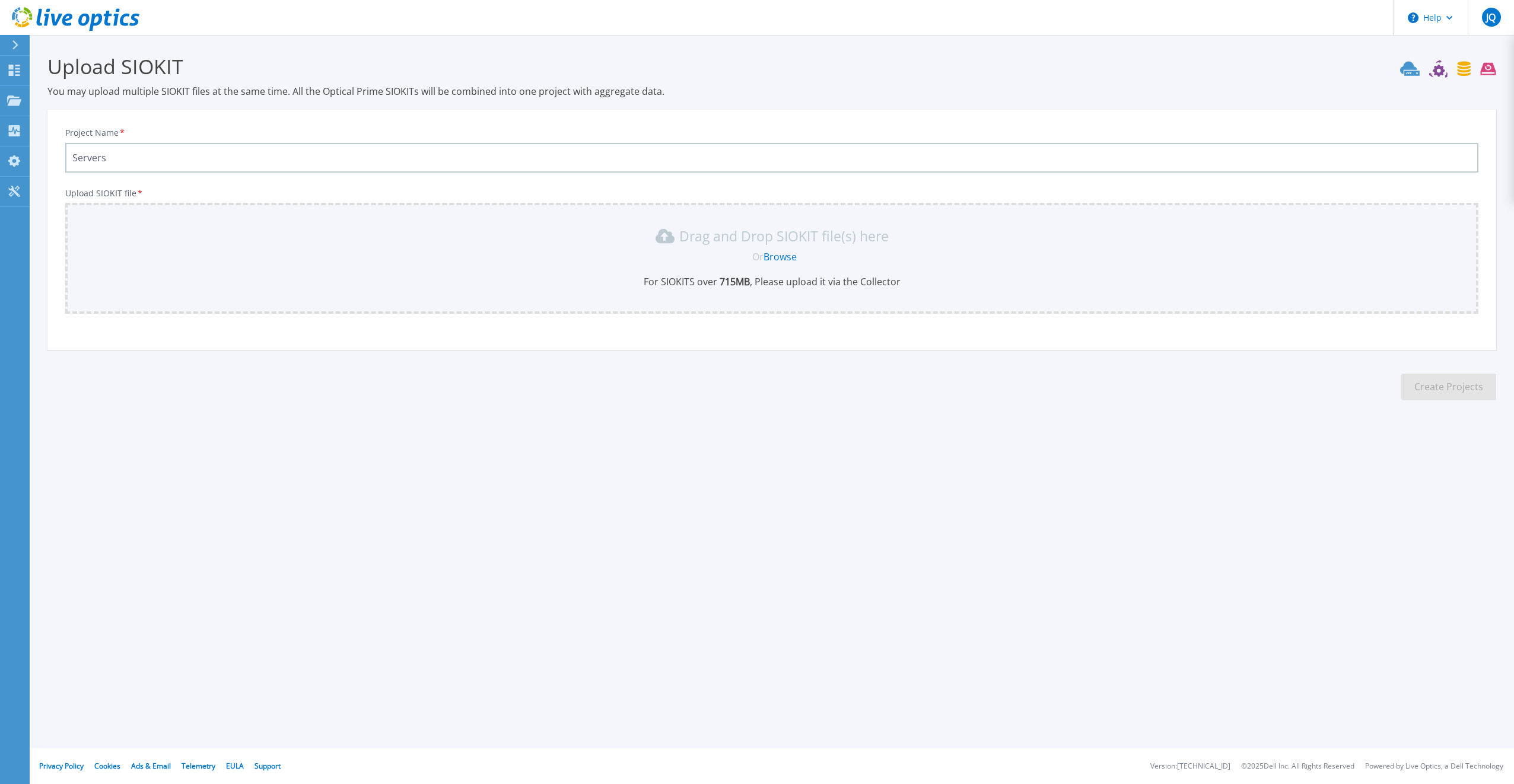
type input "Servers"
click at [778, 261] on link "Browse" at bounding box center [780, 257] width 33 height 13
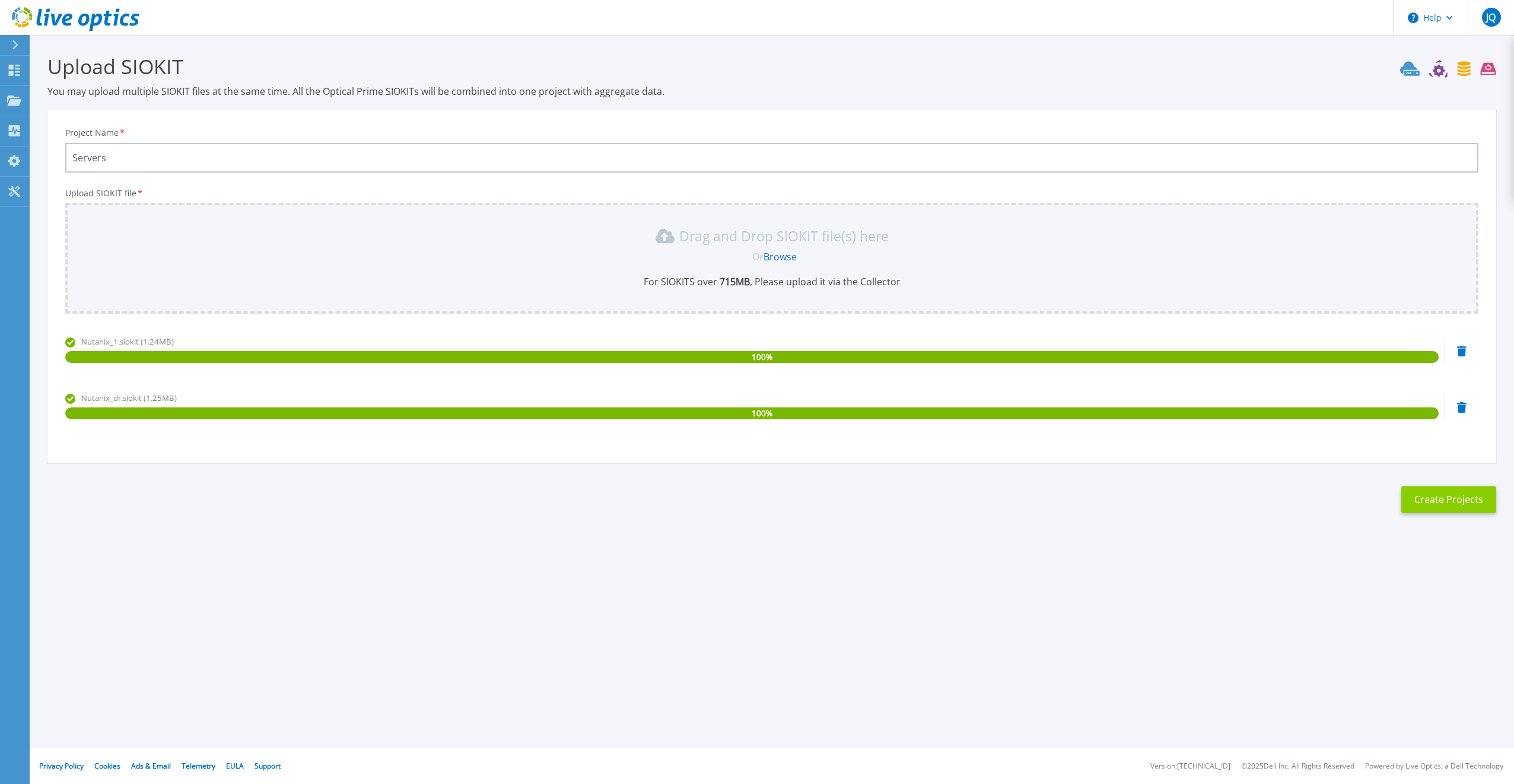
click at [1436, 503] on button "Create Projects" at bounding box center [1449, 500] width 95 height 27
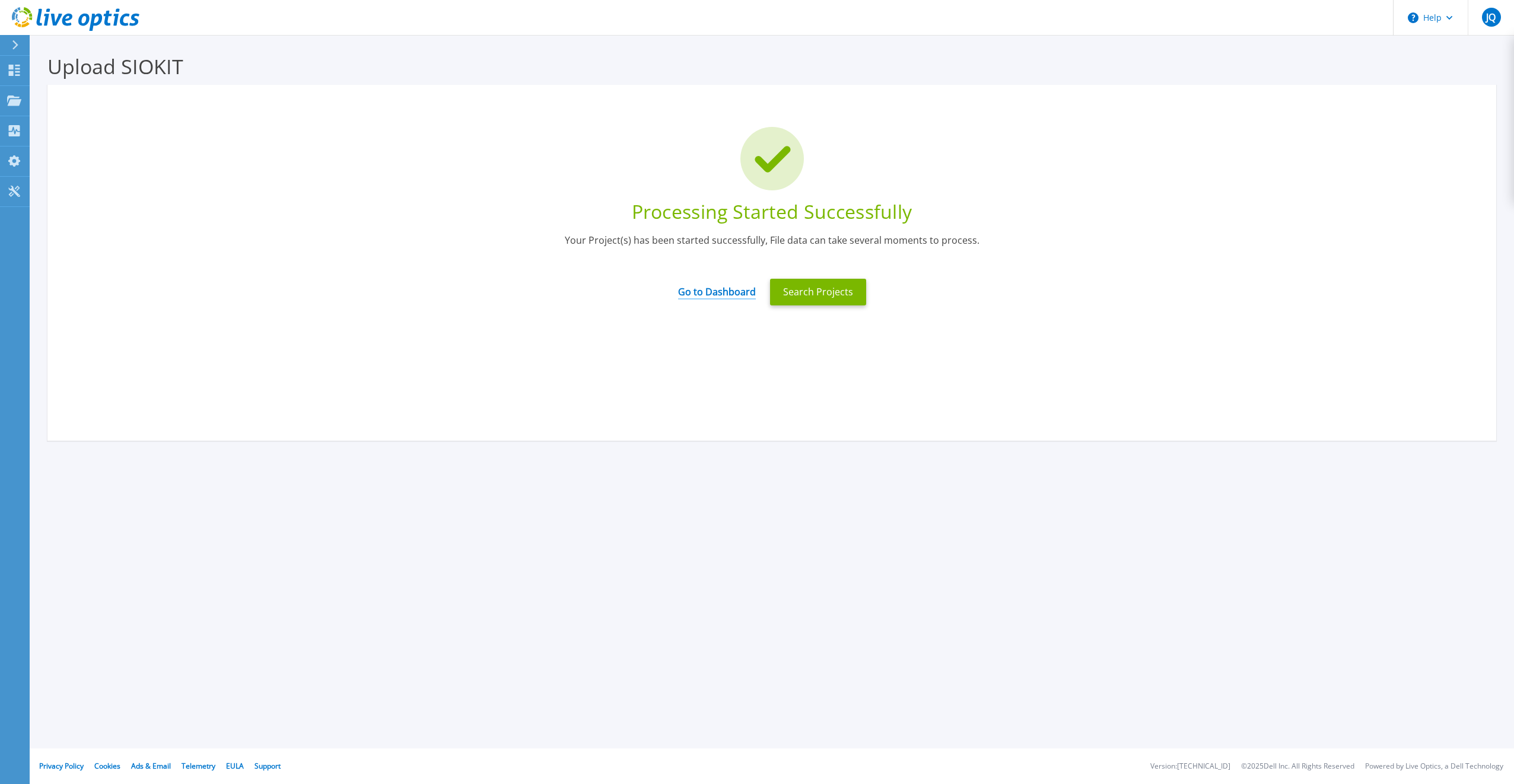
click at [708, 292] on link "Go to Dashboard" at bounding box center [717, 288] width 78 height 23
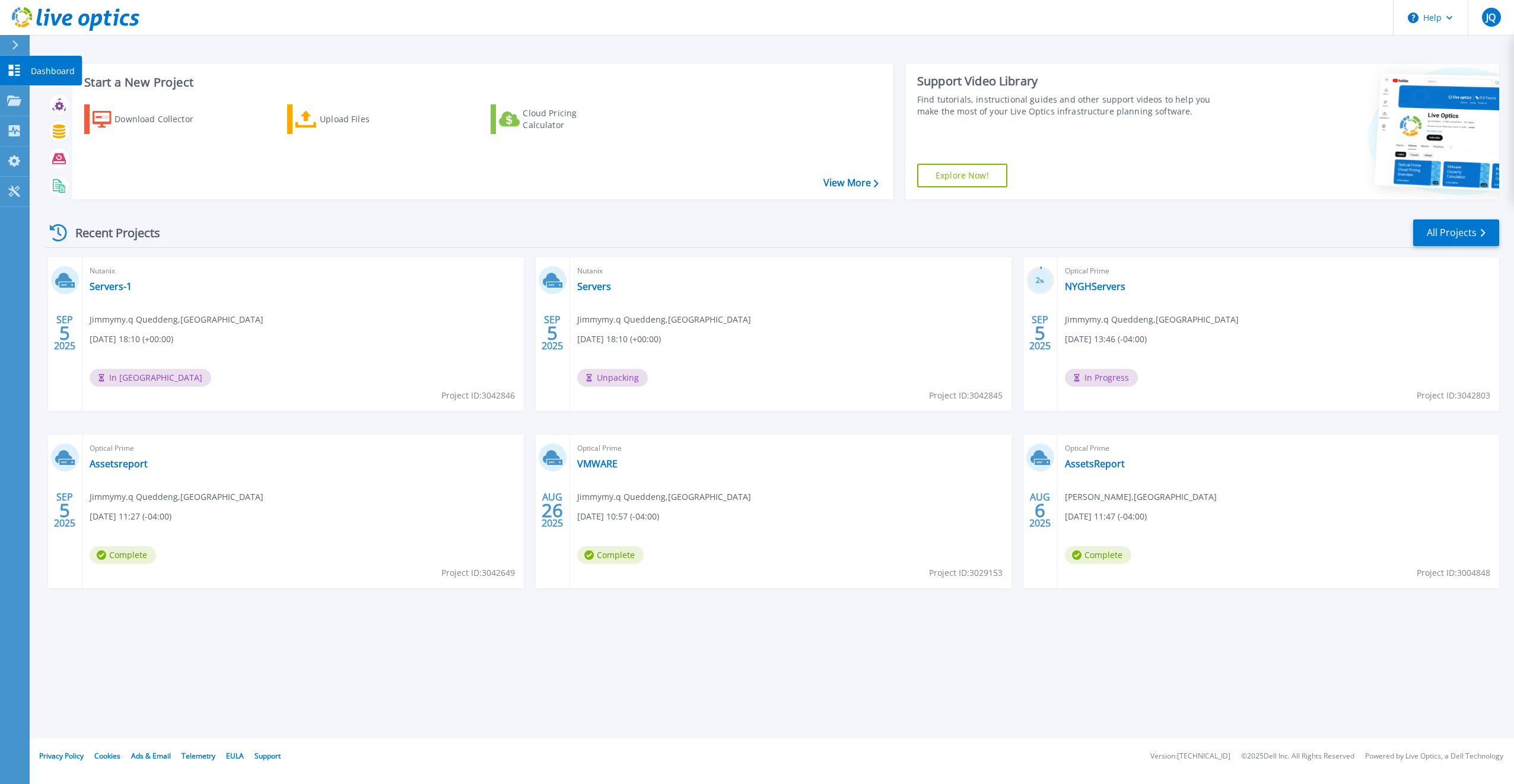
click at [16, 69] on icon at bounding box center [14, 70] width 11 height 11
click at [116, 284] on link "Servers-1" at bounding box center [110, 286] width 42 height 12
click at [601, 286] on link "Servers" at bounding box center [594, 286] width 33 height 12
click at [1093, 467] on link "AssetsReport" at bounding box center [1094, 464] width 60 height 12
